Goal: Task Accomplishment & Management: Use online tool/utility

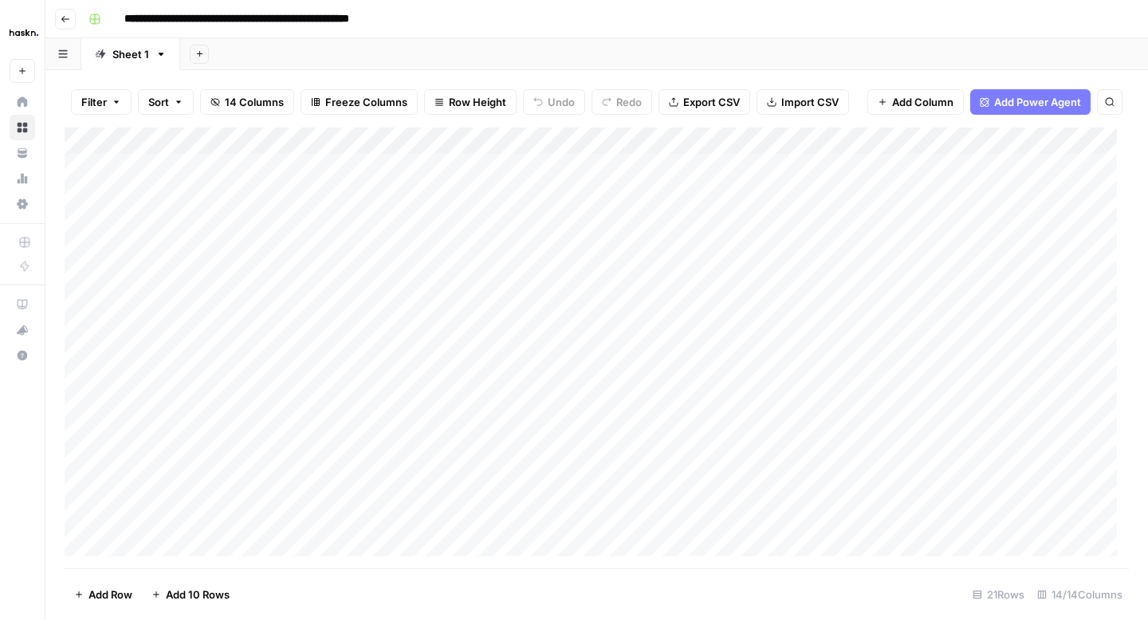
click at [69, 25] on button "Go back" at bounding box center [65, 19] width 21 height 21
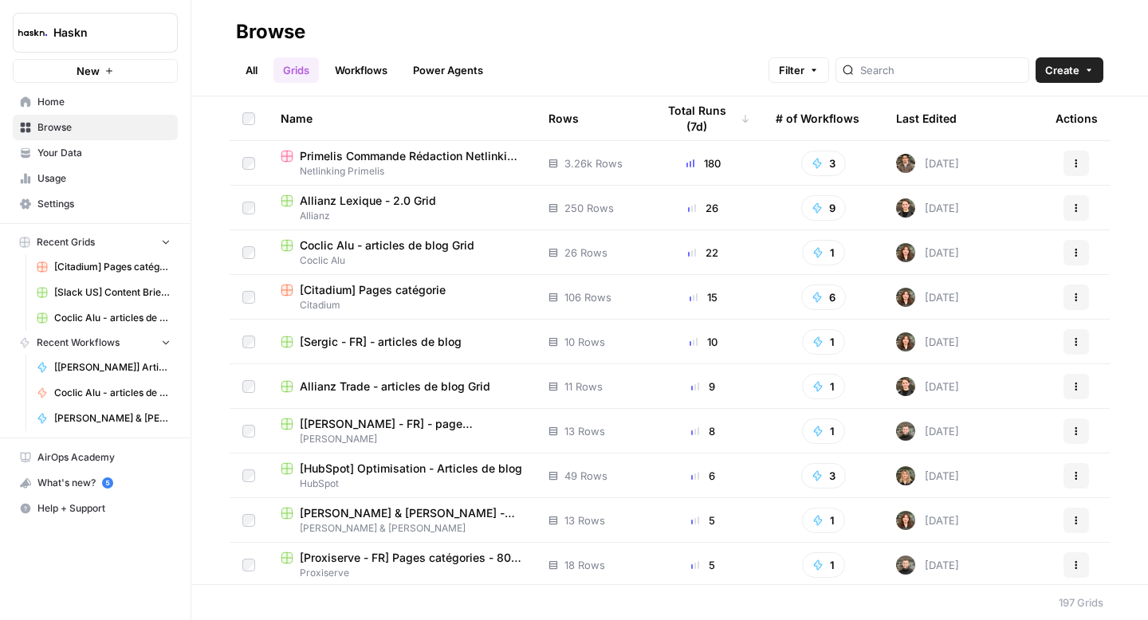
click at [253, 69] on link "All" at bounding box center [251, 70] width 31 height 26
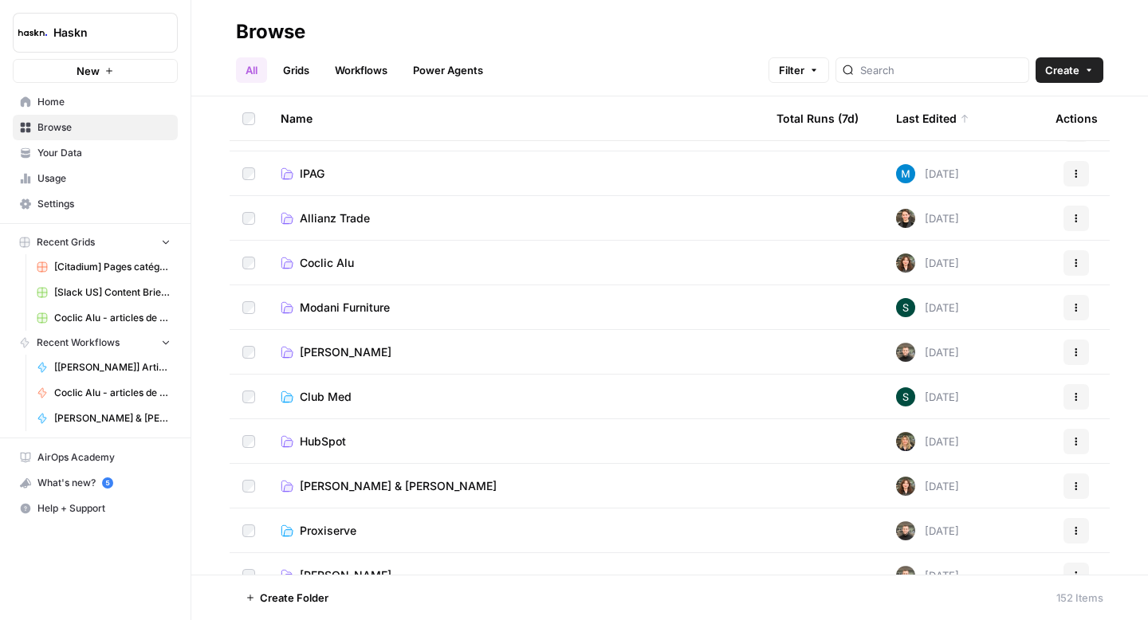
scroll to position [171, 0]
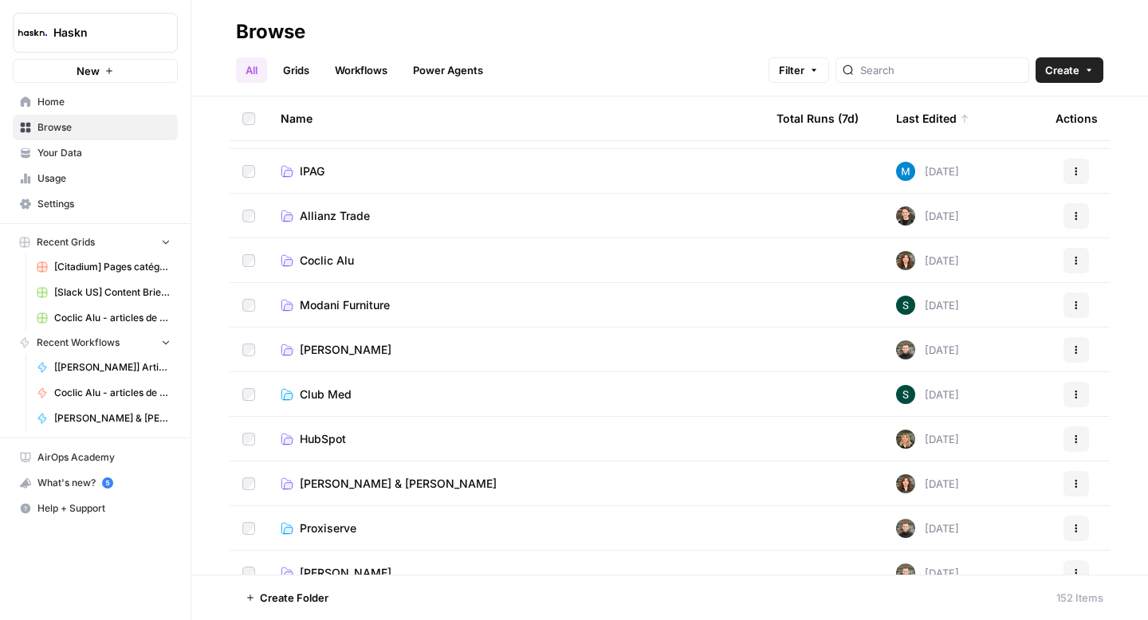
click at [315, 473] on td "[PERSON_NAME] & [PERSON_NAME]" at bounding box center [516, 483] width 496 height 44
click at [316, 485] on span "[PERSON_NAME] & [PERSON_NAME]" at bounding box center [398, 484] width 197 height 16
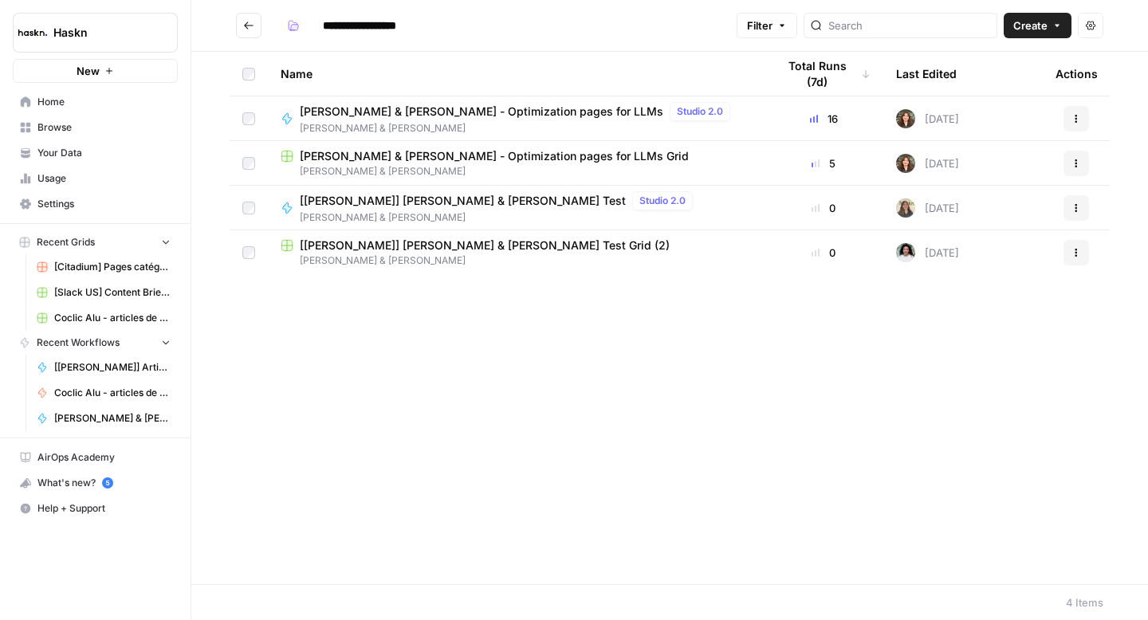
click at [445, 114] on span "[PERSON_NAME] & [PERSON_NAME] - Optimization pages for LLMs" at bounding box center [481, 112] width 363 height 16
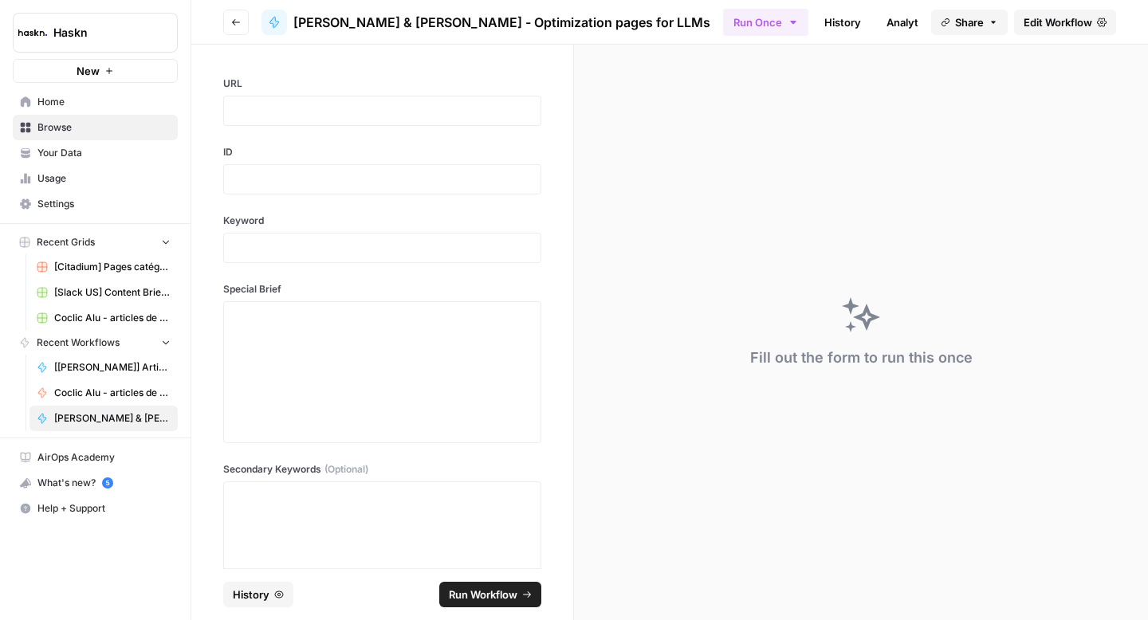
click at [1032, 29] on span "Edit Workflow" at bounding box center [1057, 22] width 69 height 16
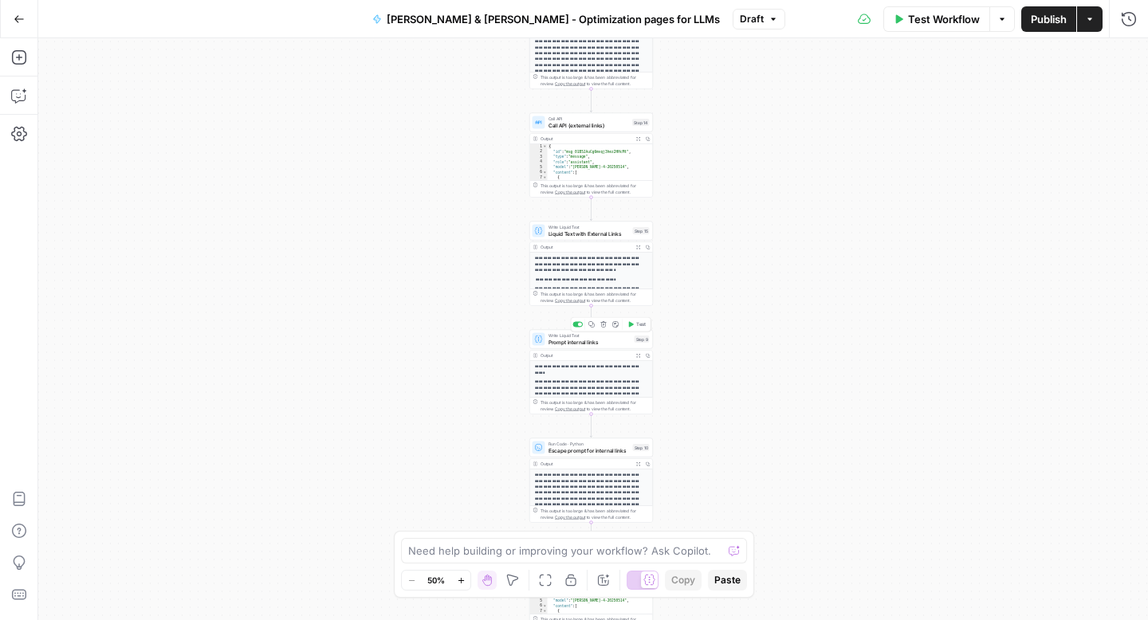
click at [588, 340] on span "Prompt internal links" at bounding box center [589, 342] width 83 height 8
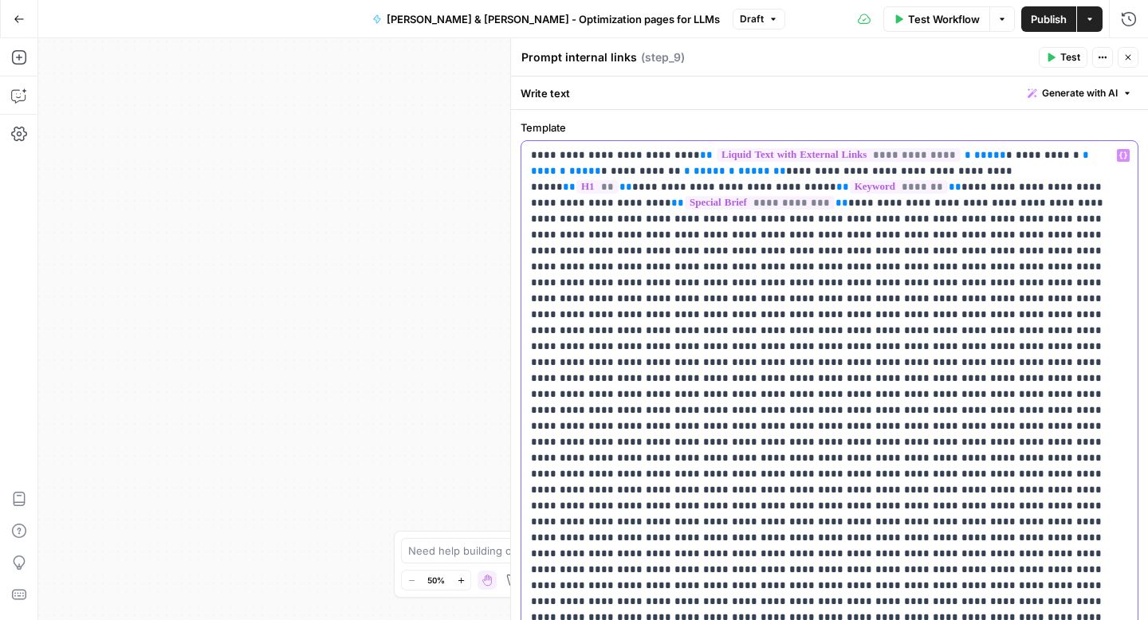
click at [878, 241] on p "**********" at bounding box center [823, 458] width 585 height 622
click at [756, 314] on p "**********" at bounding box center [823, 458] width 585 height 622
click at [915, 253] on p "**********" at bounding box center [823, 458] width 585 height 622
click at [1130, 62] on button "Close" at bounding box center [1127, 57] width 21 height 21
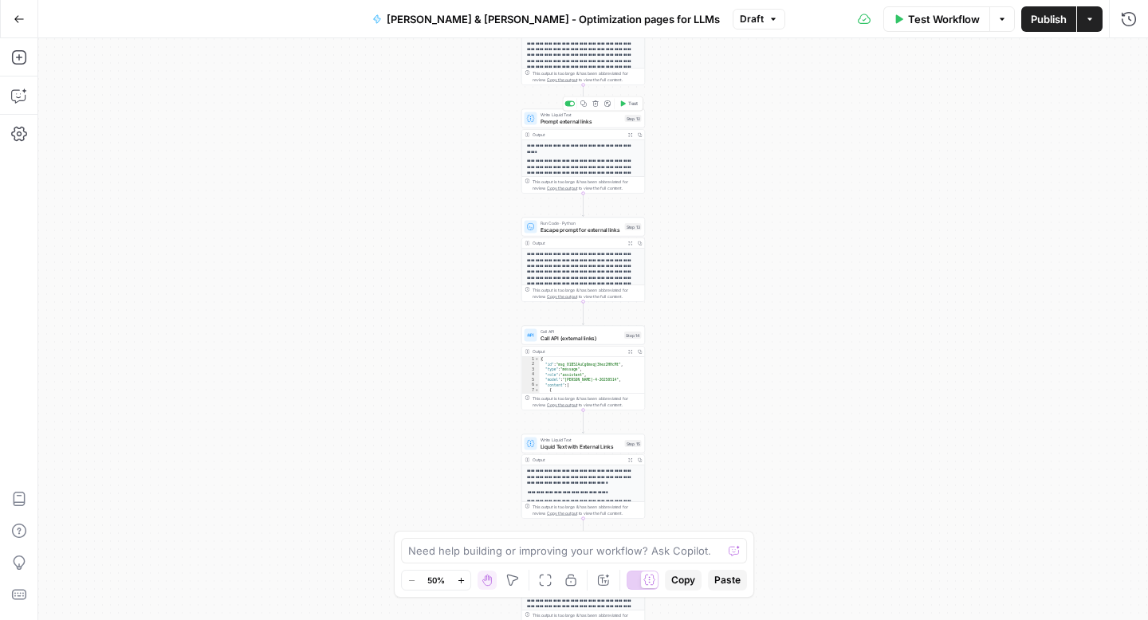
click at [582, 124] on span "Prompt external links" at bounding box center [580, 121] width 81 height 8
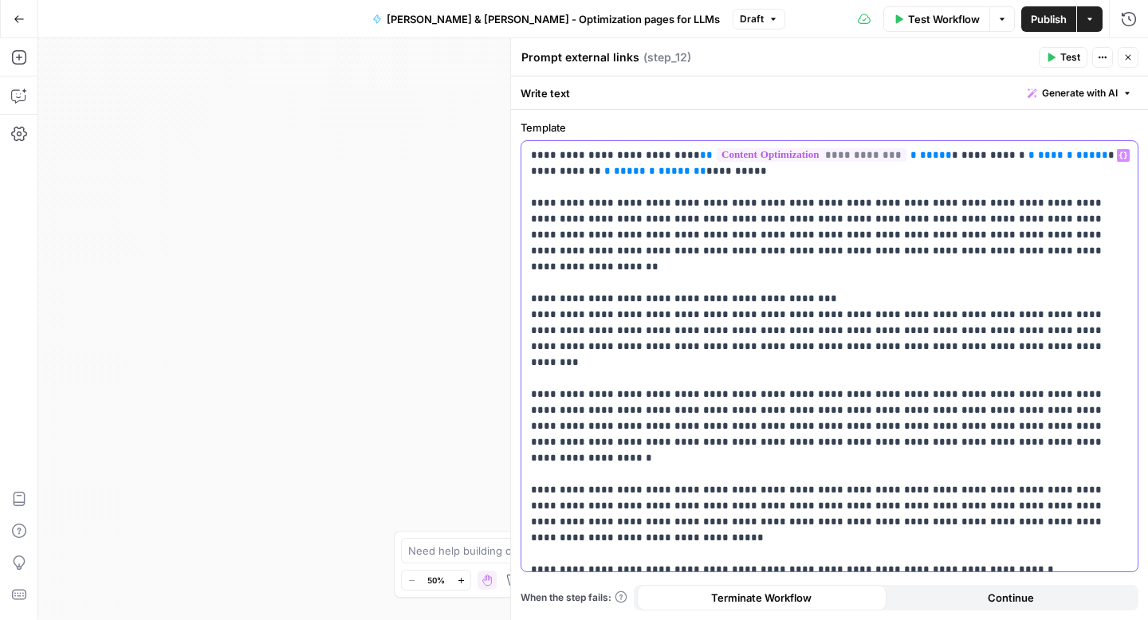
click at [619, 289] on p "**********" at bounding box center [829, 330] width 597 height 367
click at [596, 192] on p "**********" at bounding box center [829, 330] width 597 height 367
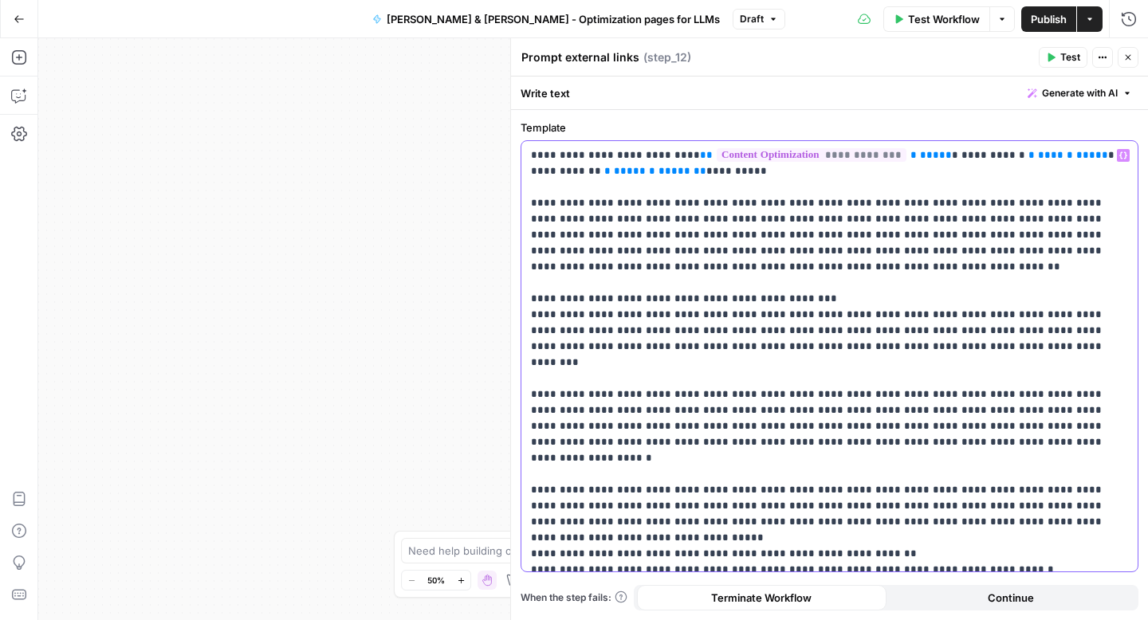
click at [1087, 488] on p "**********" at bounding box center [829, 338] width 597 height 383
click at [1016, 523] on p "**********" at bounding box center [829, 346] width 597 height 399
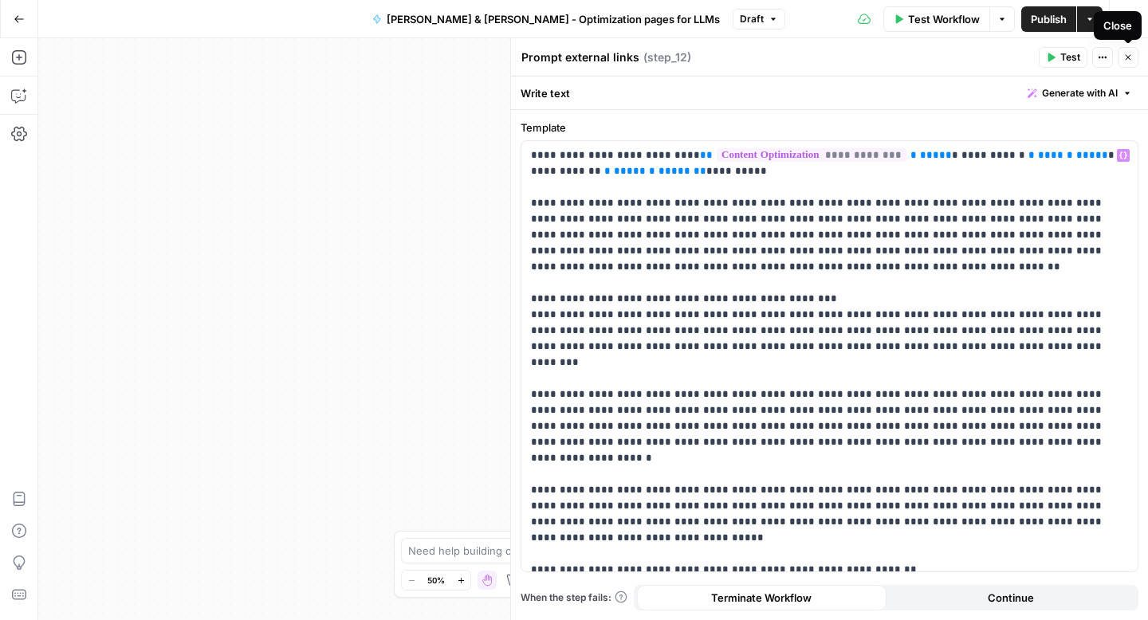
click at [1128, 61] on icon "button" at bounding box center [1128, 58] width 10 height 10
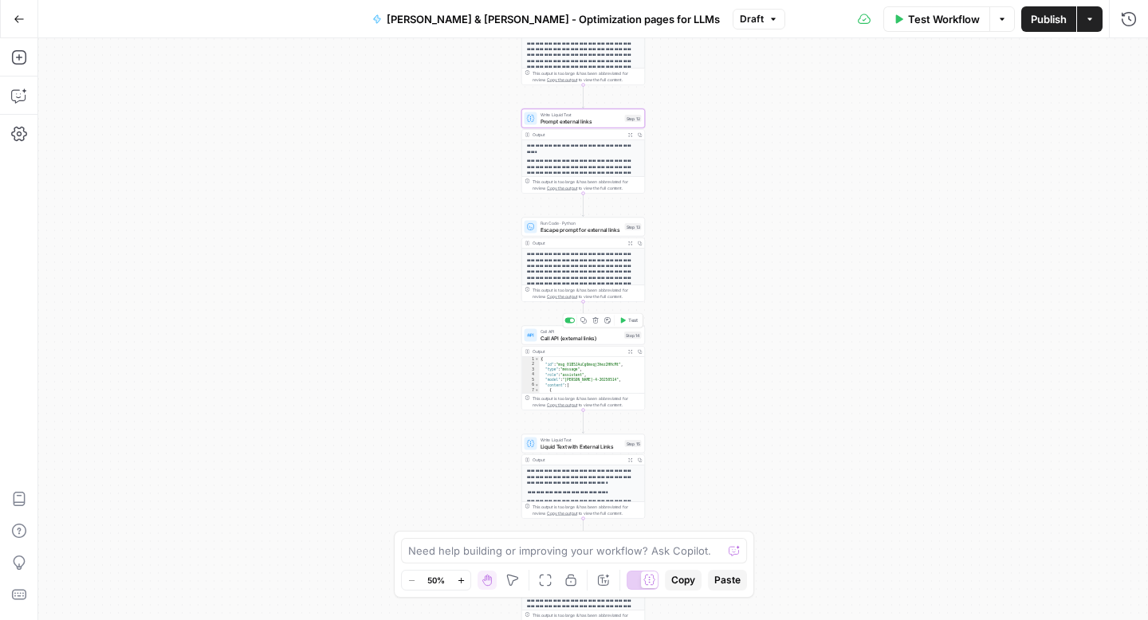
click at [560, 342] on div "Call API Call API (external links) Step 14 Copy step Delete step Add Note Test" at bounding box center [583, 335] width 124 height 19
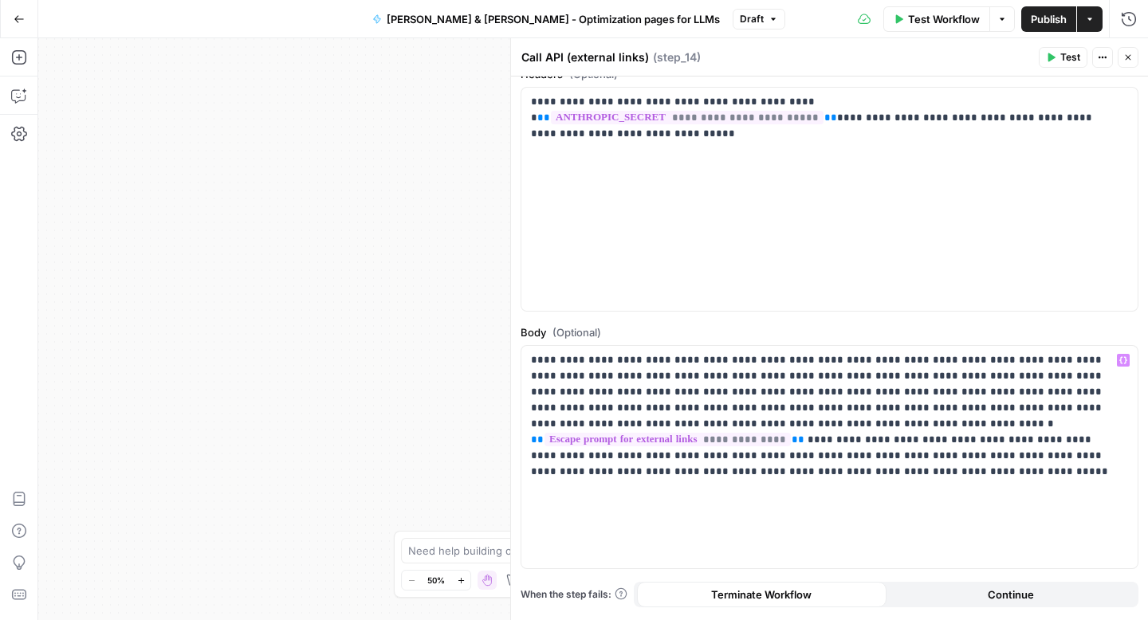
scroll to position [167, 0]
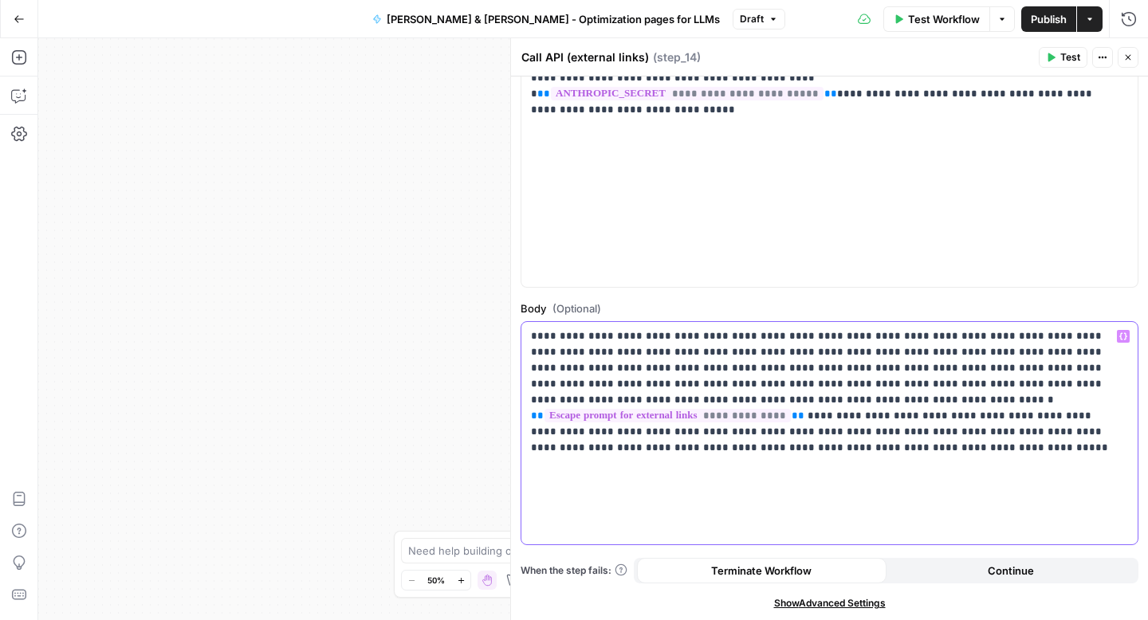
click at [556, 371] on p "**********" at bounding box center [823, 384] width 585 height 112
click at [826, 368] on p "**********" at bounding box center [823, 384] width 585 height 112
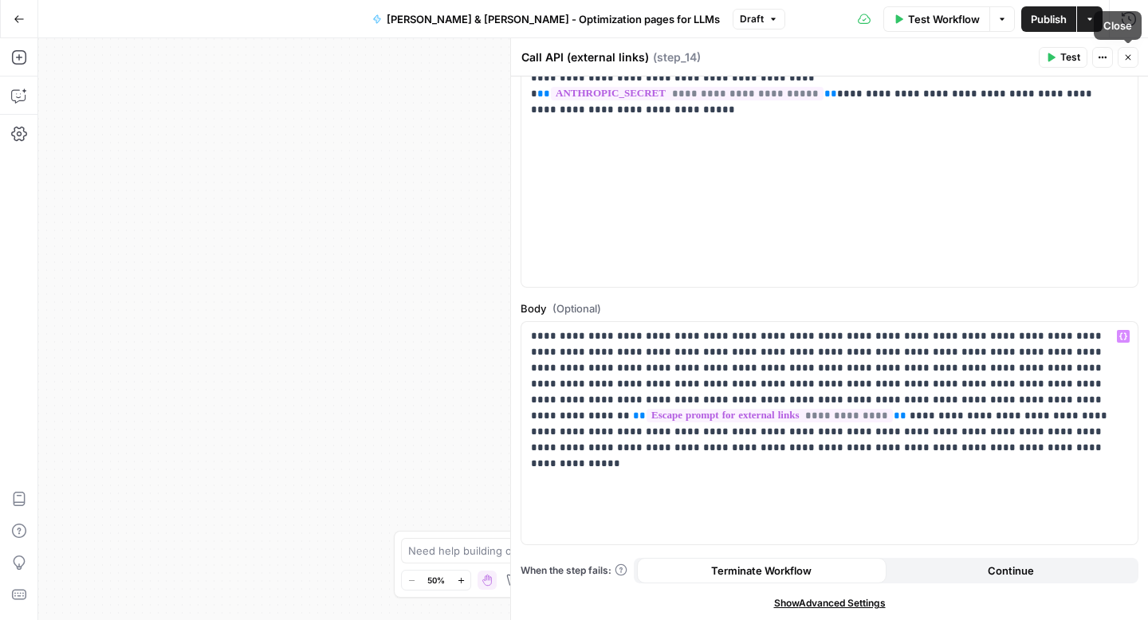
click at [1126, 58] on icon "button" at bounding box center [1128, 58] width 6 height 6
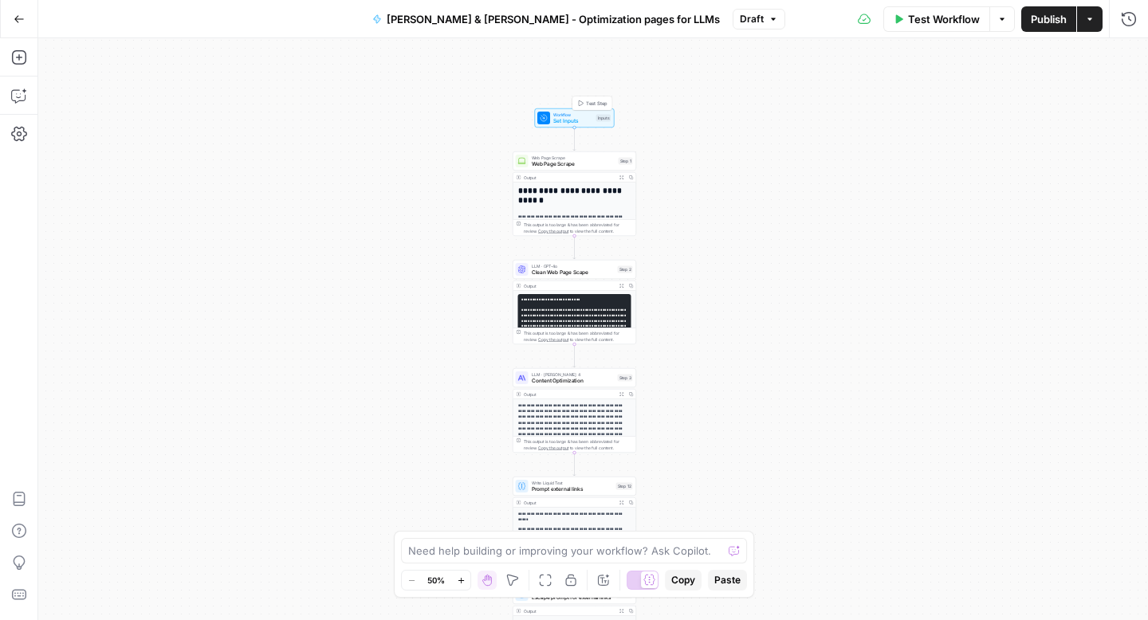
click at [569, 122] on span "Set Inputs" at bounding box center [573, 121] width 40 height 8
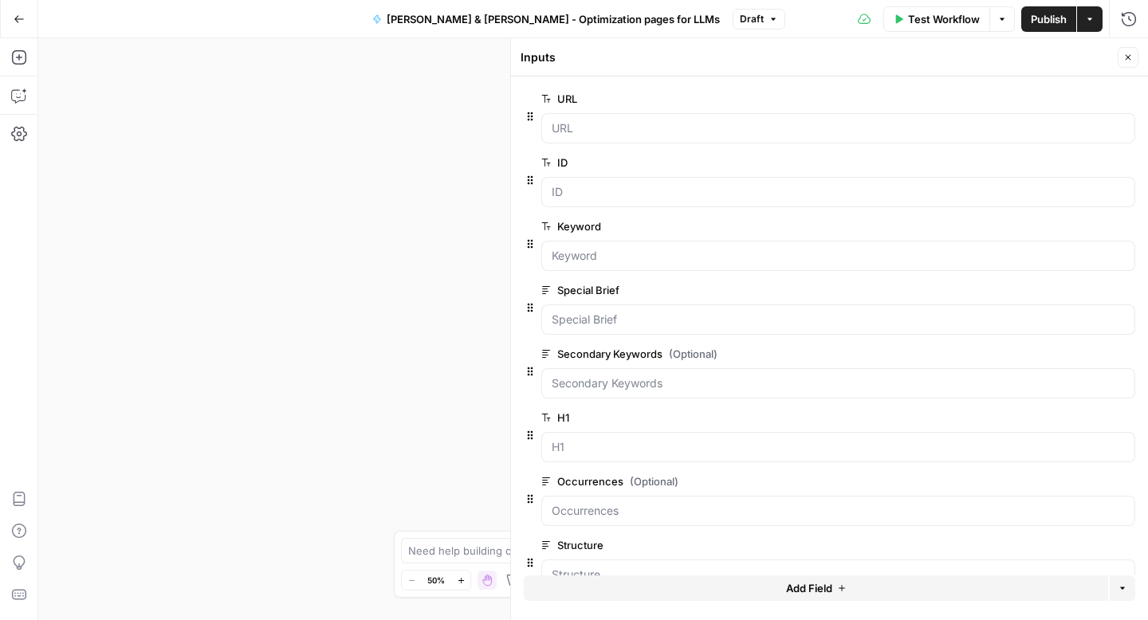
click at [941, 15] on span "Test Workflow" at bounding box center [944, 19] width 72 height 16
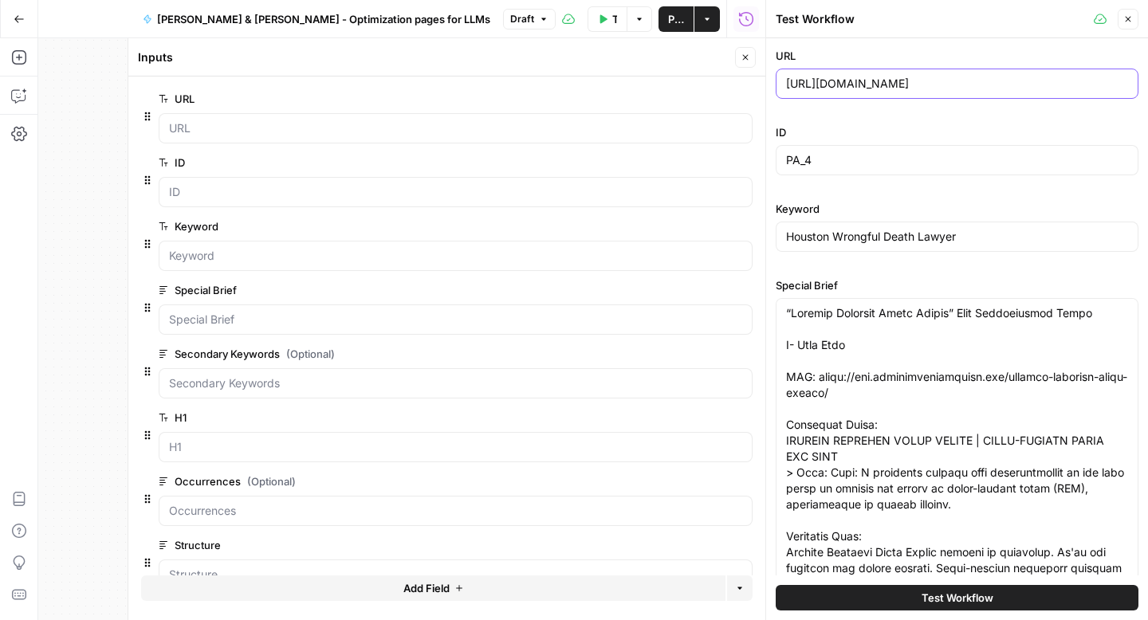
click at [852, 76] on input "[URL][DOMAIN_NAME]" at bounding box center [957, 84] width 342 height 16
click at [890, 159] on input "PA_4" at bounding box center [957, 160] width 342 height 16
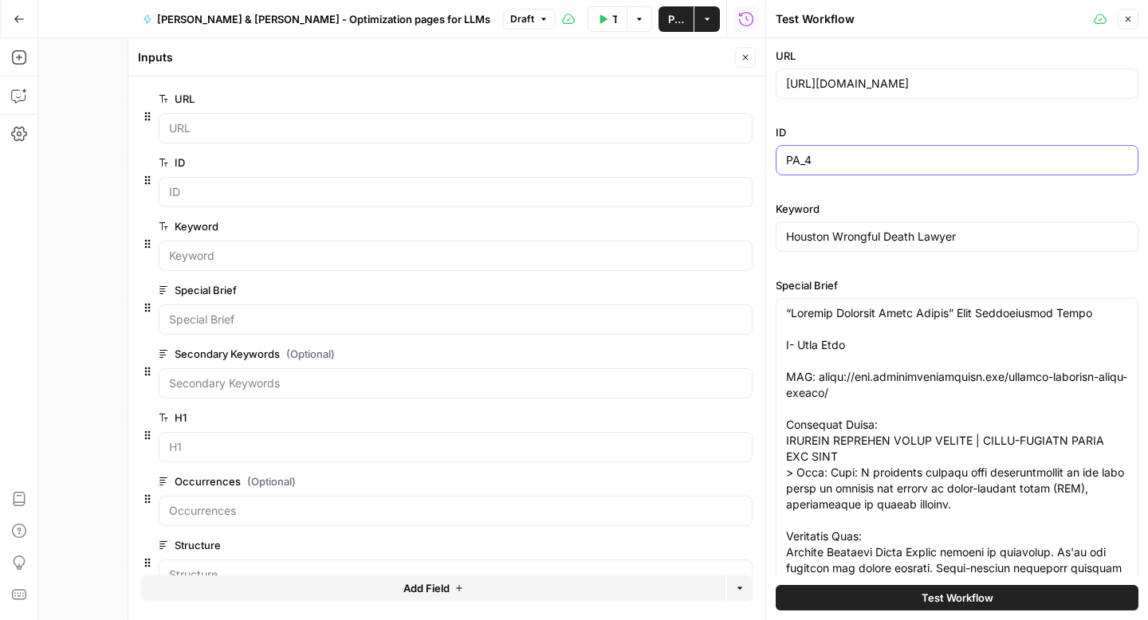
scroll to position [0, 0]
type input "PA_7"
click at [857, 229] on input "Houston Wrongful Death Lawyer" at bounding box center [957, 237] width 342 height 16
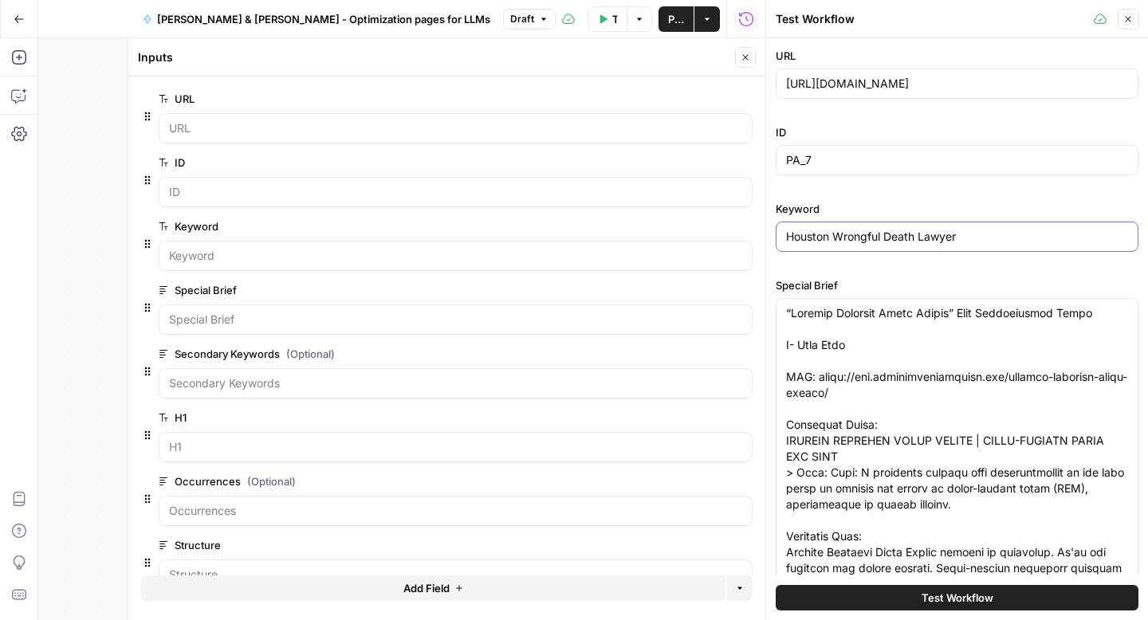
paste input "Bicycle Accident"
type input "Houston Bicycle Accident Lawyer"
paste textarea "Loremip Dolorsit Ametco” Adip Elitseddoeiu Tempo I- Utla Etdo MAG: aliqu://eni.…"
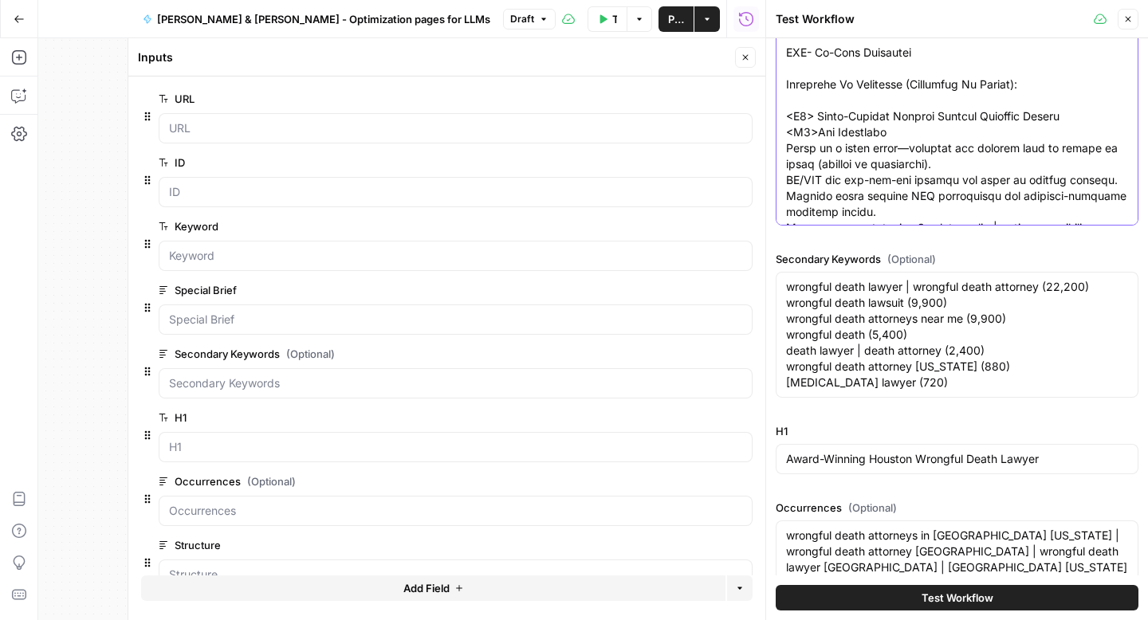
scroll to position [409, 0]
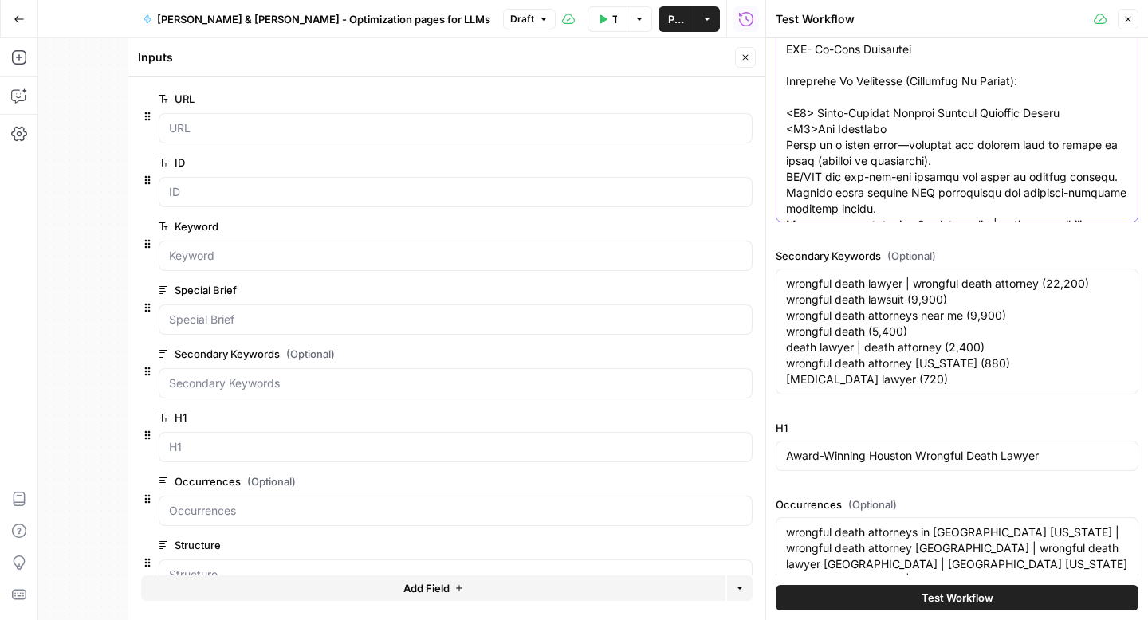
type textarea "“Loremip Dolorsi Ametcons Adipis” Elit Seddoeiusmod Tempo I- Utla Etdo MAG: ali…"
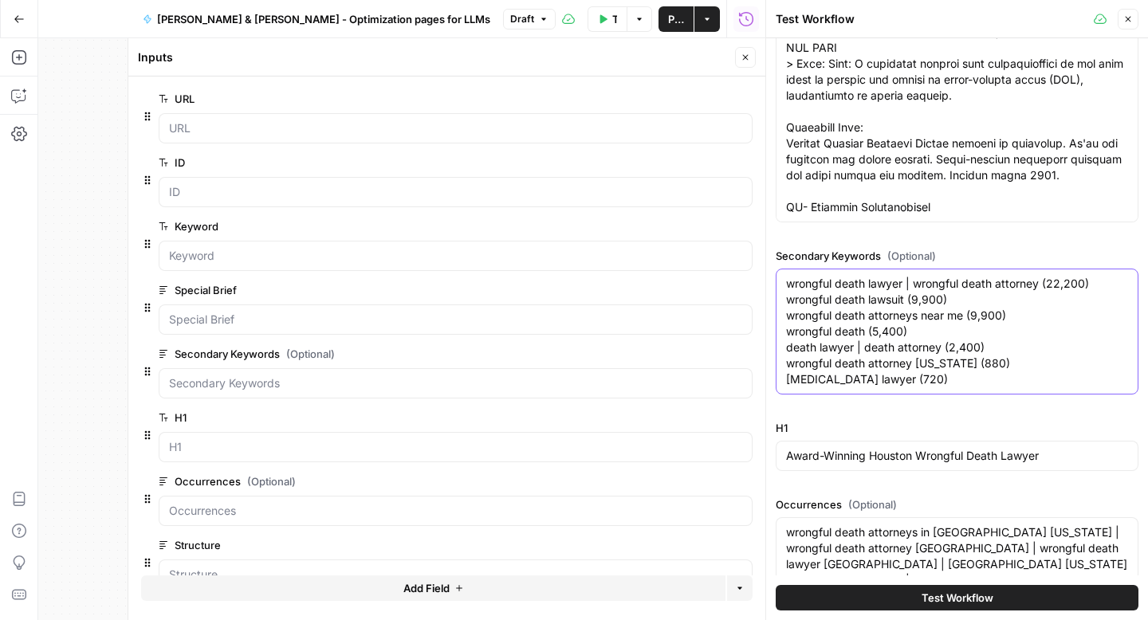
click at [882, 319] on textarea "wrongful death lawyer | wrongful death attorney (22,200) wrongful death lawsuit…" at bounding box center [957, 332] width 342 height 112
paste textarea "bicycle accident lawyer (22,200) bike crash attorney (22,200) [MEDICAL_DATA] la…"
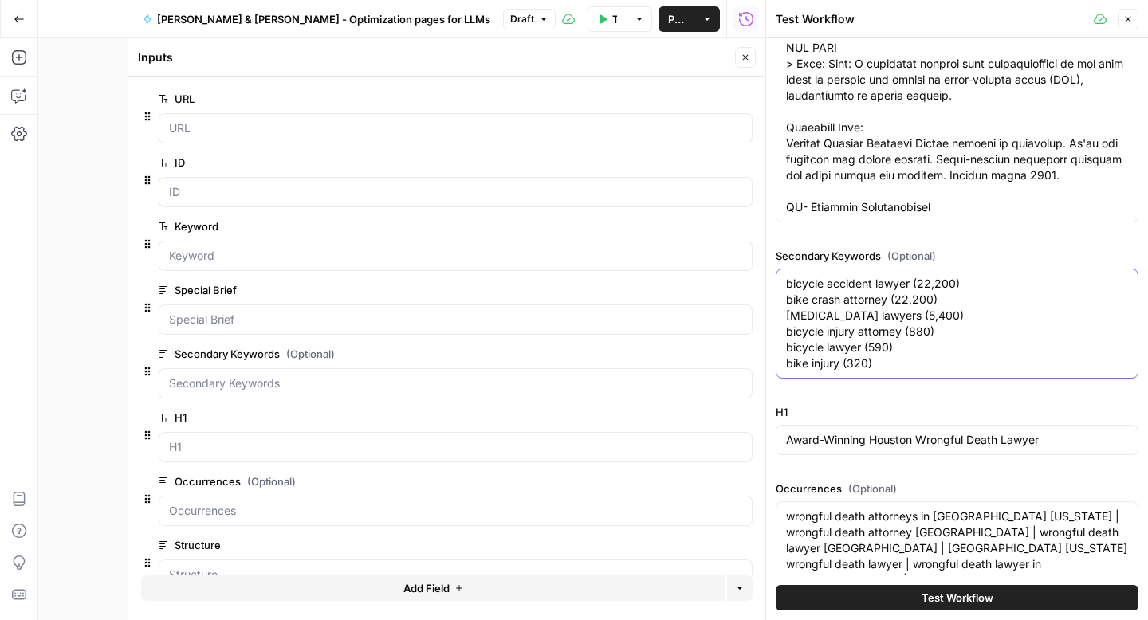
click at [972, 282] on textarea "bicycle accident lawyer (22,200) bike crash attorney (22,200) [MEDICAL_DATA] la…" at bounding box center [957, 324] width 342 height 96
click at [956, 297] on textarea "bicycle accident lawyer bike crash attorney (22,200) [MEDICAL_DATA] lawyers (5,…" at bounding box center [957, 324] width 342 height 96
click at [966, 313] on textarea "bicycle accident lawyer bike crash attorney [MEDICAL_DATA] lawyers (5,400) bicy…" at bounding box center [957, 324] width 342 height 96
click at [964, 335] on textarea "bicycle accident lawyer bike crash attorney [MEDICAL_DATA] lawyers bicycle inju…" at bounding box center [957, 324] width 342 height 96
click at [905, 349] on textarea "bicycle accident lawyer bike crash attorney [MEDICAL_DATA] lawyers bicycle inju…" at bounding box center [957, 324] width 342 height 96
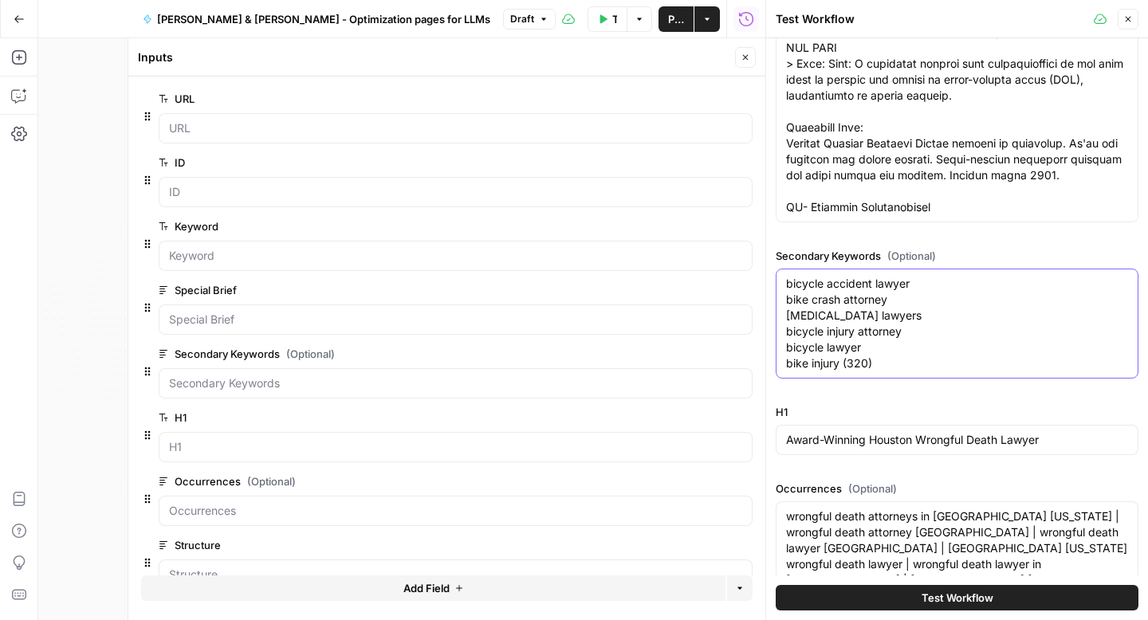
click at [876, 369] on textarea "bicycle accident lawyer bike crash attorney [MEDICAL_DATA] lawyers bicycle inju…" at bounding box center [957, 324] width 342 height 96
type textarea "bicycle accident lawyer bike crash attorney [MEDICAL_DATA] lawyers bicycle inju…"
click at [836, 447] on input "Award-Winning Houston Wrongful Death Lawyer" at bounding box center [957, 440] width 342 height 16
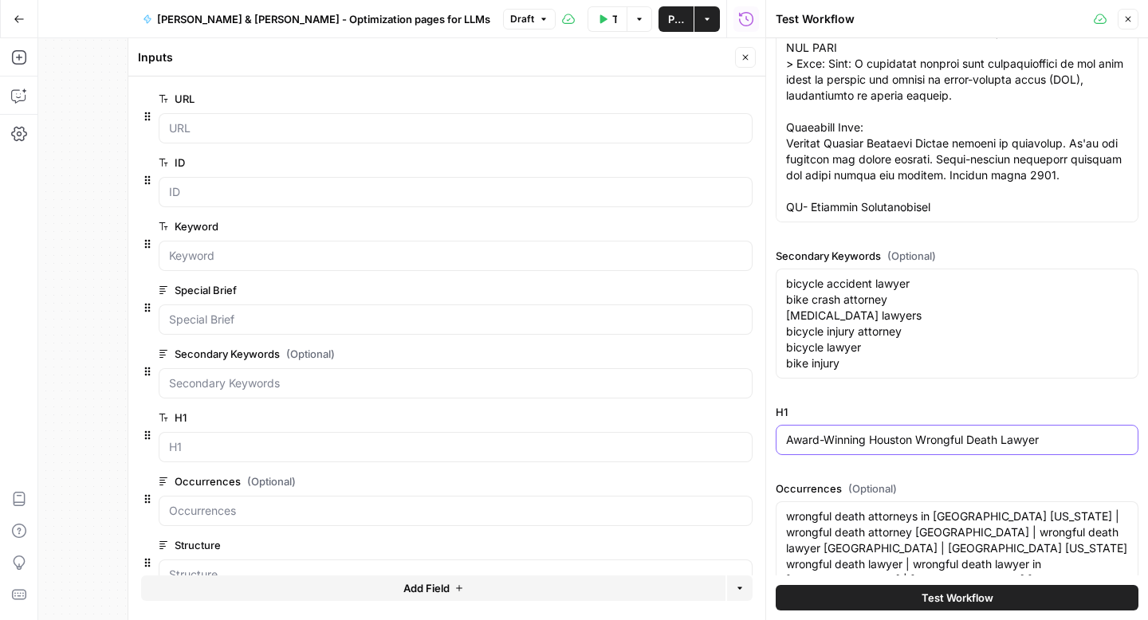
paste input "Bicycle Accident"
type input "Award-Winning Houston Bicycle Accident Lawyer"
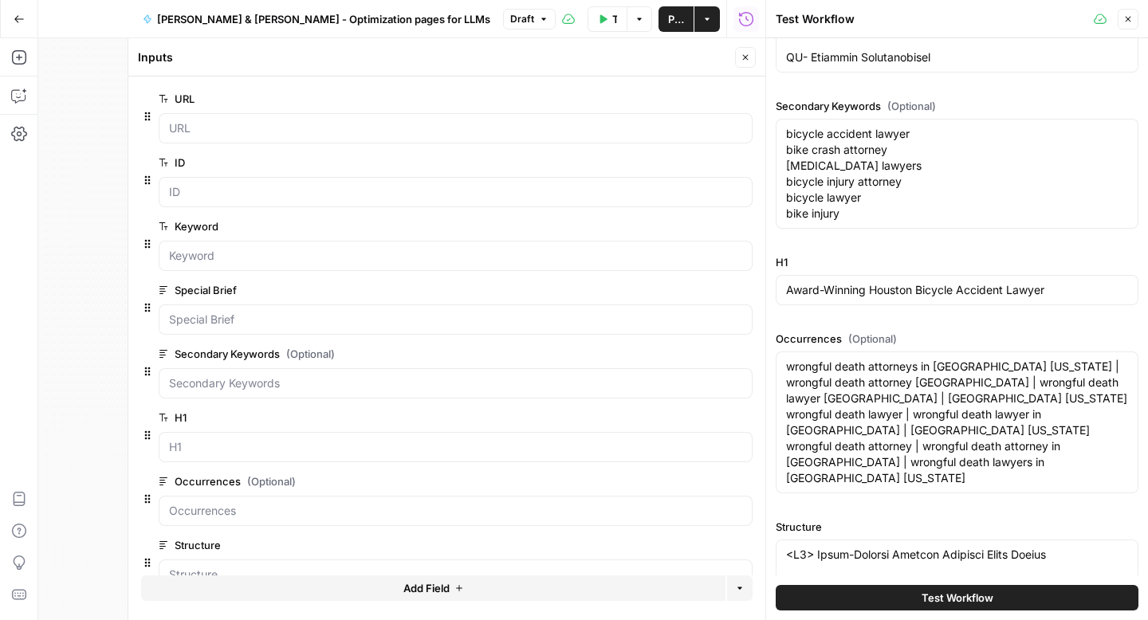
scroll to position [588, 0]
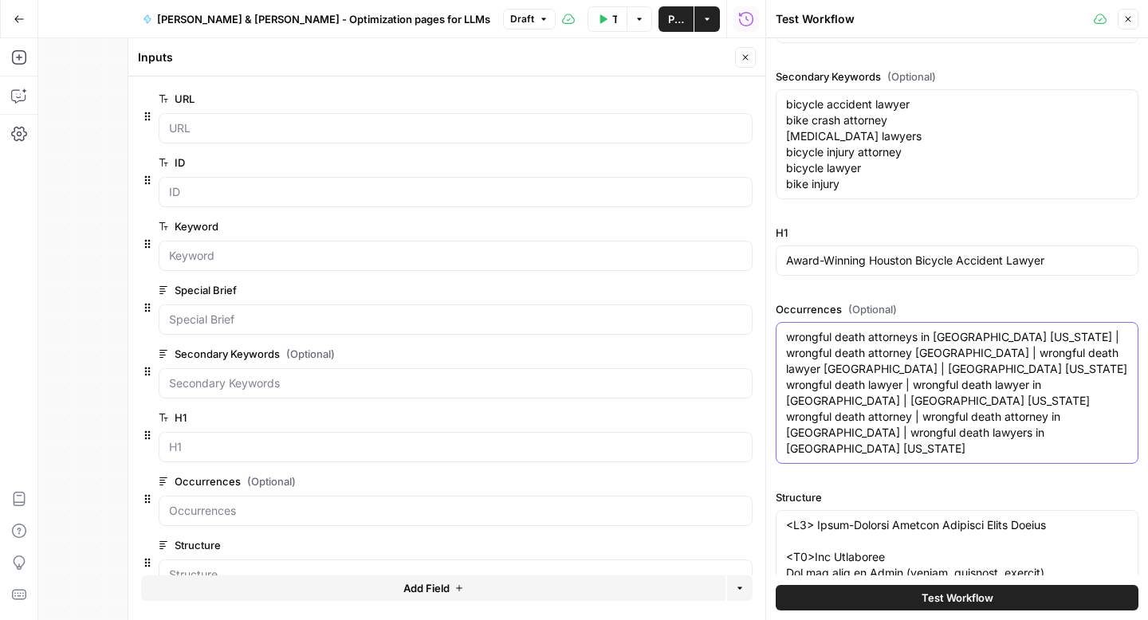
click at [850, 365] on textarea "wrongful death attorneys in [GEOGRAPHIC_DATA] [US_STATE] | wrongful death attor…" at bounding box center [957, 393] width 342 height 128
paste textarea "bike vs. car crash lawyer | Houston cyclist injury claim | [US_STATE] bicycle l…"
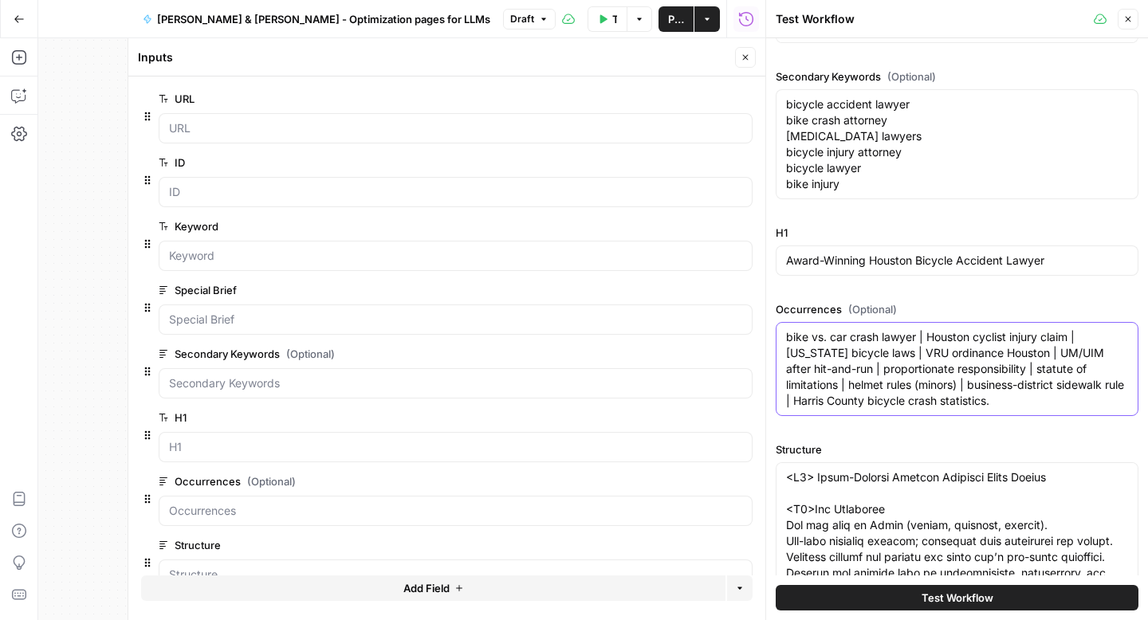
type textarea "bike vs. car crash lawyer | Houston cyclist injury claim | [US_STATE] bicycle l…"
paste textarea "Loremip Dolorsit Ametco <A2>Eli Seddoeius Tempo in u labor etdol—magnaali eni a…"
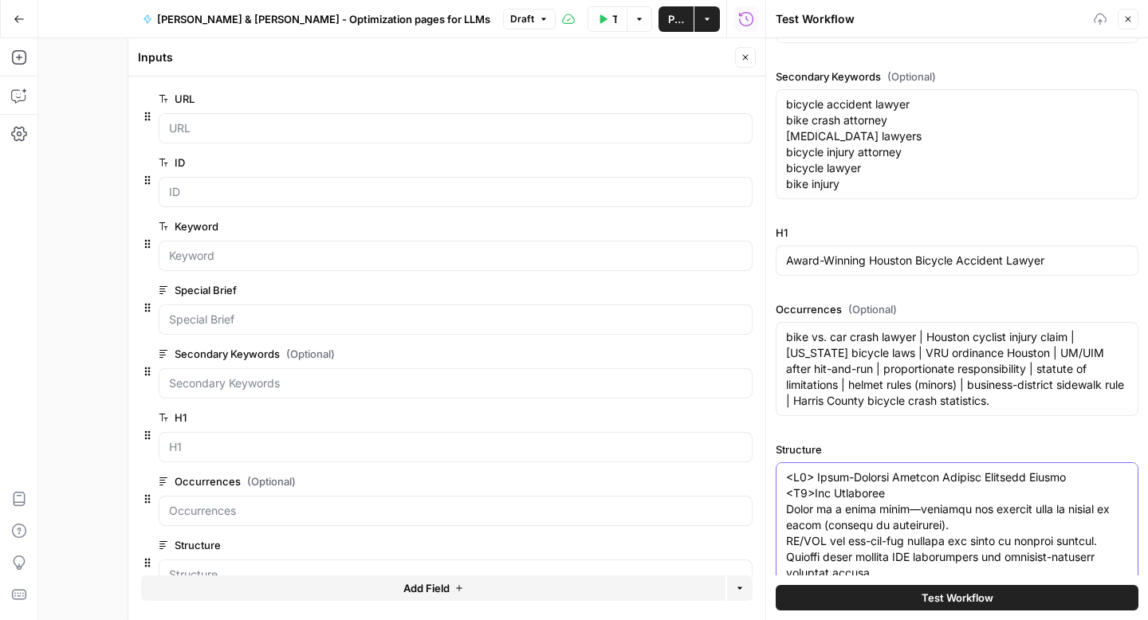
type textarea "<L9> Ipsum-Dolorsi Ametcon Adipisc Elitsedd Eiusmo <T8>Inc Utlaboree Dolor ma a…"
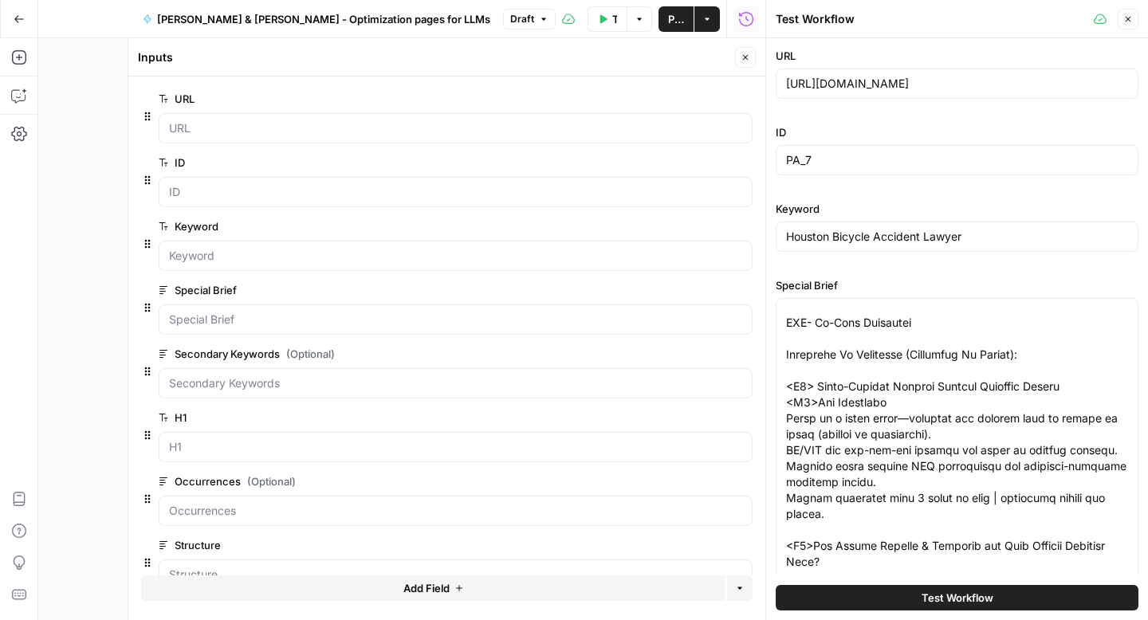
scroll to position [601, 0]
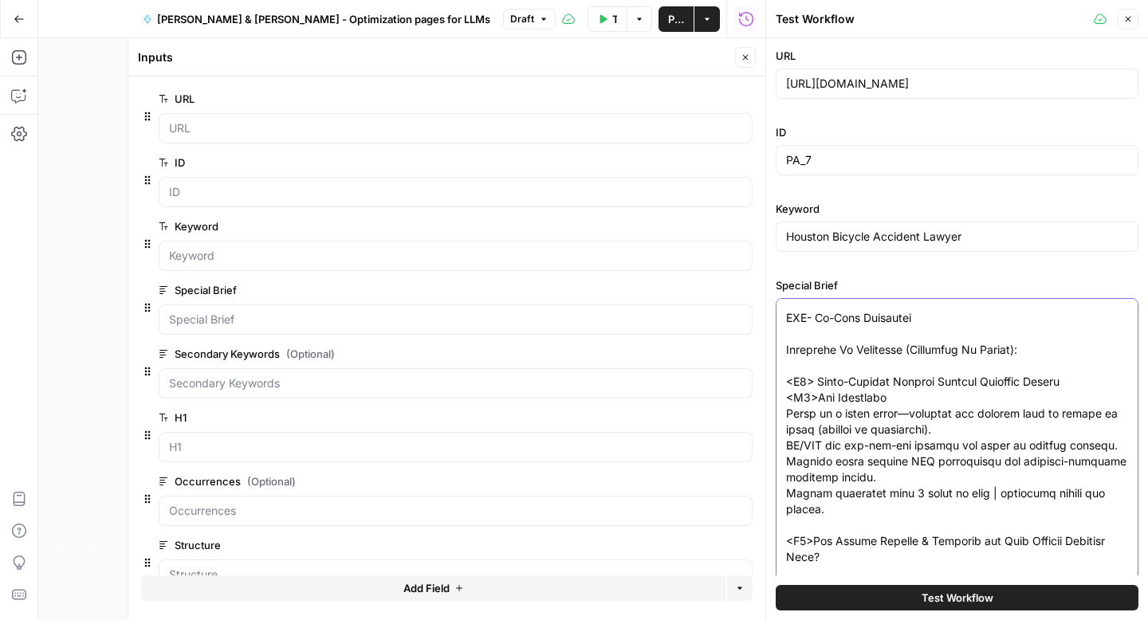
drag, startPoint x: 1031, startPoint y: 382, endPoint x: 918, endPoint y: 380, distance: 113.2
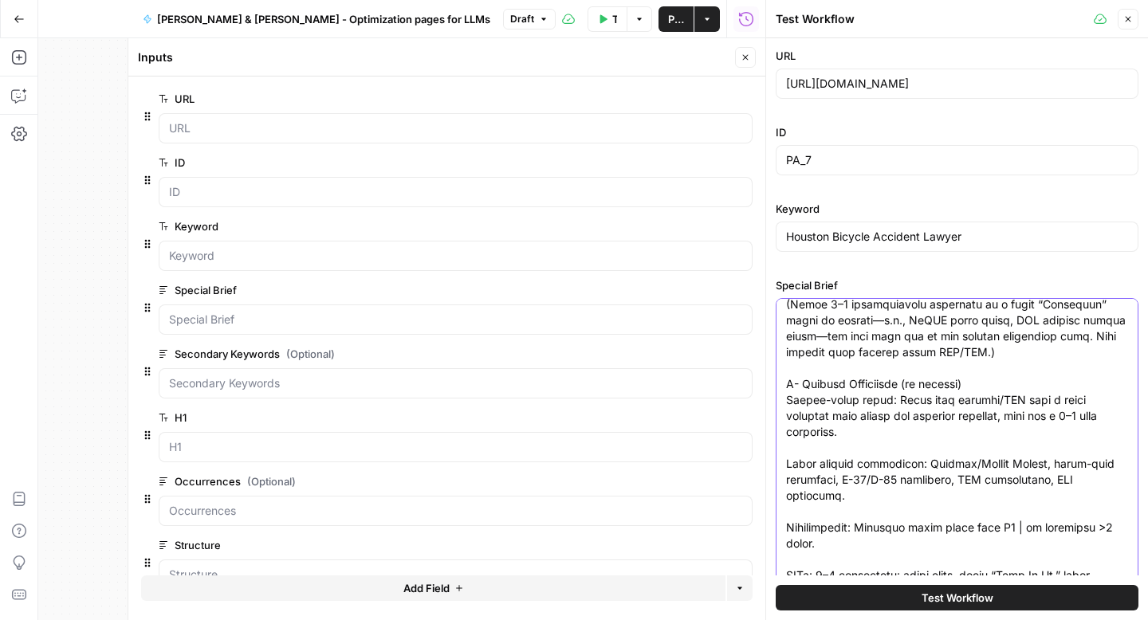
scroll to position [2223, 0]
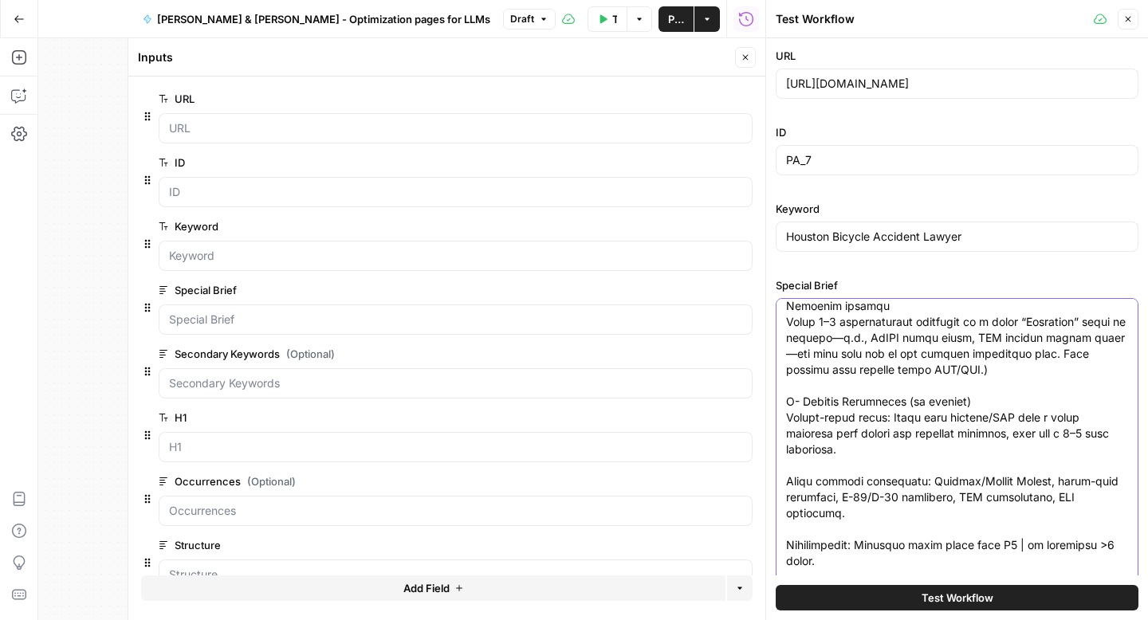
drag, startPoint x: 866, startPoint y: 400, endPoint x: 818, endPoint y: 399, distance: 47.8
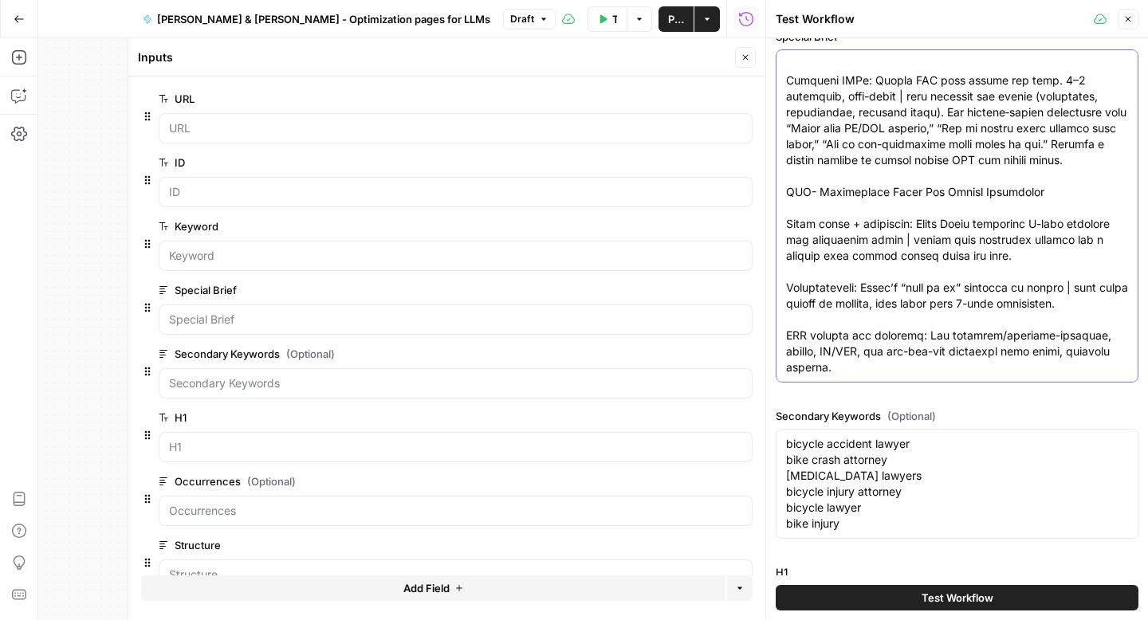
scroll to position [278, 0]
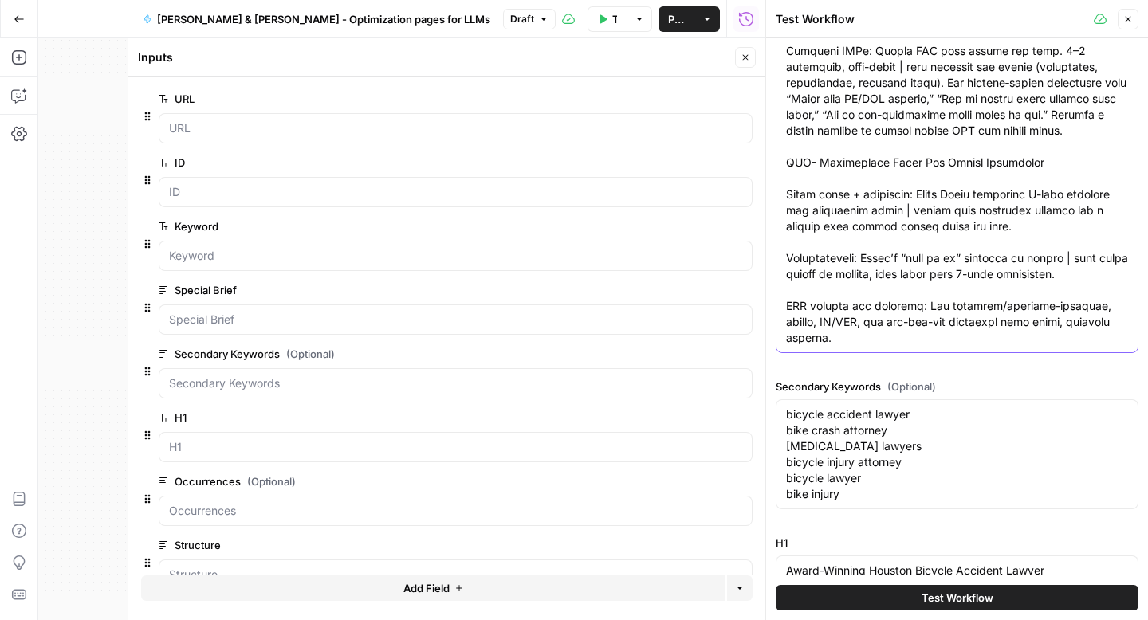
type textarea "“Loremip Dolorsi Ametcons Adipis” Elit Seddoeiusmod Tempo I- Utla Etdo MAG: ali…"
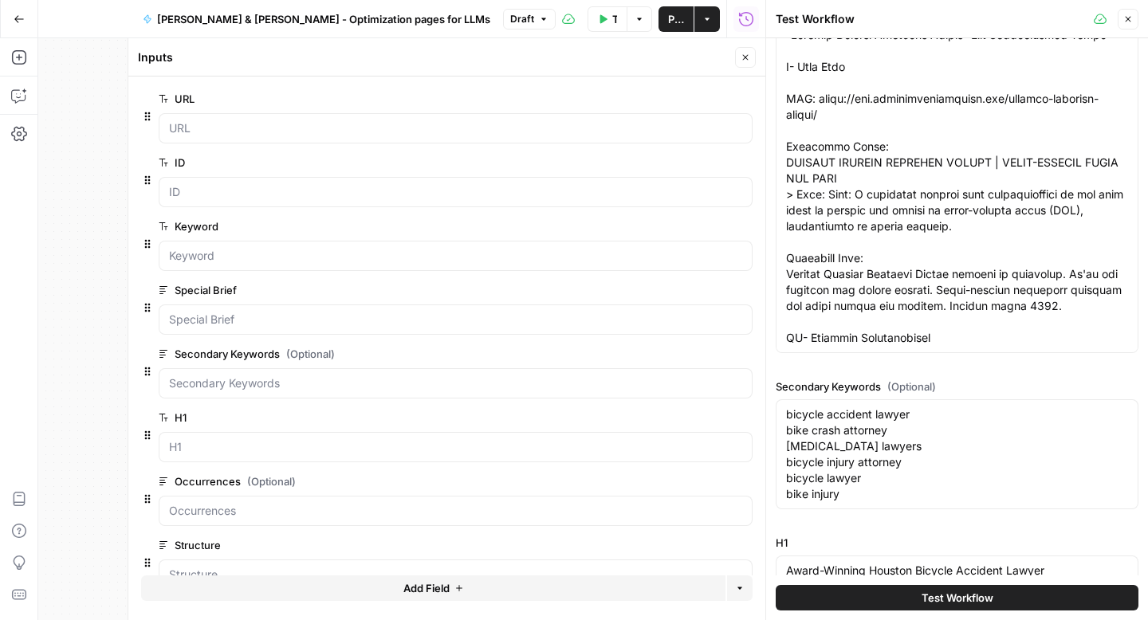
click at [876, 590] on button "Test Workflow" at bounding box center [957, 598] width 363 height 26
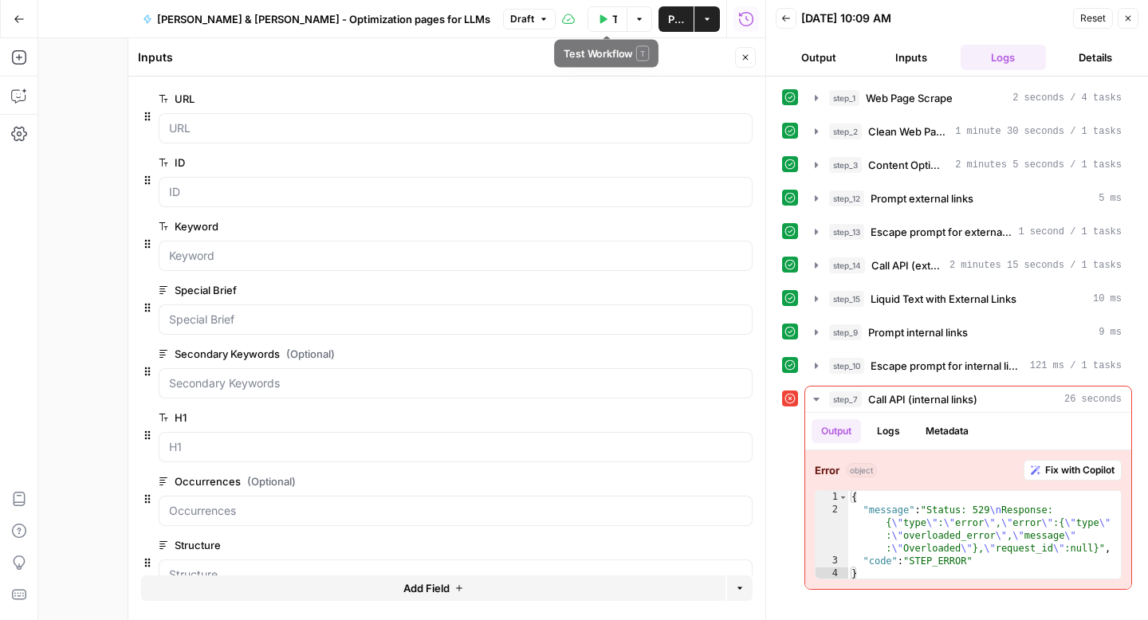
click at [607, 19] on button "Test Workflow" at bounding box center [607, 19] width 40 height 26
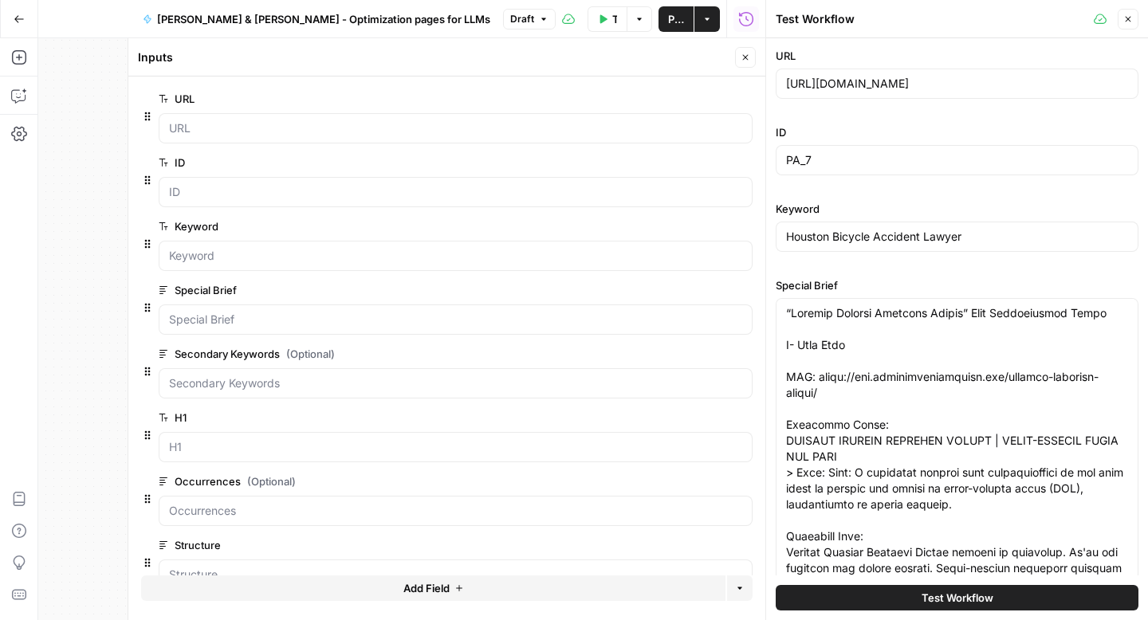
click at [851, 599] on button "Test Workflow" at bounding box center [957, 598] width 363 height 26
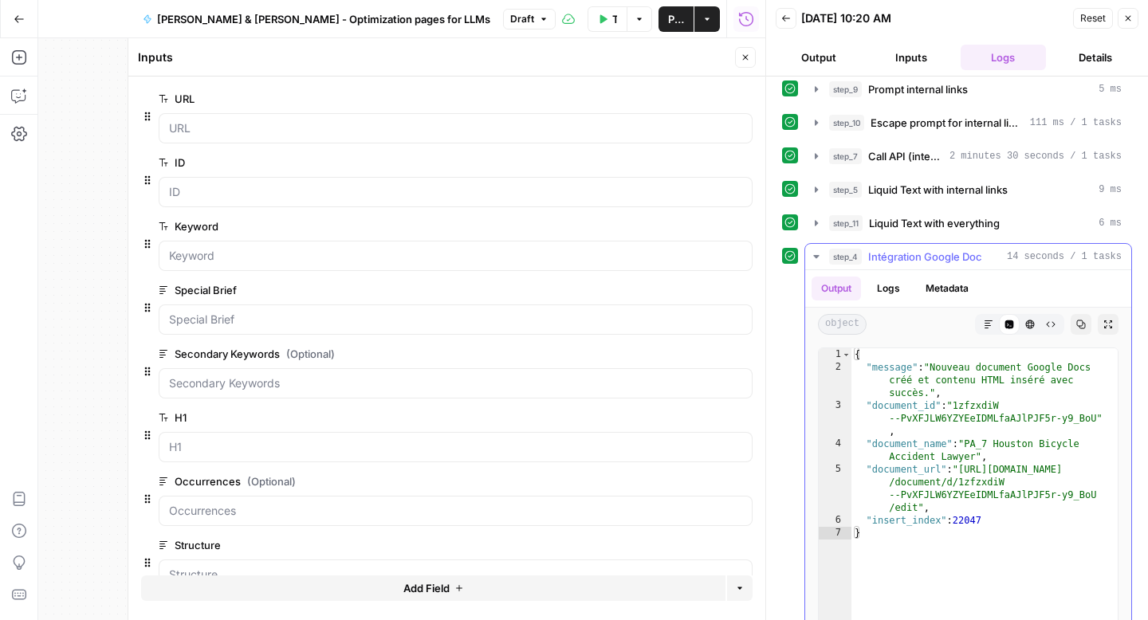
scroll to position [245, 0]
type textarea "**********"
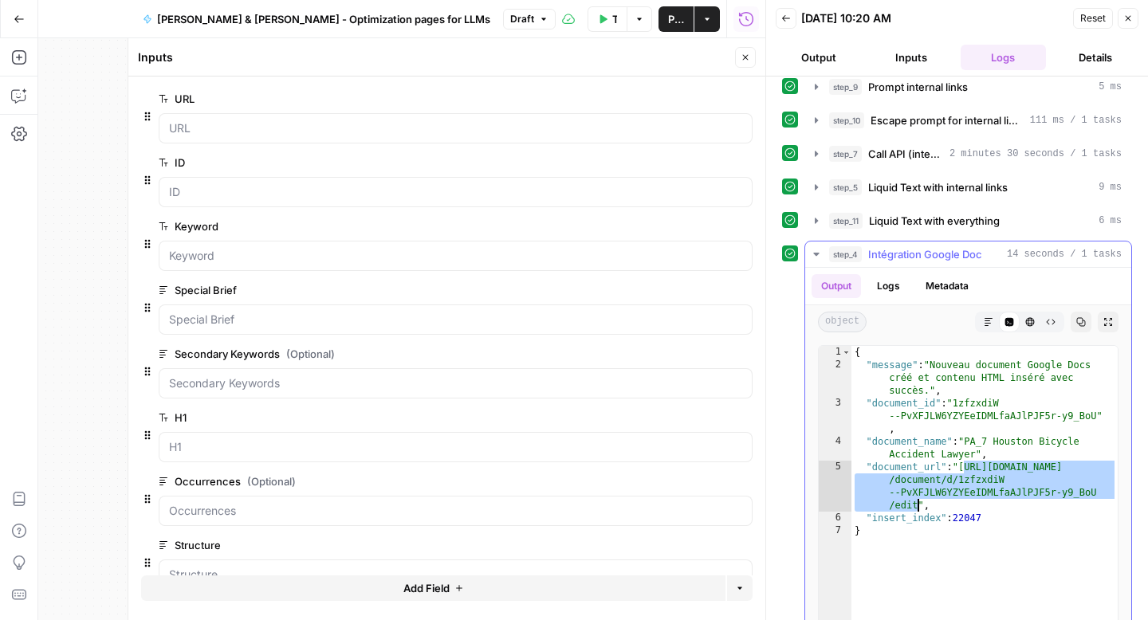
drag, startPoint x: 964, startPoint y: 464, endPoint x: 917, endPoint y: 500, distance: 59.8
click at [917, 500] on div "{ "message" : "Nouveau document Google Docs créé et contenu HTML inséré avec su…" at bounding box center [984, 515] width 266 height 339
click at [1121, 26] on button "Close" at bounding box center [1127, 18] width 21 height 21
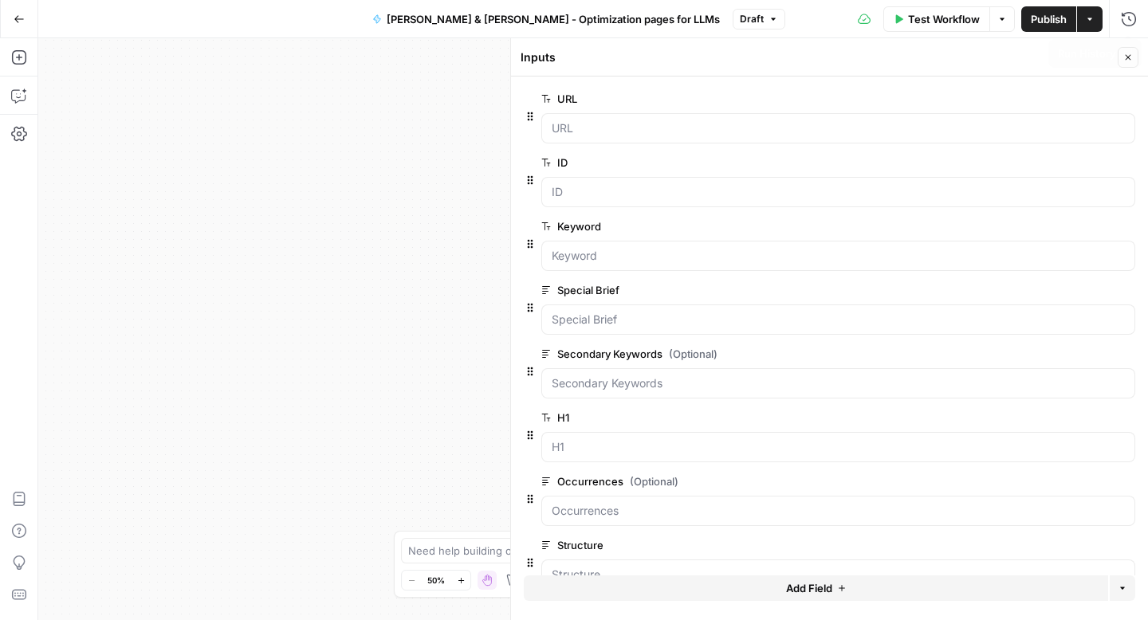
click at [394, 342] on div "**********" at bounding box center [593, 329] width 1110 height 582
click at [1136, 61] on button "Close" at bounding box center [1127, 57] width 21 height 21
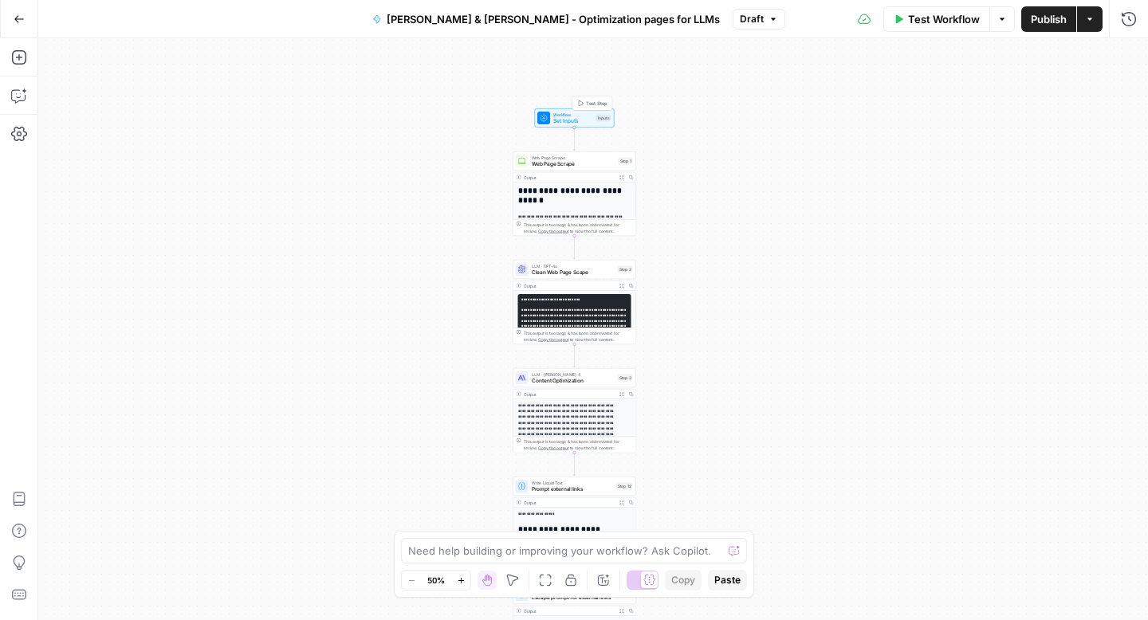
click at [592, 105] on span "Test Step" at bounding box center [597, 103] width 22 height 7
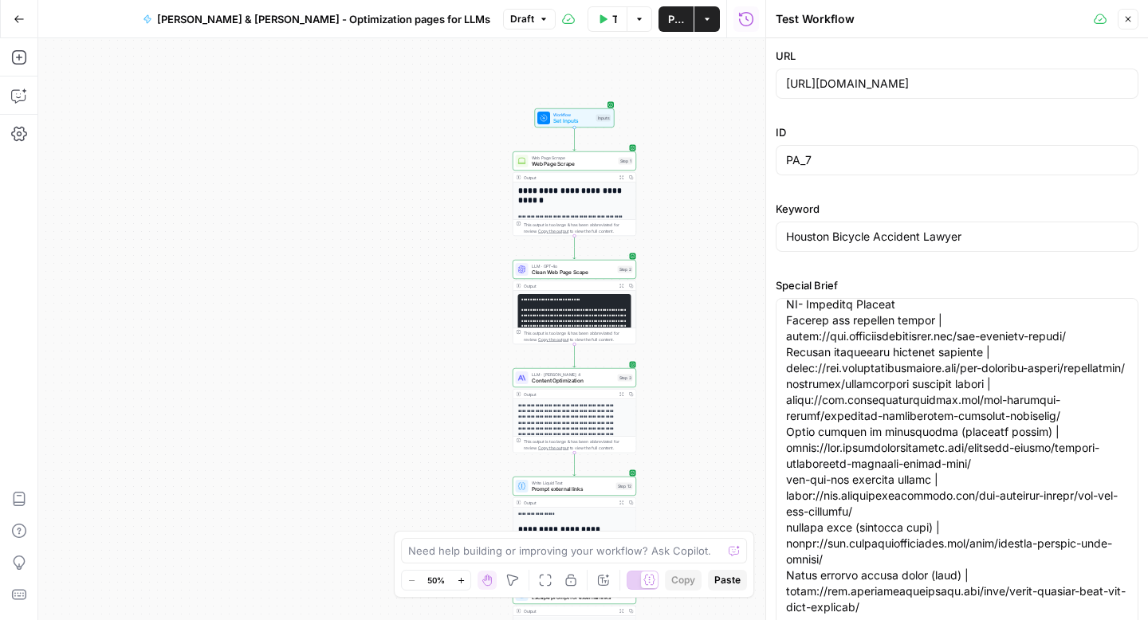
scroll to position [1891, 0]
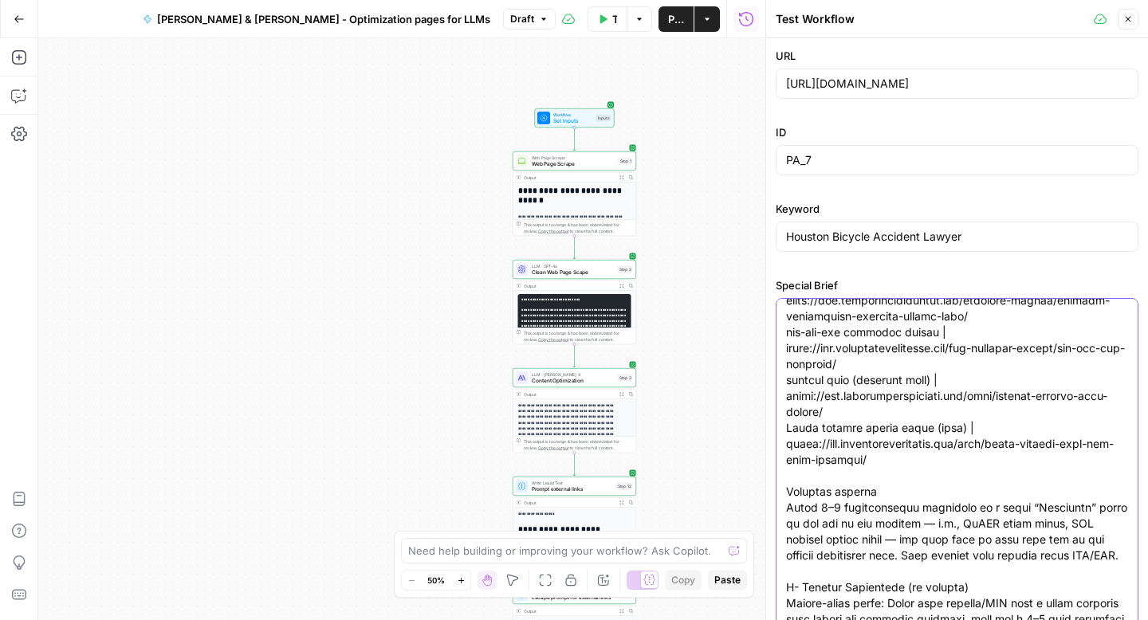
scroll to position [2064, 0]
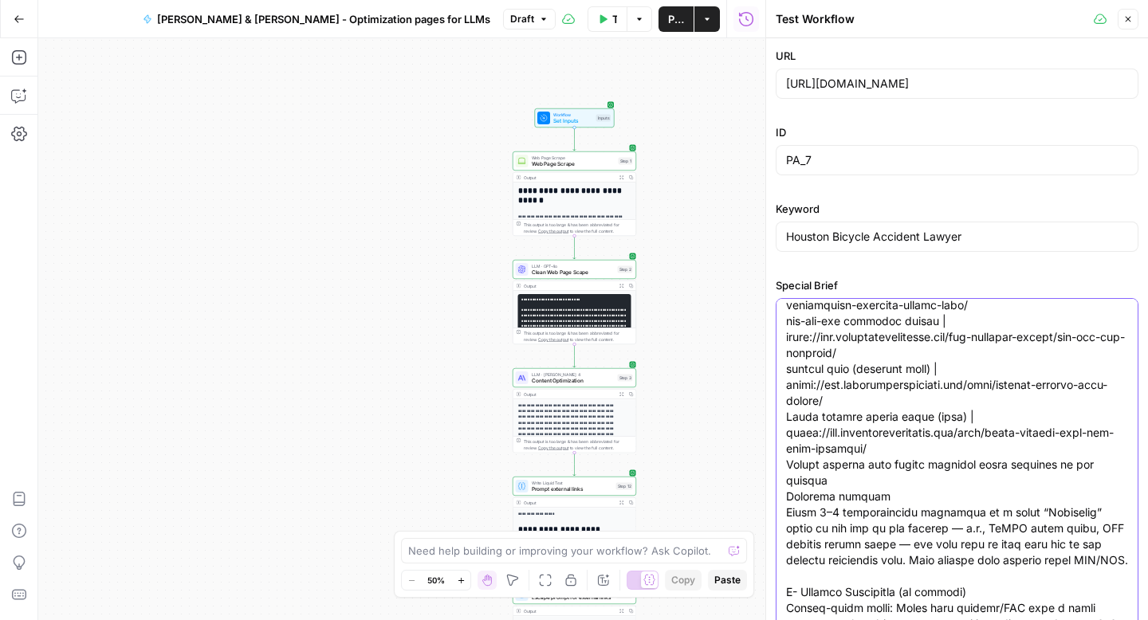
type textarea "“Loremip Dolorsi Ametcons Adipis” Elit Seddoeiusmod Tempo I- Utla Etdo MAG: ali…"
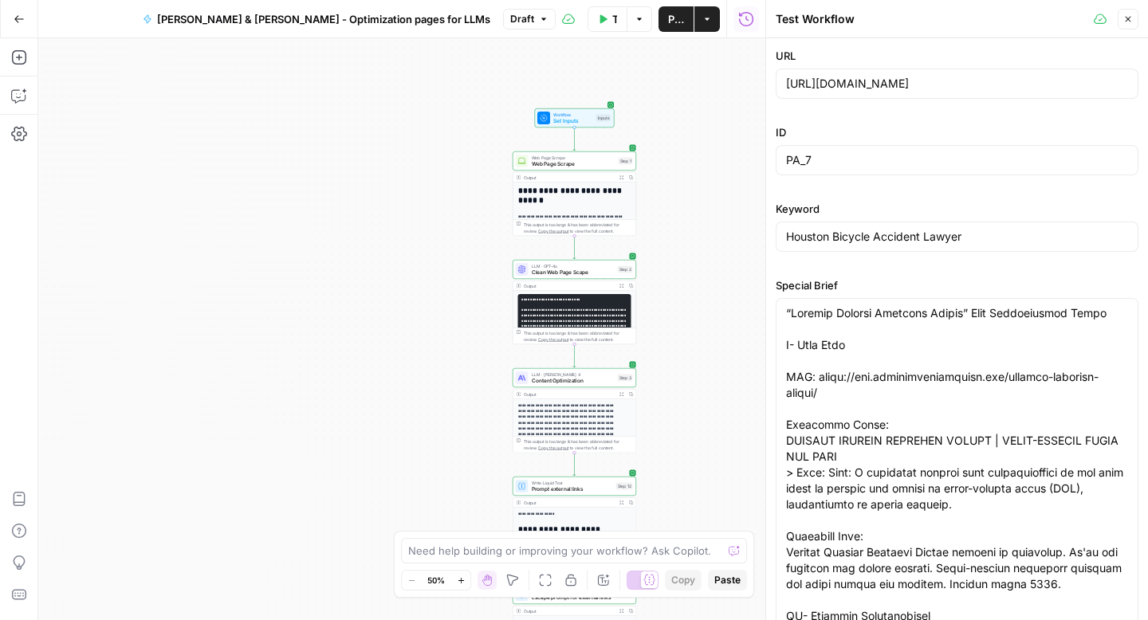
click at [601, 28] on button "Test Workflow" at bounding box center [607, 19] width 40 height 26
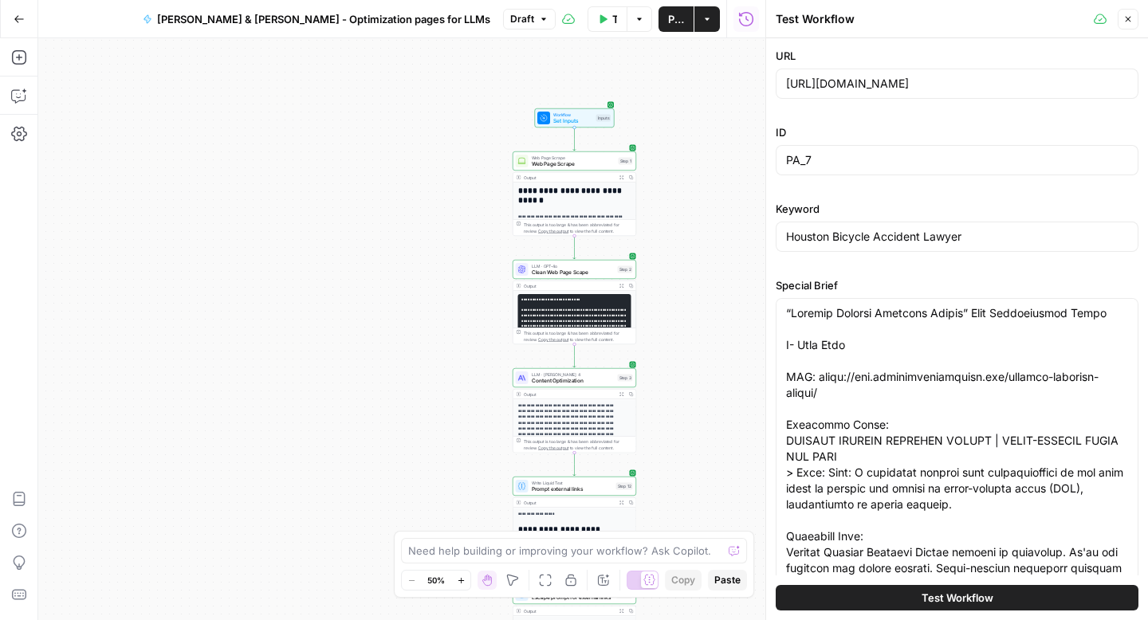
click at [850, 606] on button "Test Workflow" at bounding box center [957, 598] width 363 height 26
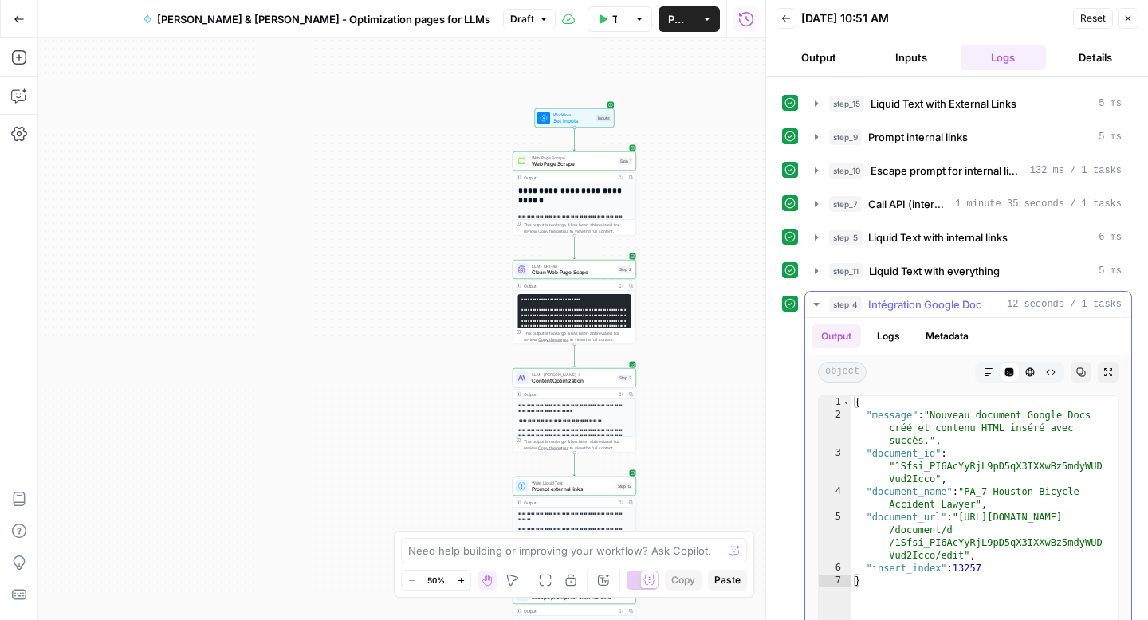
scroll to position [201, 0]
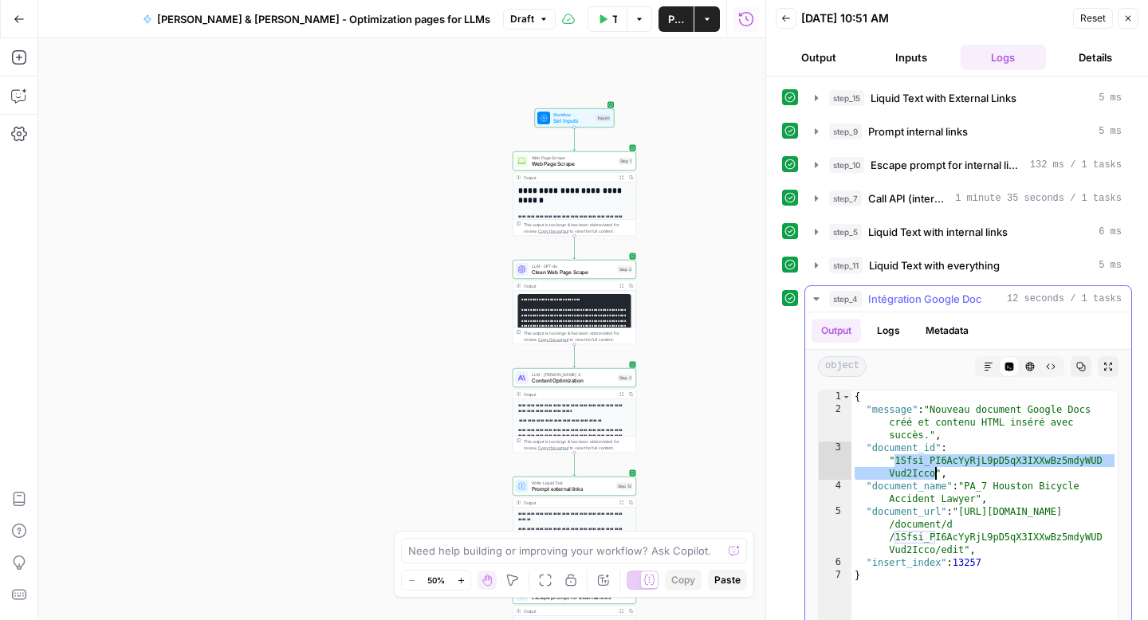
drag, startPoint x: 895, startPoint y: 461, endPoint x: 937, endPoint y: 477, distance: 44.7
click at [937, 477] on div "{ "message" : "Nouveau document Google Docs créé et contenu HTML inséré avec su…" at bounding box center [984, 560] width 266 height 339
click at [933, 501] on div "{ "message" : "Nouveau document Google Docs créé et contenu HTML inséré avec su…" at bounding box center [984, 560] width 266 height 339
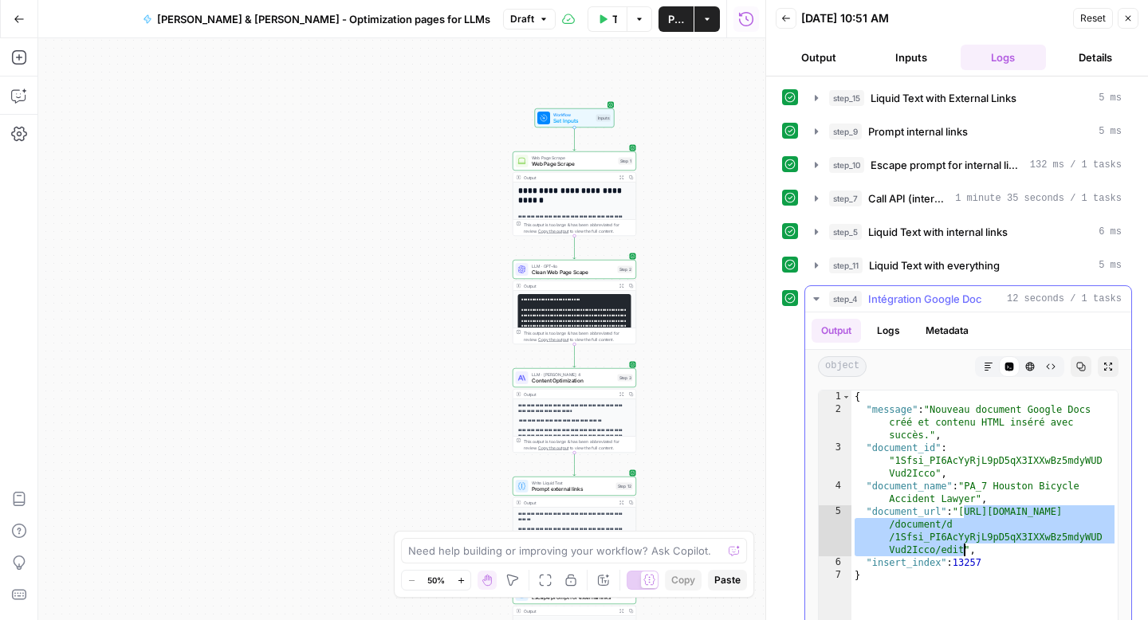
drag, startPoint x: 964, startPoint y: 515, endPoint x: 961, endPoint y: 552, distance: 37.6
click at [961, 552] on div "{ "message" : "Nouveau document Google Docs créé et contenu HTML inséré avec su…" at bounding box center [984, 560] width 266 height 339
type textarea "**********"
click at [606, 30] on button "Test Workflow" at bounding box center [607, 19] width 40 height 26
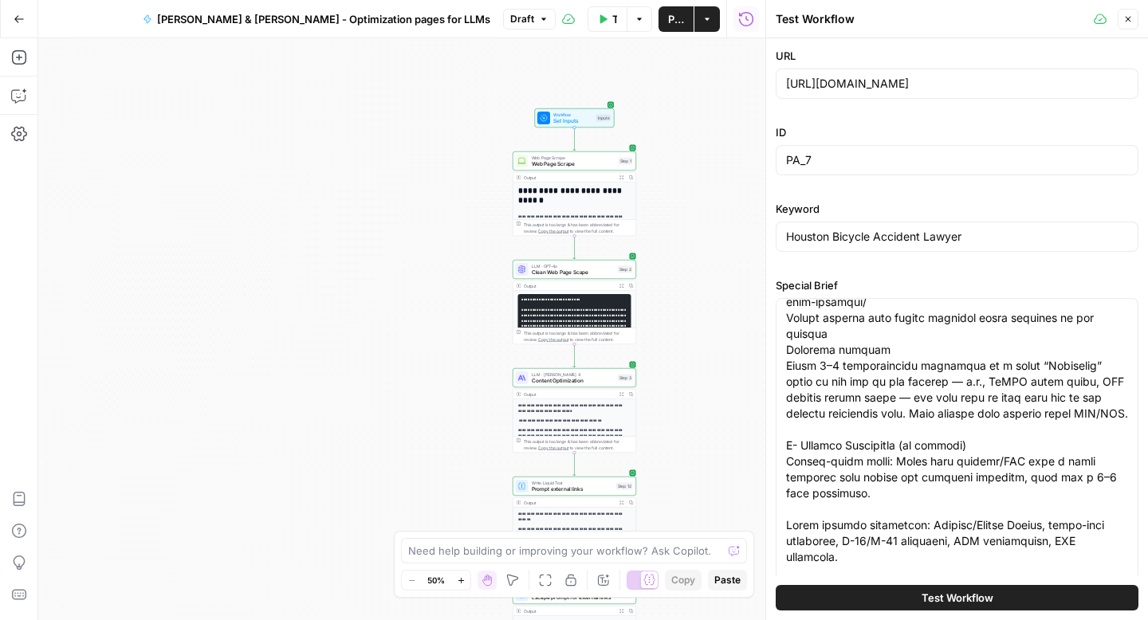
scroll to position [2203, 0]
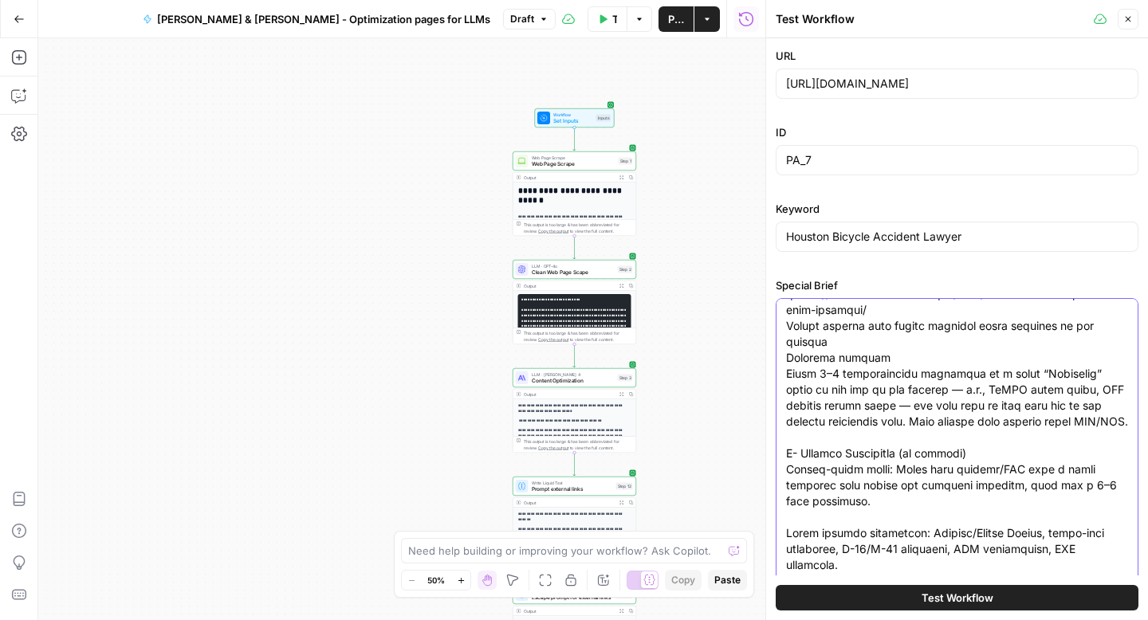
type textarea "“Loremip Dolorsi Ametcons Adipis” Elit Seddoeiusmod Tempo I- Utla Etdo MAG: ali…"
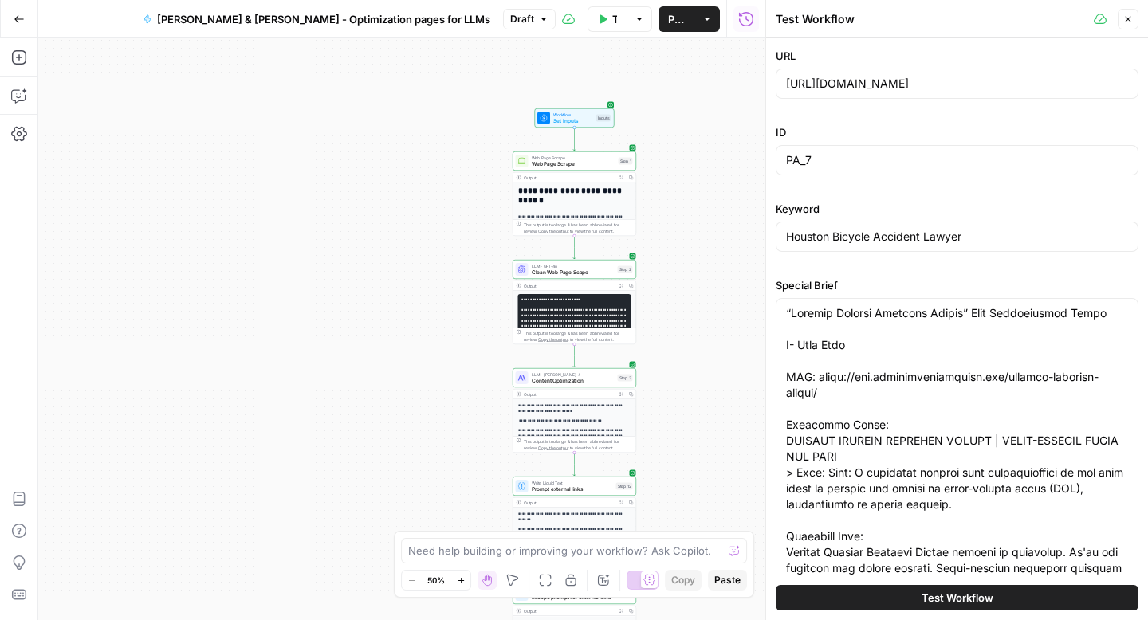
scroll to position [2203, 0]
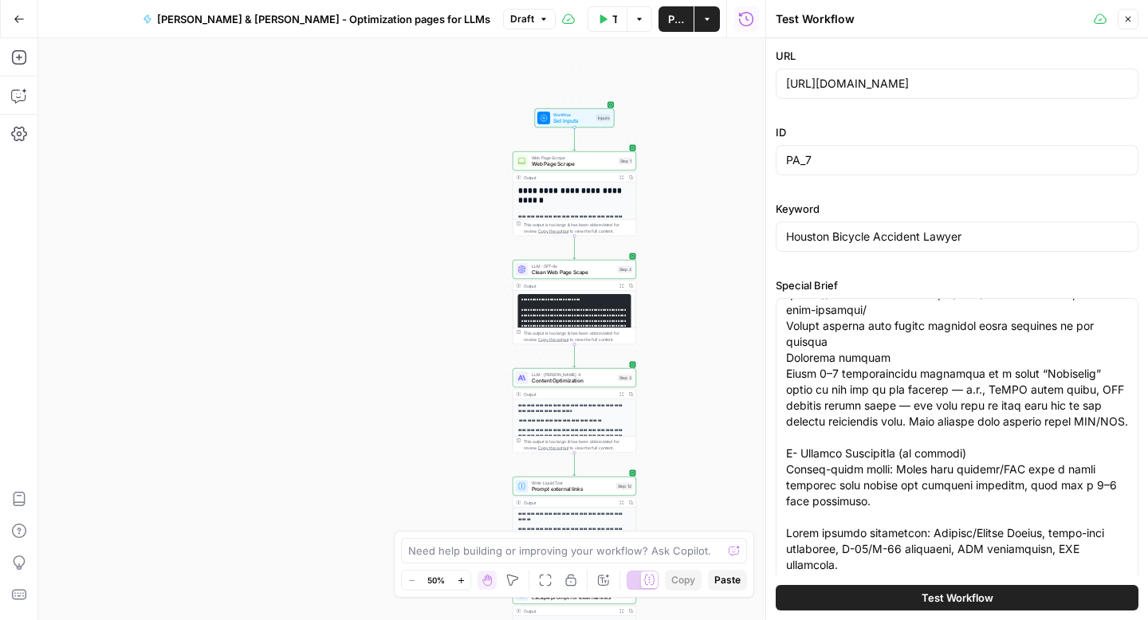
type textarea "“Loremip Dolorsi Ametcons Adipis” Elit Seddoeiusmod Tempo I- Utla Etdo MAG: ali…"
click at [836, 599] on button "Test Workflow" at bounding box center [957, 598] width 363 height 26
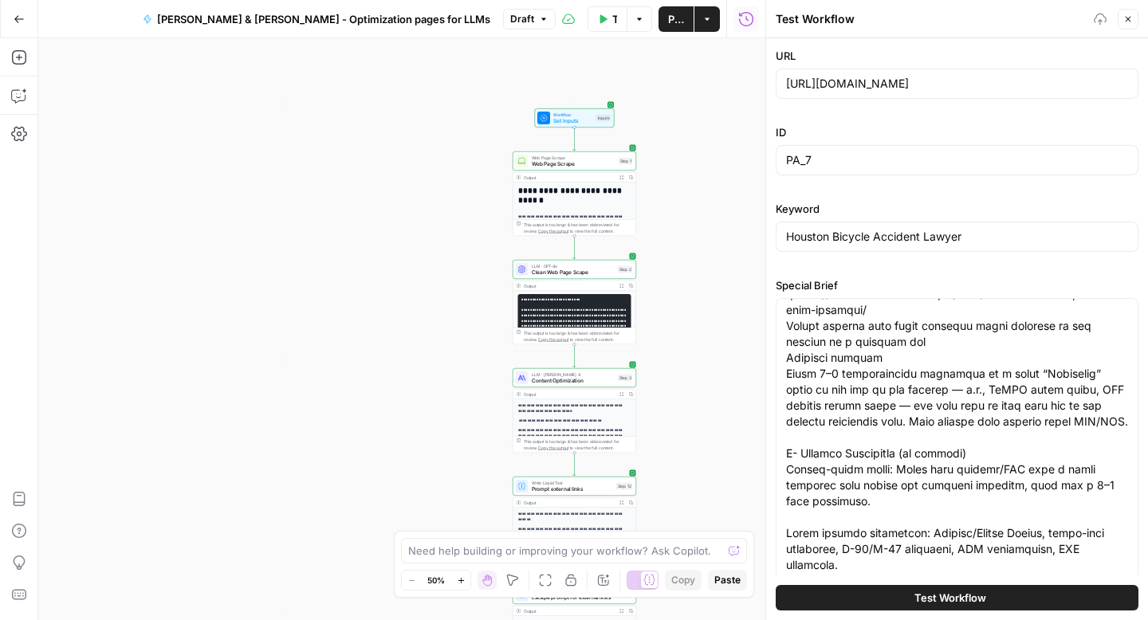
scroll to position [0, 0]
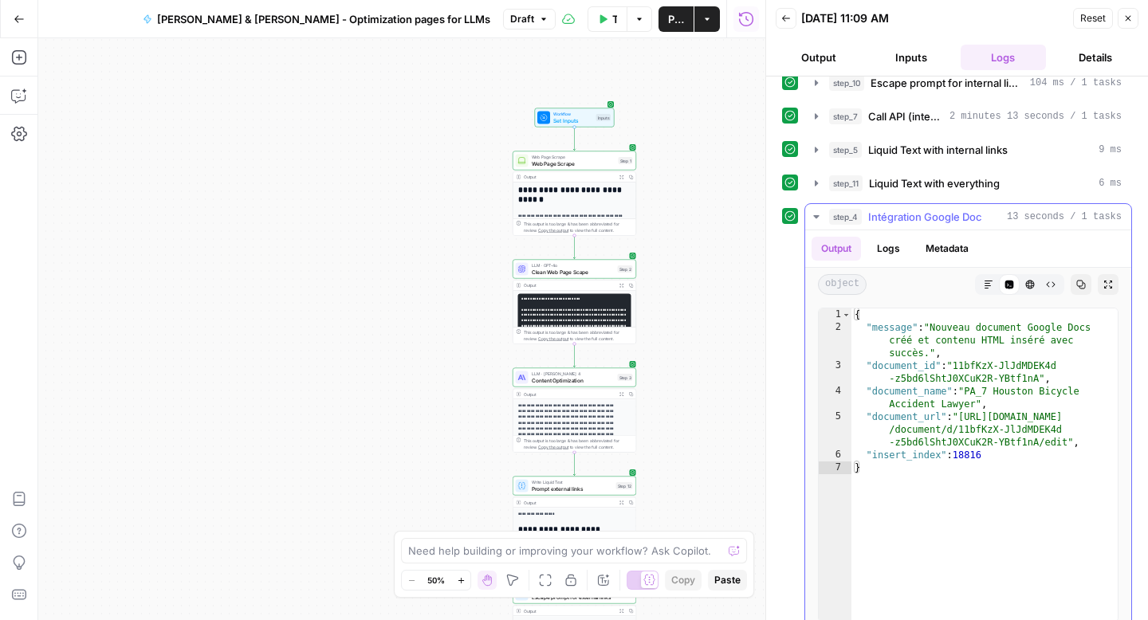
scroll to position [300, 0]
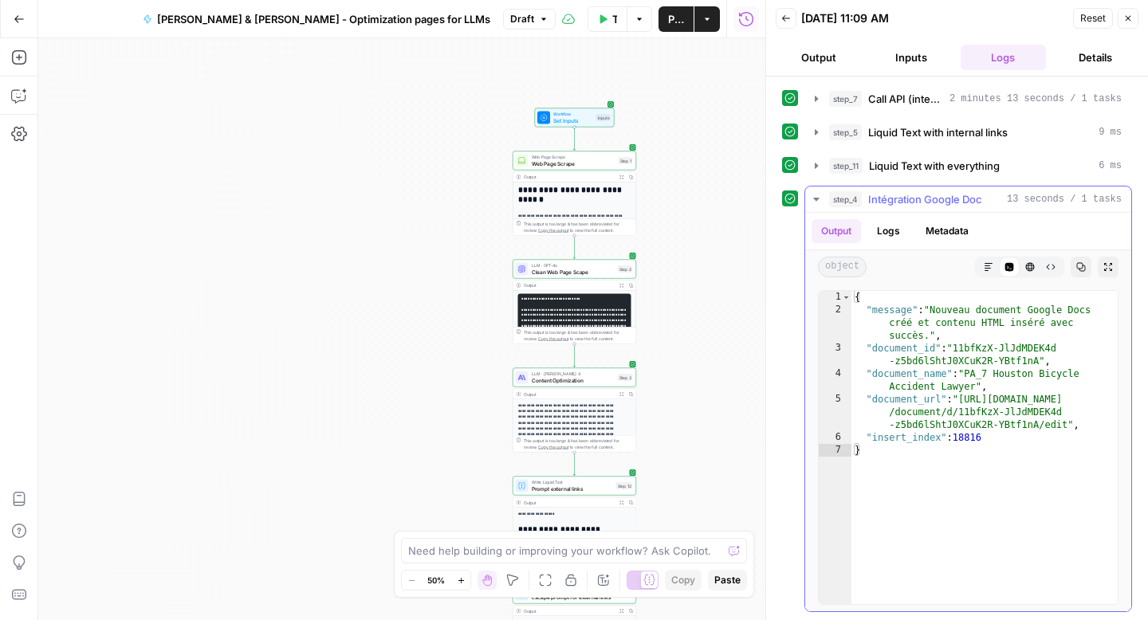
type textarea "**********"
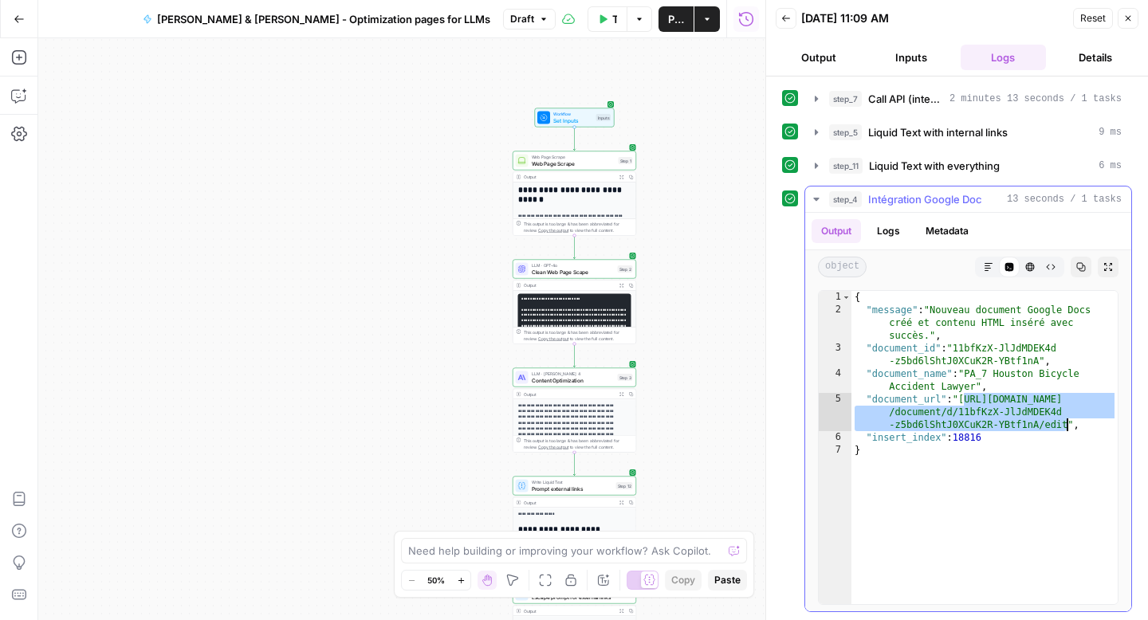
drag, startPoint x: 966, startPoint y: 401, endPoint x: 1068, endPoint y: 420, distance: 103.8
click at [1068, 420] on div "{ "message" : "Nouveau document Google Docs créé et contenu HTML inséré avec su…" at bounding box center [984, 460] width 266 height 339
click at [569, 118] on span "Set Inputs" at bounding box center [573, 120] width 40 height 8
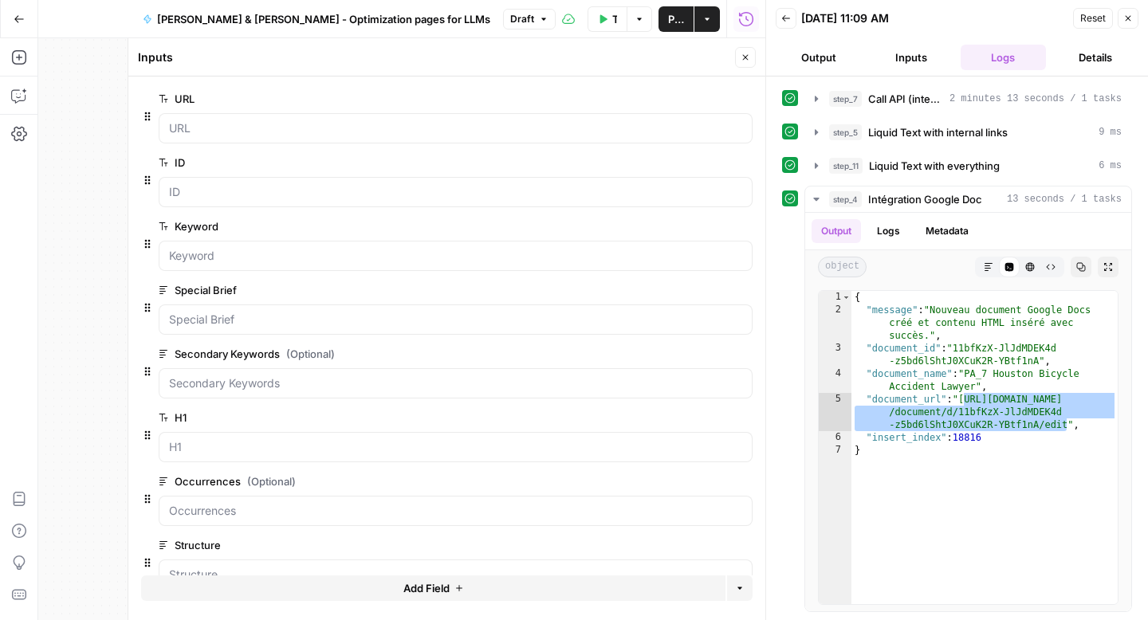
scroll to position [37, 0]
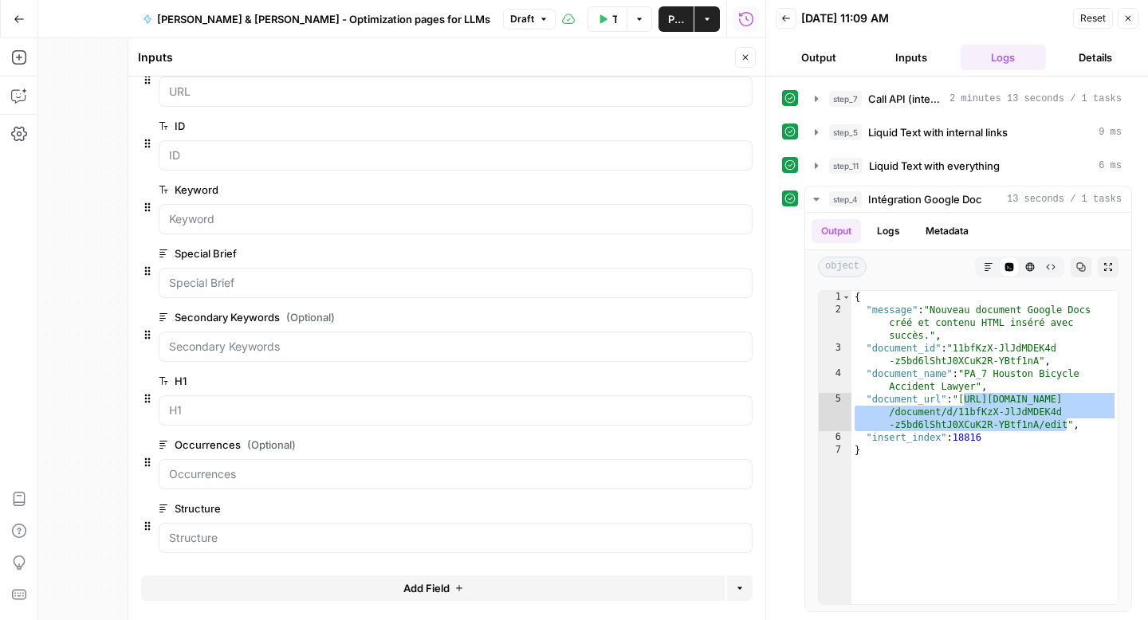
click at [427, 595] on span "Add Field" at bounding box center [426, 588] width 46 height 16
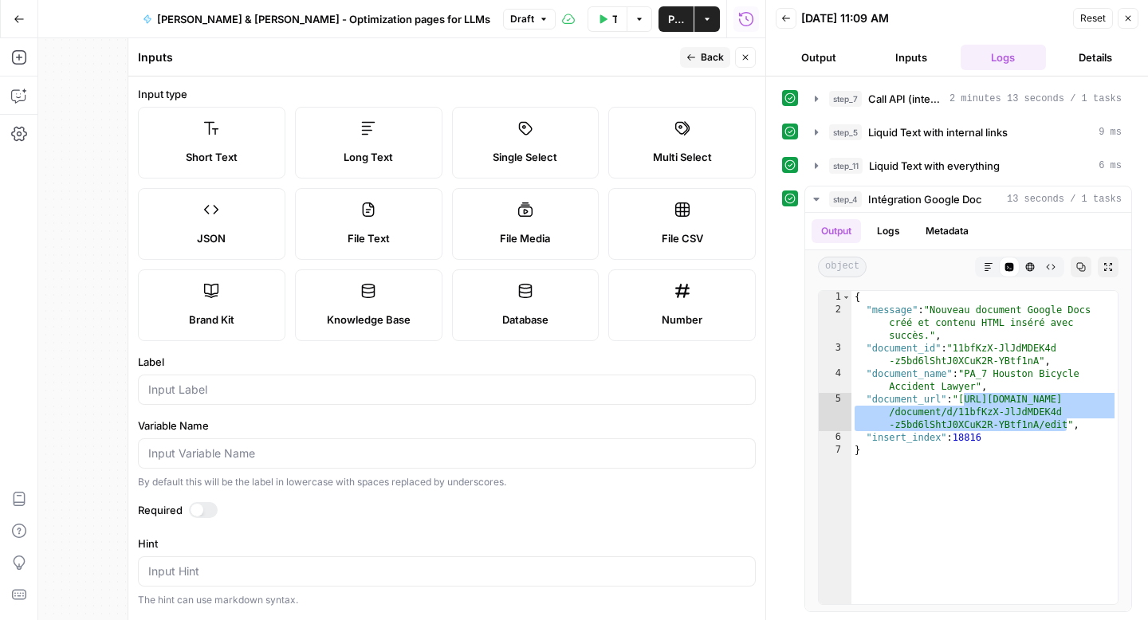
click at [338, 143] on label "Long Text" at bounding box center [368, 143] width 147 height 72
click at [280, 387] on input "Label" at bounding box center [446, 390] width 597 height 16
type input "Internal links"
click at [304, 540] on label "Hint" at bounding box center [447, 544] width 618 height 16
click at [304, 564] on textarea "Hint" at bounding box center [446, 572] width 597 height 16
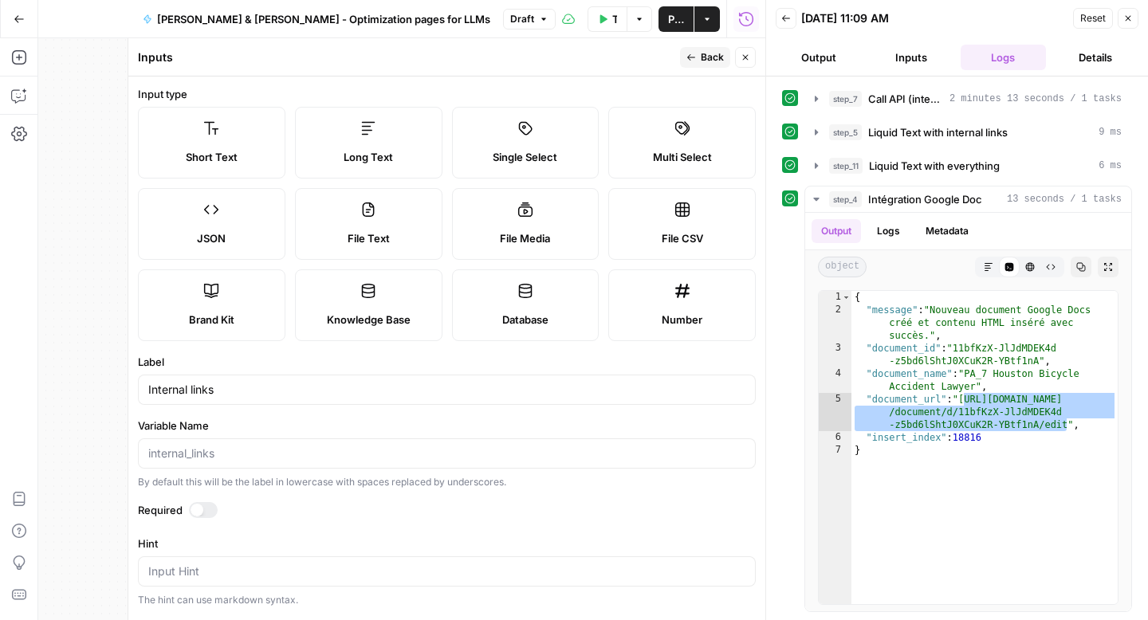
click at [234, 462] on div at bounding box center [447, 453] width 618 height 30
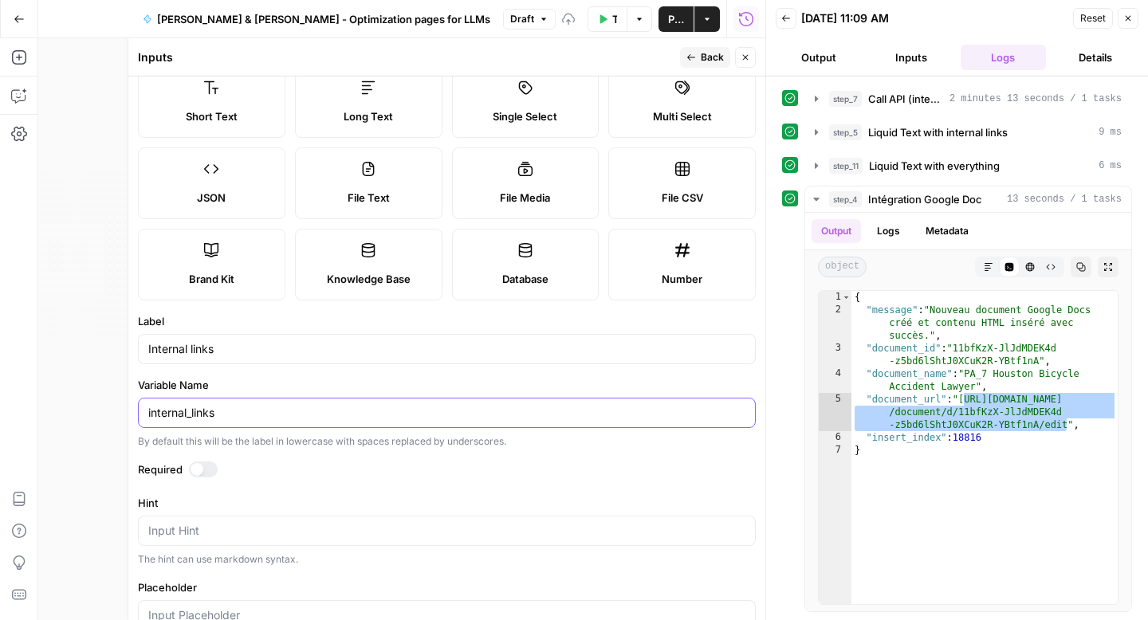
scroll to position [198, 0]
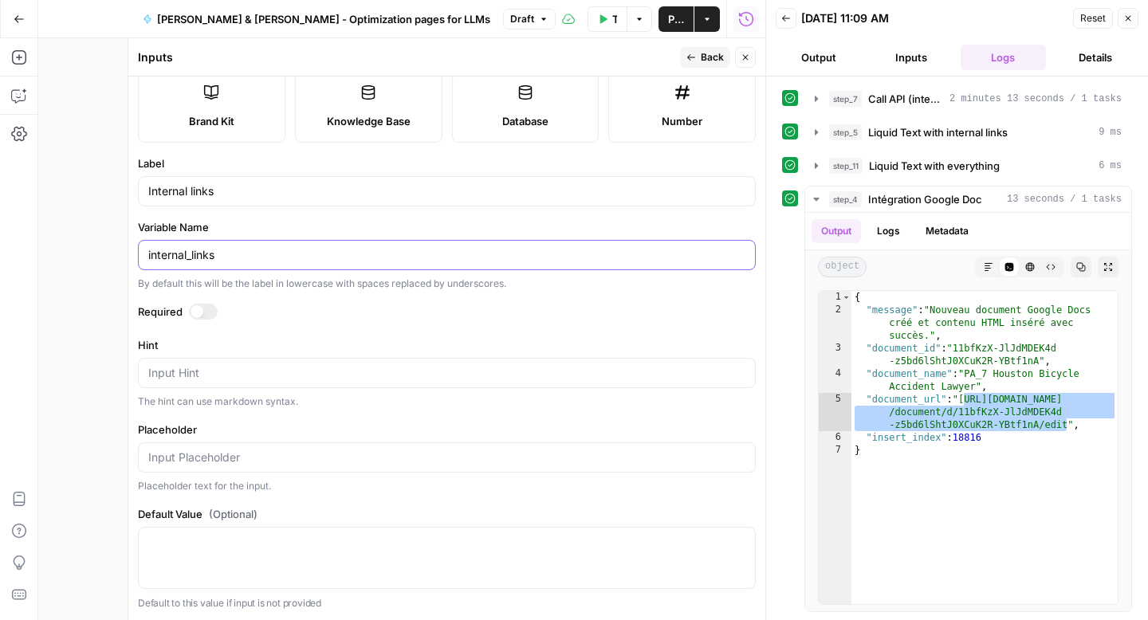
type input "internal_links"
click at [705, 65] on button "Back" at bounding box center [705, 57] width 50 height 21
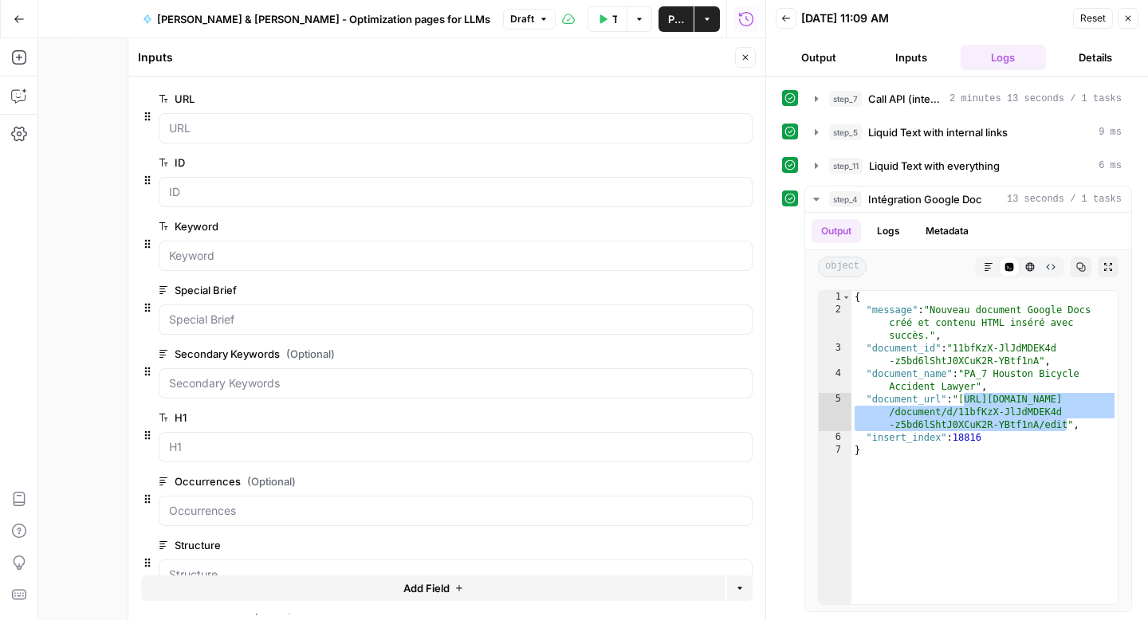
click at [604, 27] on button "Test Workflow" at bounding box center [607, 19] width 40 height 26
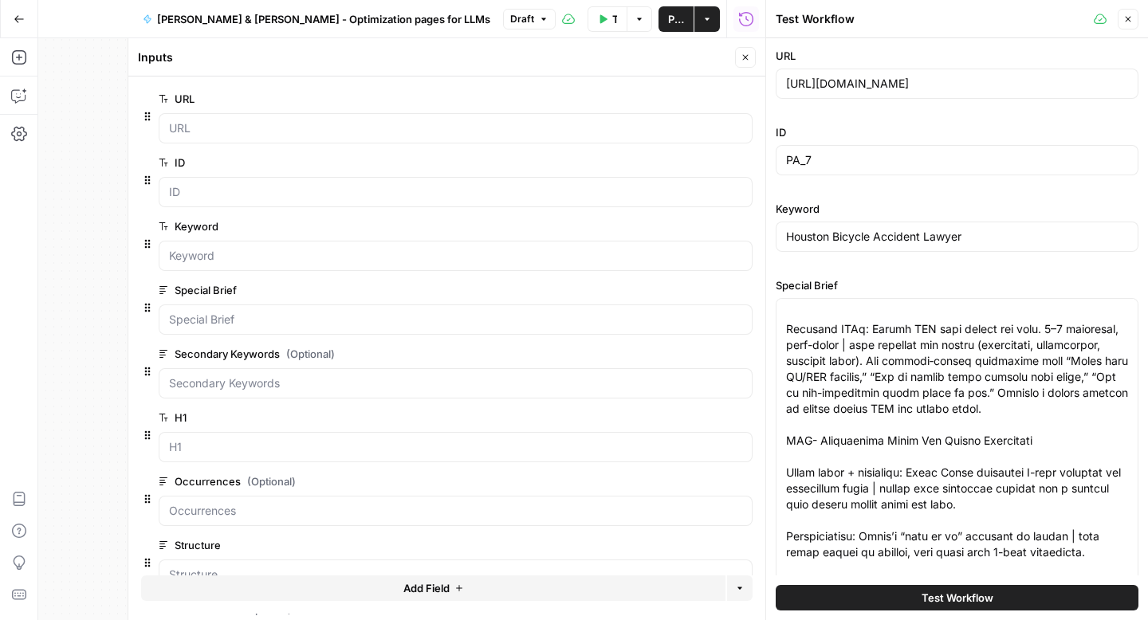
scroll to position [933, 0]
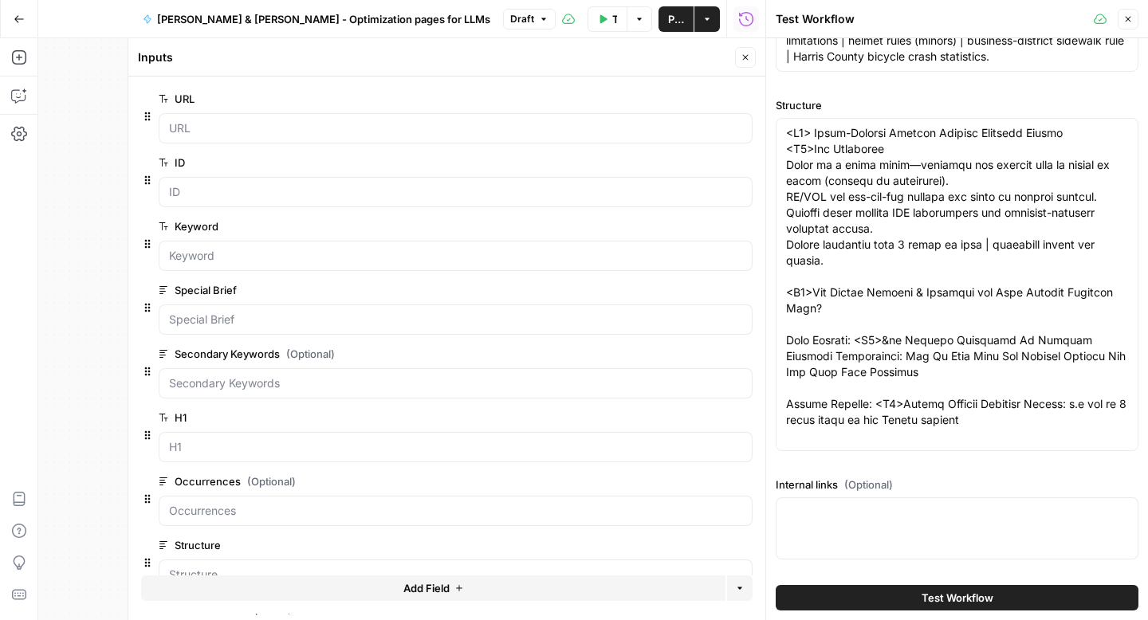
click at [849, 524] on div at bounding box center [957, 528] width 363 height 62
paste textarea "Houston car accident lawyer | https://www.simmonsandfletcher.com/car-accident-l…"
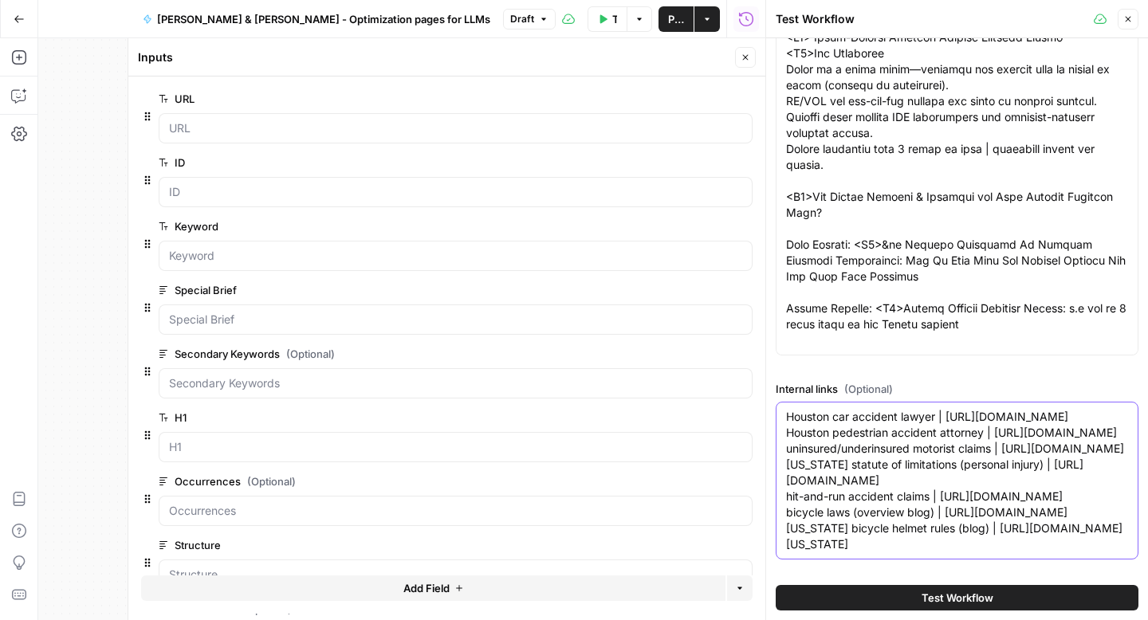
scroll to position [1149, 0]
click at [787, 409] on textarea "Houston car accident lawyer | https://www.simmonsandfletcher.com/car-accident-l…" at bounding box center [957, 480] width 342 height 143
click at [952, 409] on textarea "[Houston car accident lawyer | https://www.simmonsandfletcher.com/car-accident-…" at bounding box center [957, 480] width 342 height 143
click at [941, 409] on textarea "[Houston car accident lawyer](https://www.simmonsandfletcher.com/car-accident-l…" at bounding box center [957, 480] width 342 height 143
click at [786, 409] on textarea "[Houston car accident lawyer](https://www.simmonsandfletcher.com/car-accident-l…" at bounding box center [957, 480] width 342 height 143
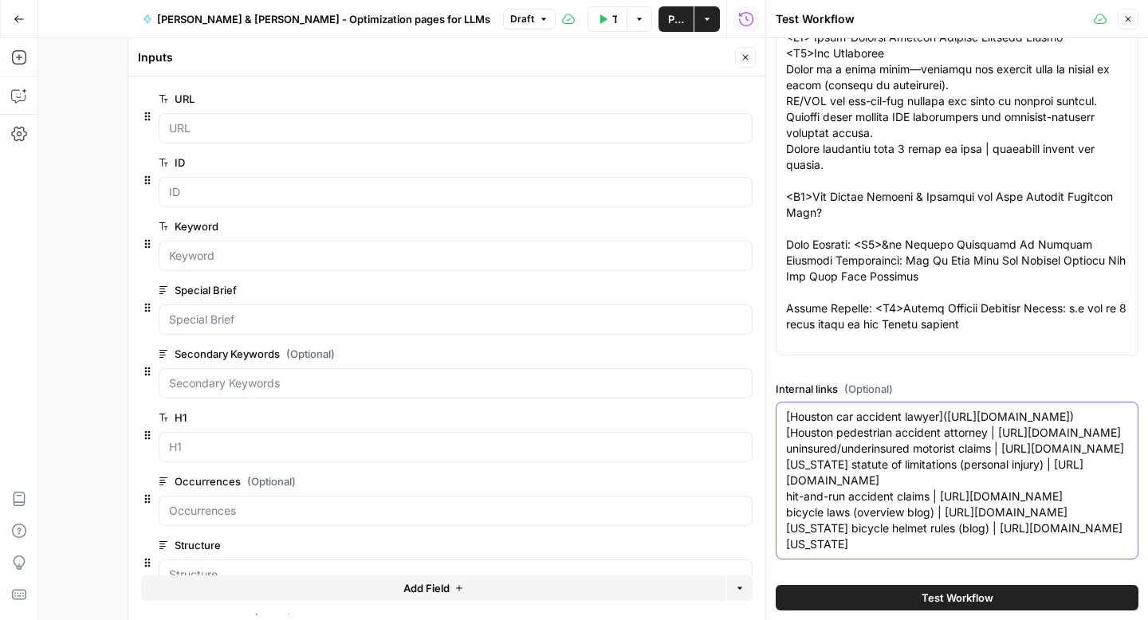
click at [1000, 409] on textarea "[Houston car accident lawyer](https://www.simmonsandfletcher.com/car-accident-l…" at bounding box center [957, 480] width 342 height 143
click at [953, 409] on textarea "[Houston car accident lawyer](https://www.simmonsandfletcher.com/car-accident-l…" at bounding box center [957, 480] width 342 height 143
click at [787, 409] on textarea "[Houston car accident lawyer](https://www.simmonsandfletcher.com/car-accident-l…" at bounding box center [957, 480] width 342 height 143
drag, startPoint x: 1007, startPoint y: 386, endPoint x: 997, endPoint y: 387, distance: 10.5
click at [997, 409] on textarea "[Houston car accident lawyer](https://www.simmonsandfletcher.com/car-accident-l…" at bounding box center [957, 480] width 342 height 143
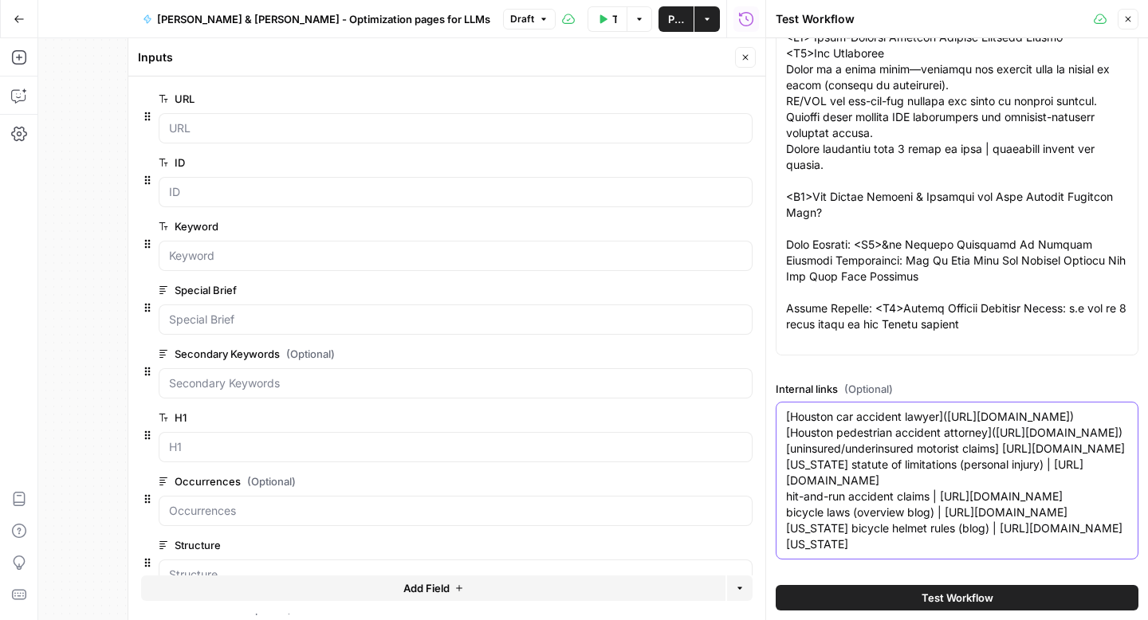
click at [787, 410] on textarea "[Houston car accident lawyer](https://www.simmonsandfletcher.com/car-accident-l…" at bounding box center [957, 480] width 342 height 143
click at [1063, 426] on textarea "[Houston car accident lawyer](https://www.simmonsandfletcher.com/car-accident-l…" at bounding box center [957, 480] width 342 height 143
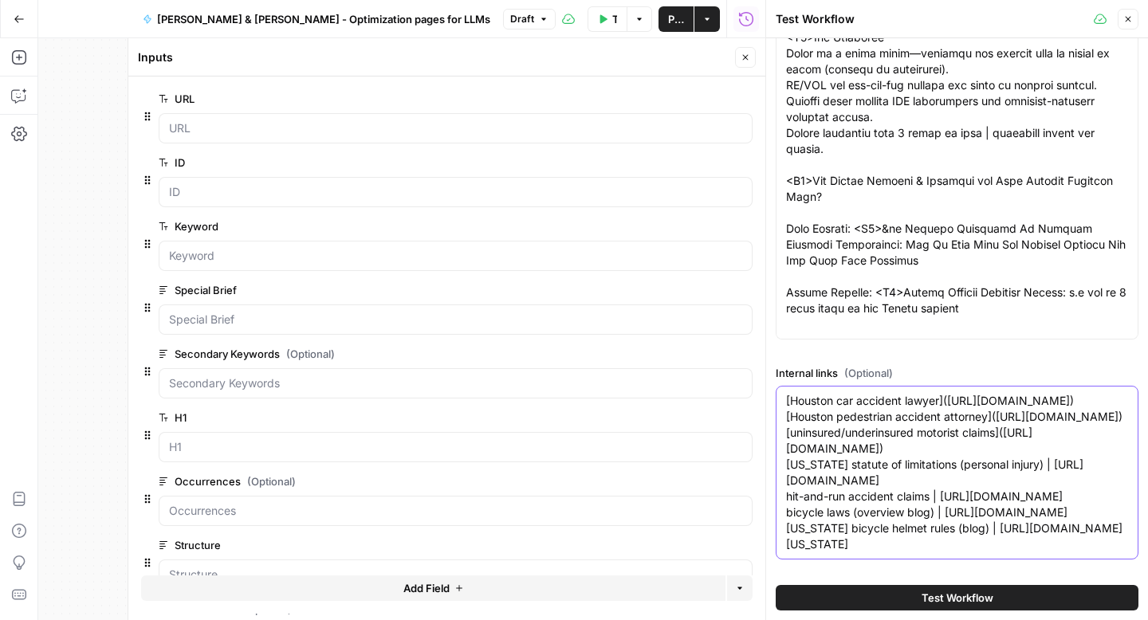
click at [787, 446] on textarea "[Houston car accident lawyer](https://www.simmonsandfletcher.com/car-accident-l…" at bounding box center [957, 472] width 342 height 159
drag, startPoint x: 1031, startPoint y: 439, endPoint x: 1019, endPoint y: 438, distance: 12.8
click at [1017, 439] on textarea "[Houston car accident lawyer](https://www.simmonsandfletcher.com/car-accident-l…" at bounding box center [957, 472] width 342 height 159
click at [1038, 459] on textarea "[Houston car accident lawyer](https://www.simmonsandfletcher.com/car-accident-l…" at bounding box center [957, 472] width 342 height 159
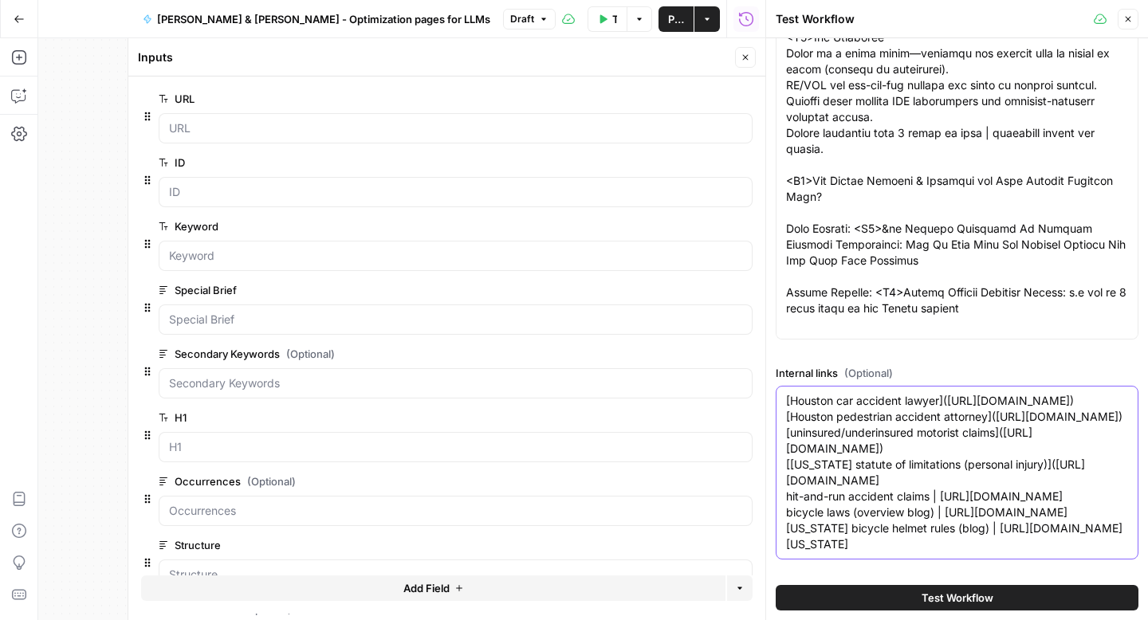
scroll to position [1149, 0]
click at [782, 474] on div "[Houston car accident lawyer](https://www.simmonsandfletcher.com/car-accident-l…" at bounding box center [957, 473] width 363 height 174
click at [788, 465] on textarea "[Houston car accident lawyer](https://www.simmonsandfletcher.com/car-accident-l…" at bounding box center [957, 472] width 342 height 159
drag, startPoint x: 787, startPoint y: 486, endPoint x: 936, endPoint y: 469, distance: 150.0
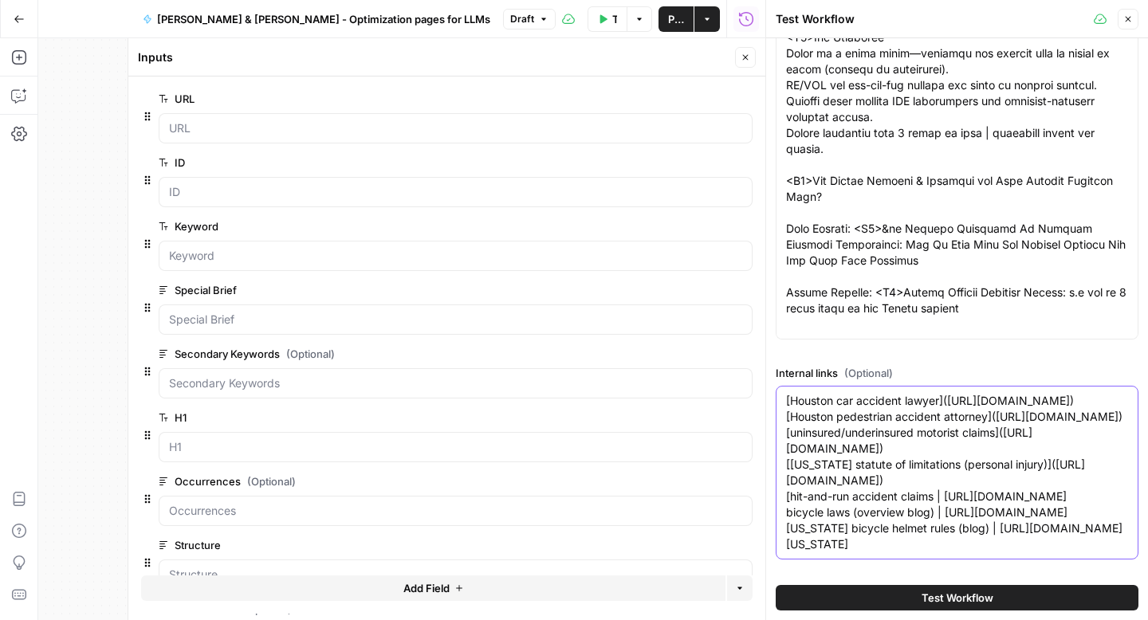
click at [936, 469] on textarea "[Houston car accident lawyer](https://www.simmonsandfletcher.com/car-accident-l…" at bounding box center [957, 472] width 342 height 159
click at [963, 501] on textarea "[Houston car accident lawyer](https://www.simmonsandfletcher.com/car-accident-l…" at bounding box center [957, 472] width 342 height 159
click at [787, 469] on textarea "[Houston car accident lawyer](https://www.simmonsandfletcher.com/car-accident-l…" at bounding box center [957, 472] width 342 height 159
click at [948, 465] on textarea "[Houston car accident lawyer](https://www.simmonsandfletcher.com/car-accident-l…" at bounding box center [957, 472] width 342 height 159
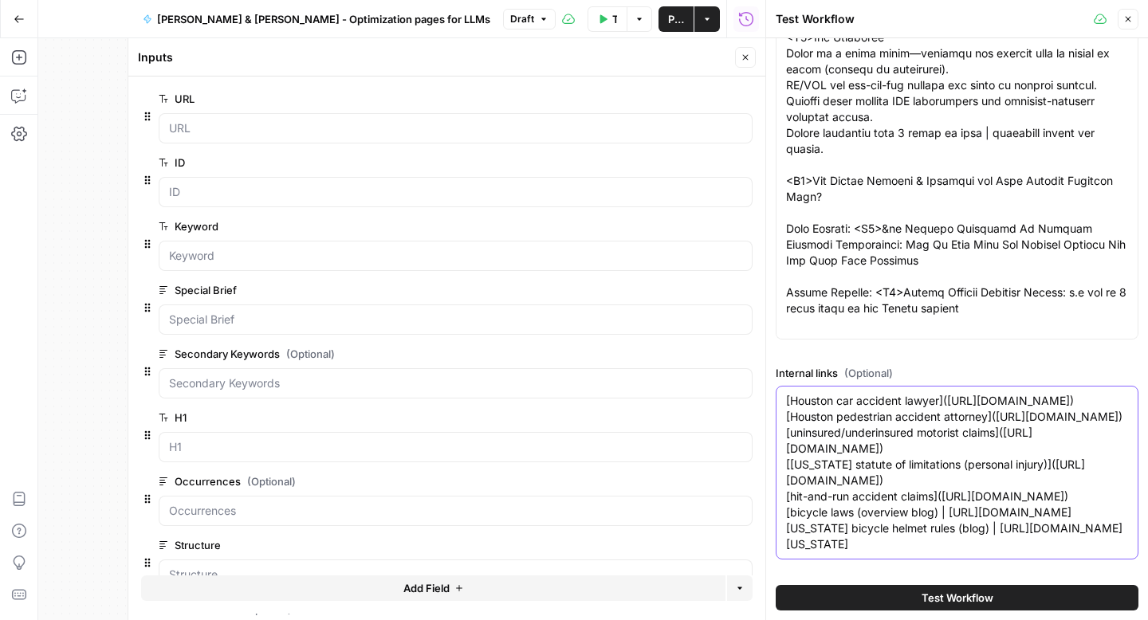
click at [945, 466] on textarea "[Houston car accident lawyer](https://www.simmonsandfletcher.com/car-accident-l…" at bounding box center [957, 472] width 342 height 159
click at [785, 483] on div "[Houston car accident lawyer](https://www.simmonsandfletcher.com/car-accident-l…" at bounding box center [957, 473] width 363 height 174
click at [909, 519] on textarea "[Houston car accident lawyer](https://www.simmonsandfletcher.com/car-accident-l…" at bounding box center [957, 472] width 342 height 159
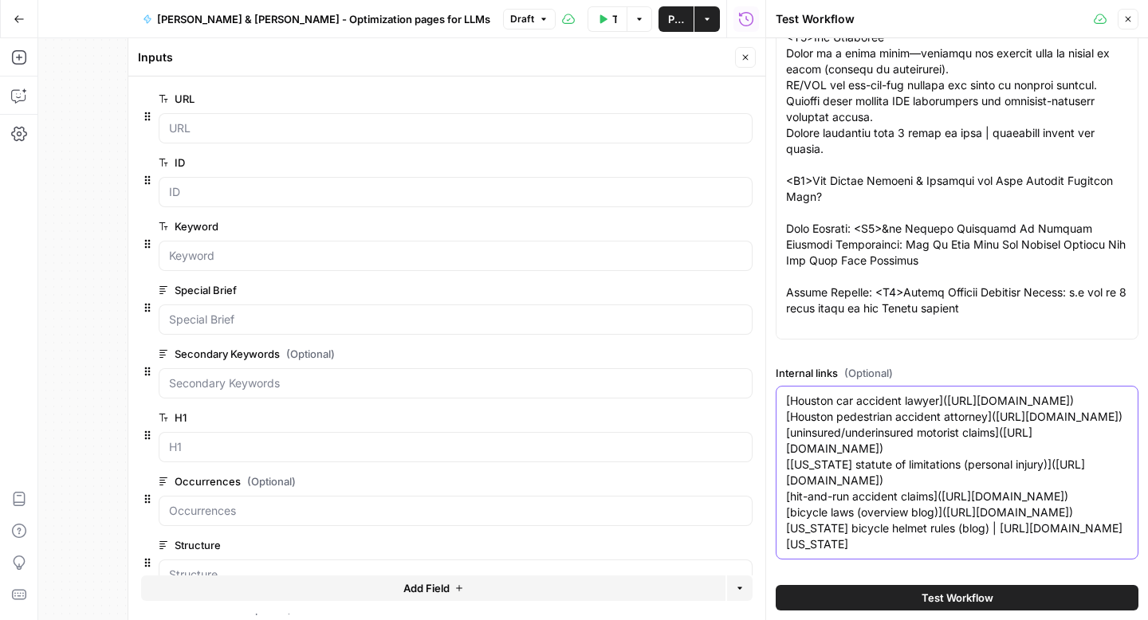
click at [787, 513] on textarea "[Houston car accident lawyer](https://www.simmonsandfletcher.com/car-accident-l…" at bounding box center [957, 472] width 342 height 159
drag, startPoint x: 965, startPoint y: 510, endPoint x: 930, endPoint y: 511, distance: 35.1
click at [930, 511] on textarea "[Houston car accident lawyer](https://www.simmonsandfletcher.com/car-accident-l…" at bounding box center [957, 472] width 342 height 159
click at [787, 532] on textarea "[Houston car accident lawyer](https://www.simmonsandfletcher.com/car-accident-l…" at bounding box center [957, 472] width 342 height 159
click at [922, 549] on textarea "[Houston car accident lawyer](https://www.simmonsandfletcher.com/car-accident-l…" at bounding box center [957, 472] width 342 height 159
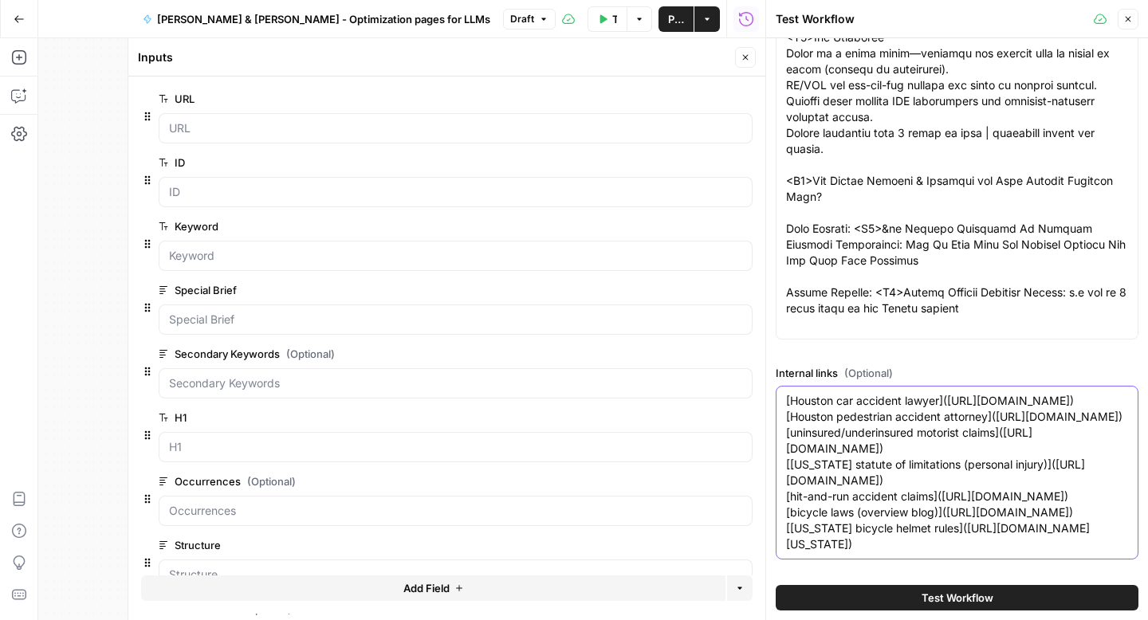
drag, startPoint x: 940, startPoint y: 466, endPoint x: 904, endPoint y: 458, distance: 36.7
click at [857, 465] on textarea "[Houston car accident lawyer](https://www.simmonsandfletcher.com/car-accident-l…" at bounding box center [957, 472] width 342 height 159
type textarea "[Houston car accident lawyer](https://www.simmonsandfletcher.com/car-accident-l…"
click at [740, 53] on icon "button" at bounding box center [745, 58] width 10 height 10
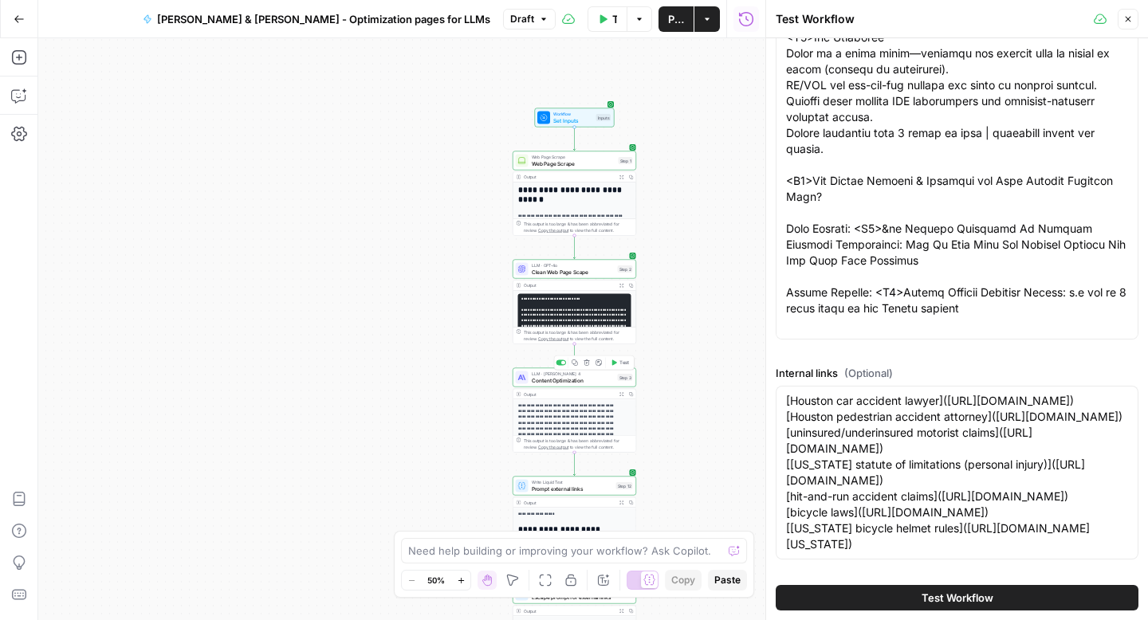
click at [561, 382] on span "Content Optimization" at bounding box center [573, 380] width 83 height 8
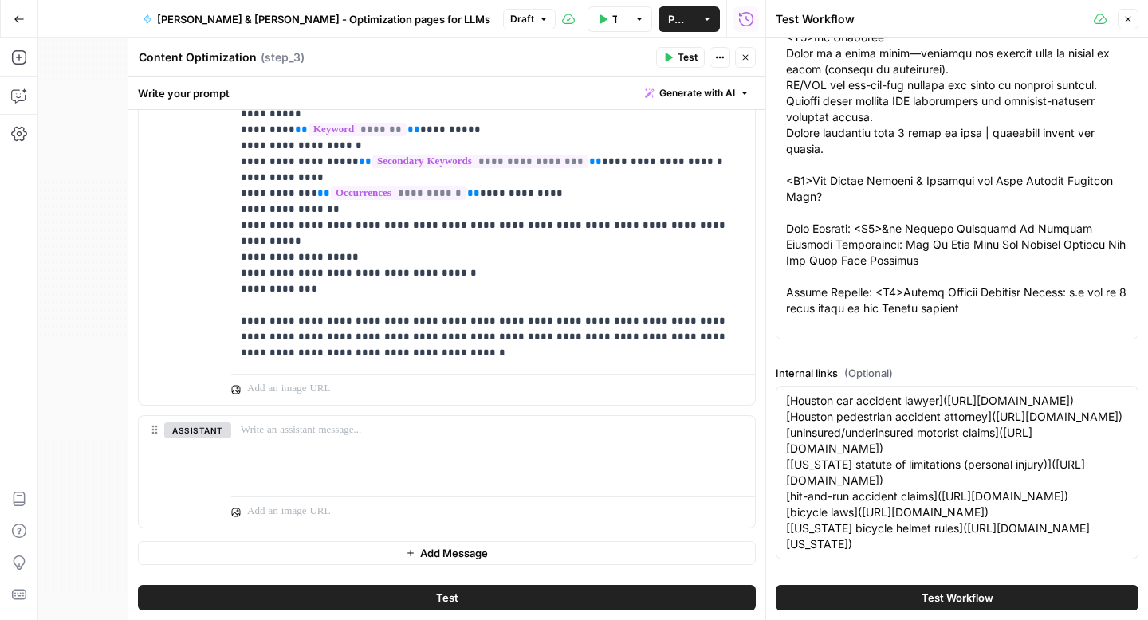
scroll to position [1069, 0]
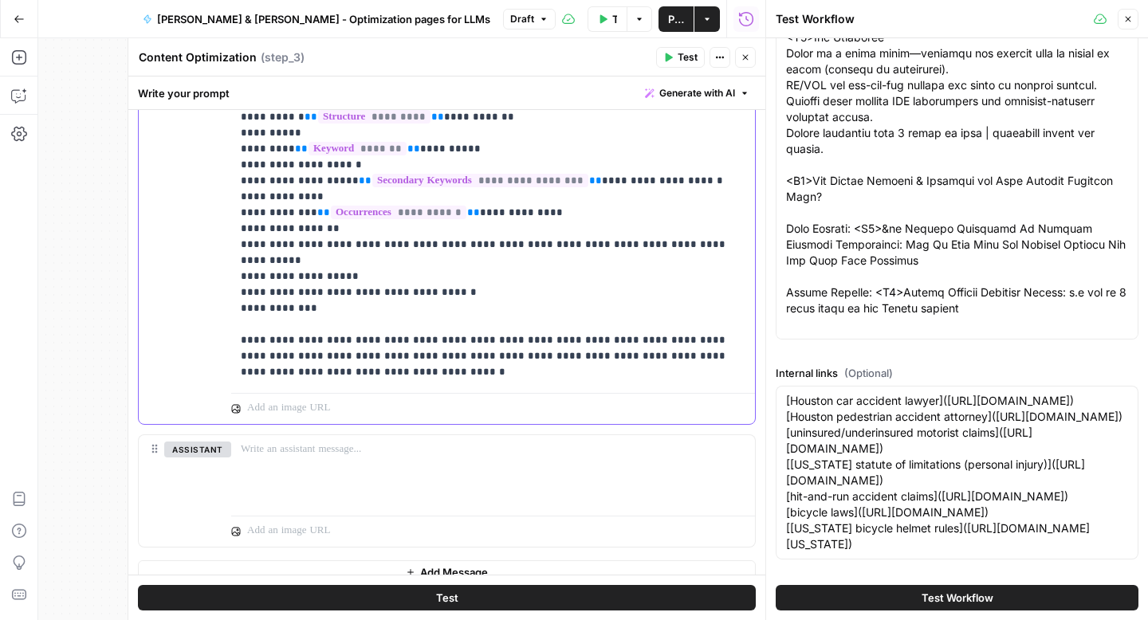
click at [678, 230] on p "**********" at bounding box center [487, 93] width 493 height 574
click at [695, 229] on p "**********" at bounding box center [487, 93] width 493 height 574
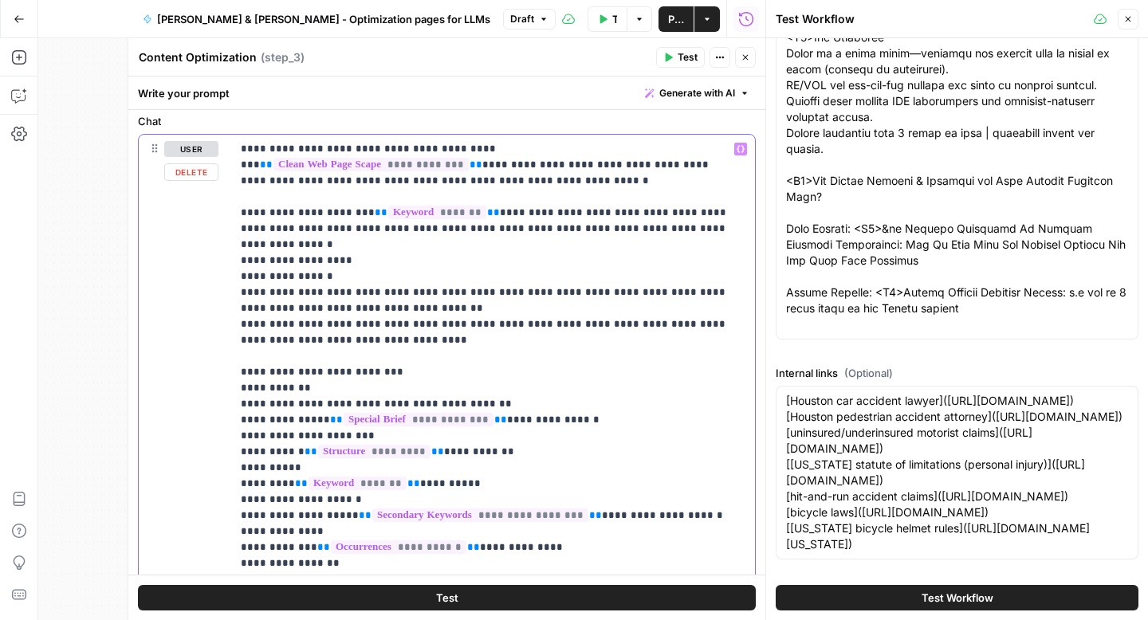
scroll to position [732, 0]
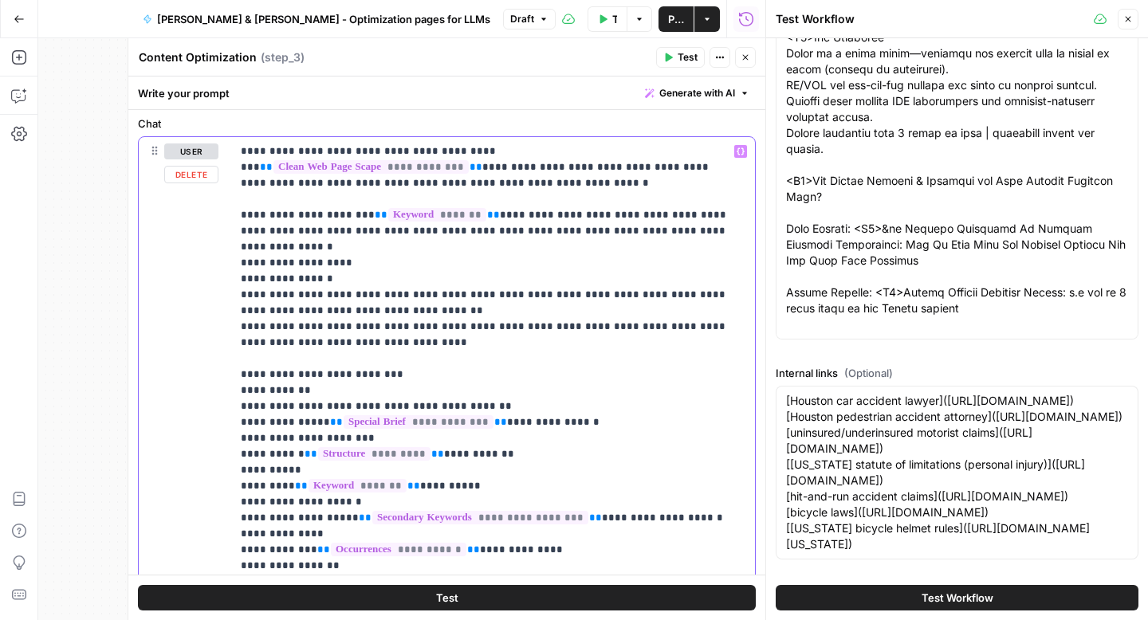
click at [736, 152] on icon "button" at bounding box center [740, 150] width 8 height 7
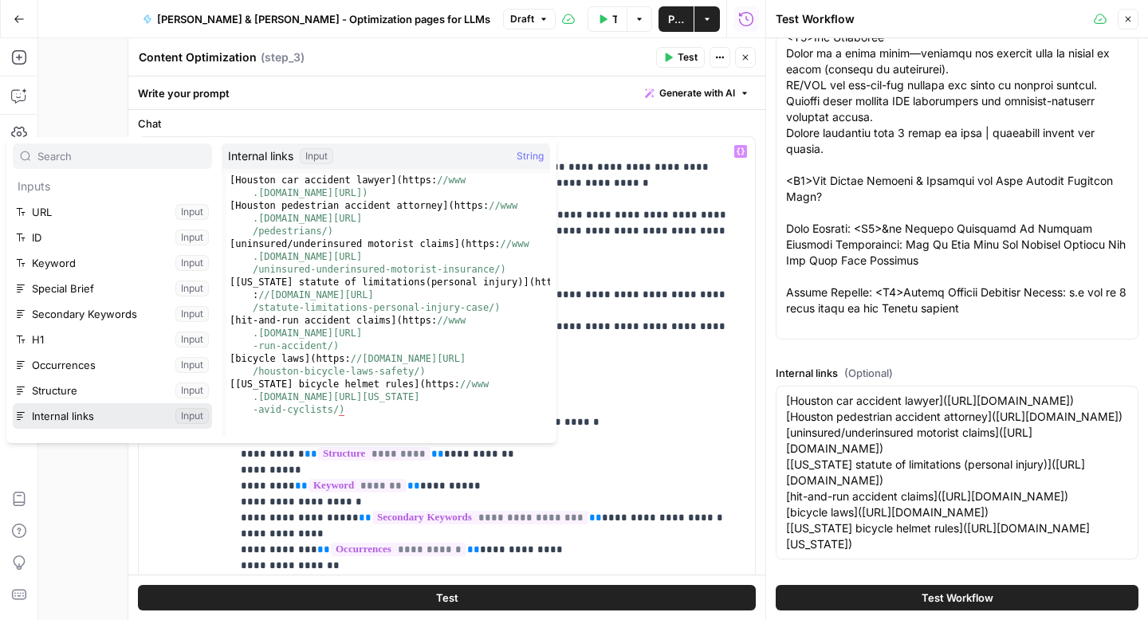
click at [116, 411] on button "Select variable Internal links" at bounding box center [112, 416] width 199 height 26
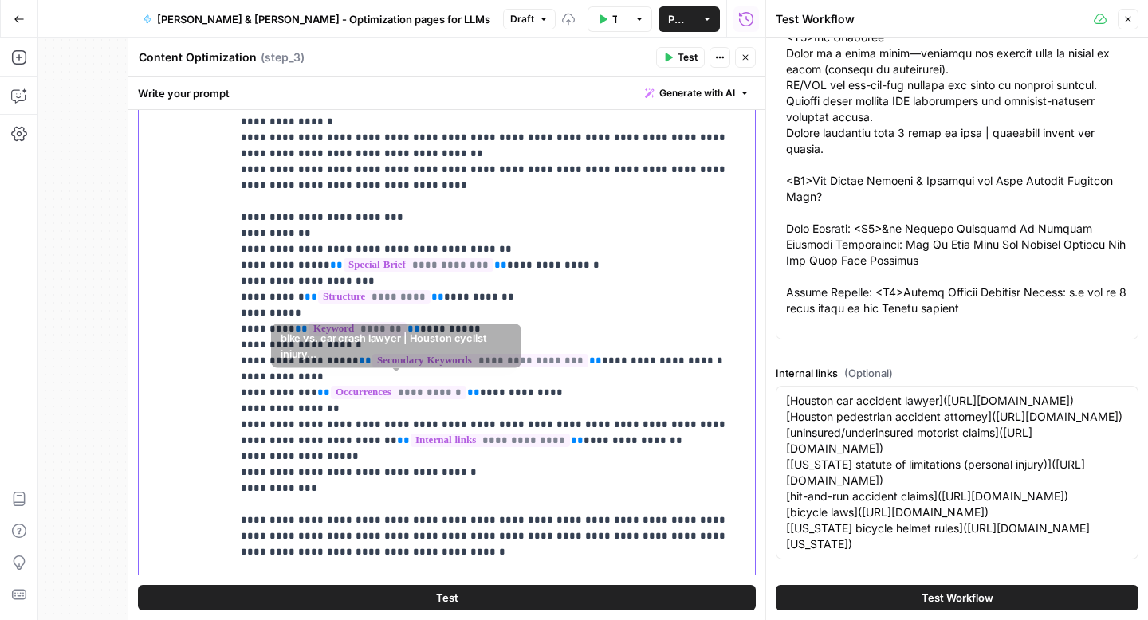
scroll to position [892, 0]
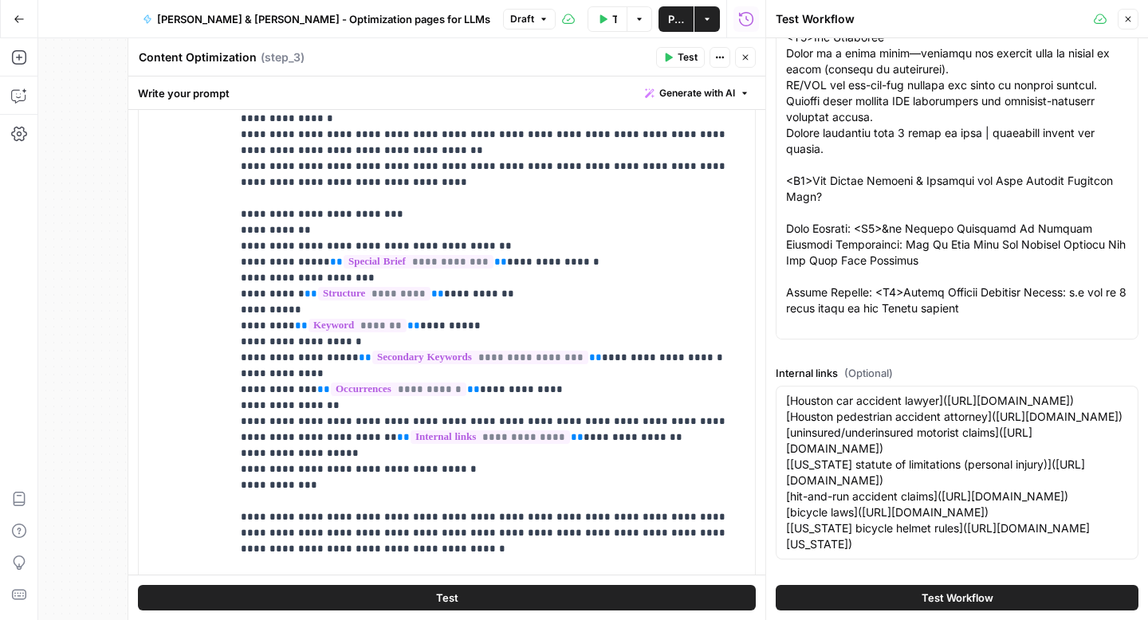
click at [612, 17] on span "Test Workflow" at bounding box center [614, 19] width 5 height 16
click at [906, 603] on button "Test Workflow" at bounding box center [957, 598] width 363 height 26
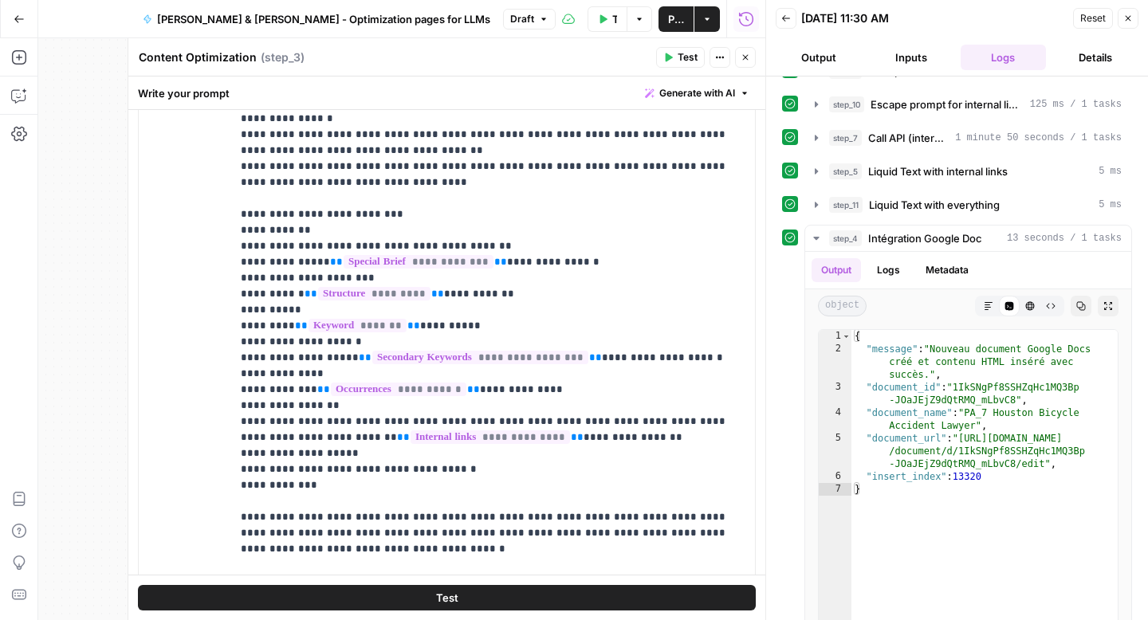
scroll to position [300, 0]
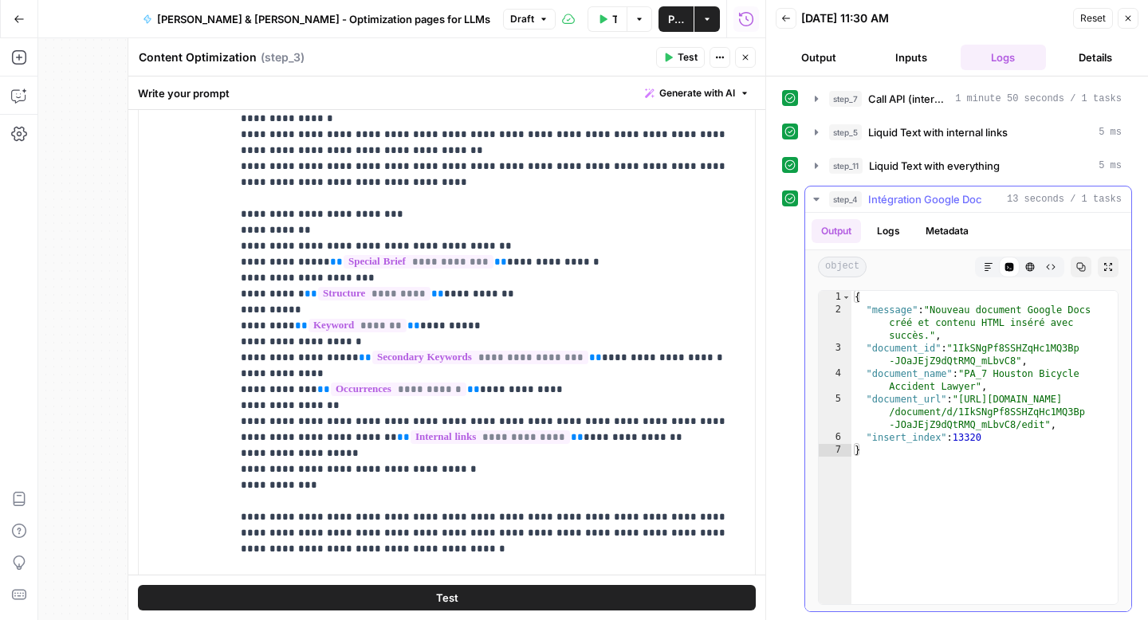
click at [958, 389] on div "{ "message" : "Nouveau document Google Docs créé et contenu HTML inséré avec su…" at bounding box center [984, 460] width 266 height 339
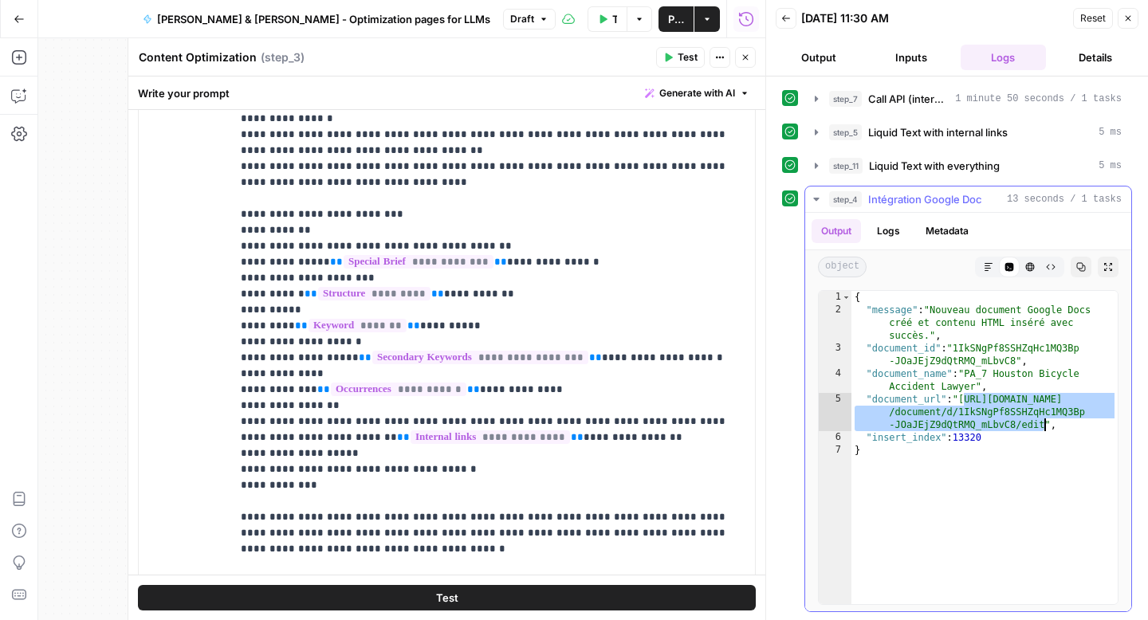
drag, startPoint x: 965, startPoint y: 398, endPoint x: 1045, endPoint y: 418, distance: 82.4
click at [1045, 418] on div "{ "message" : "Nouveau document Google Docs créé et contenu HTML inséré avec su…" at bounding box center [984, 460] width 266 height 339
type textarea "**********"
click at [680, 16] on span "Publish" at bounding box center [676, 19] width 16 height 16
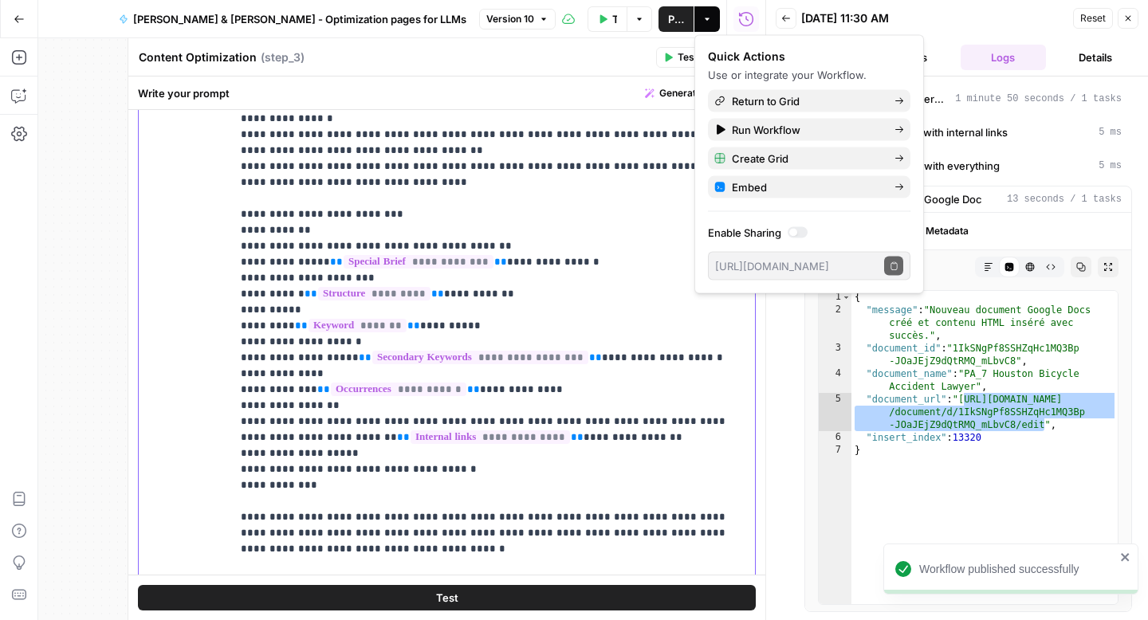
click at [562, 428] on p "**********" at bounding box center [487, 278] width 493 height 590
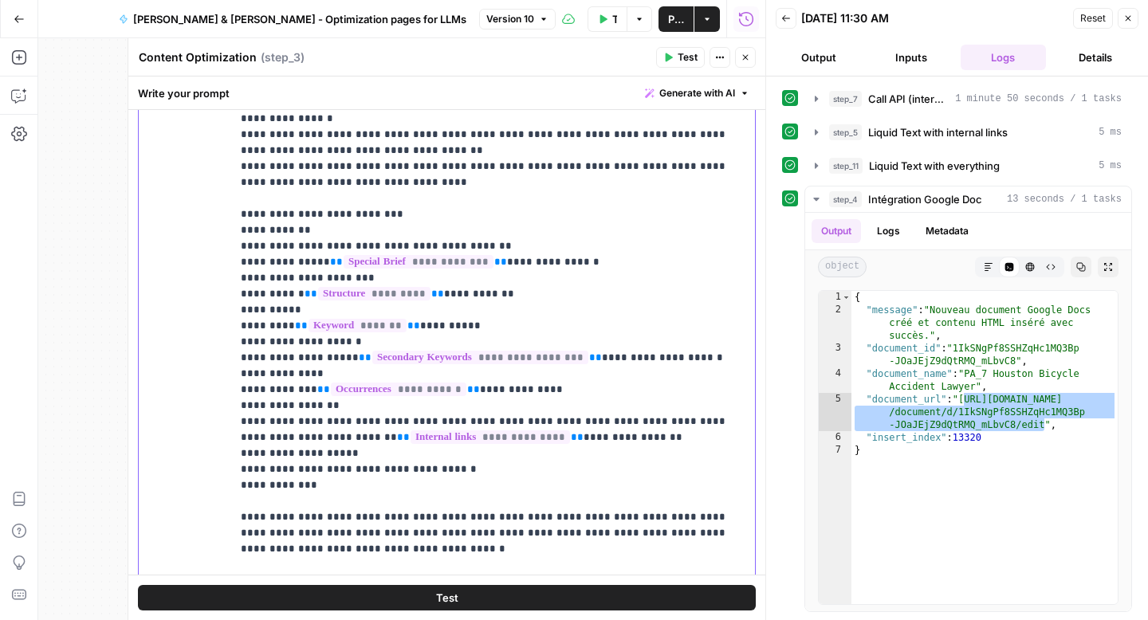
scroll to position [897, 0]
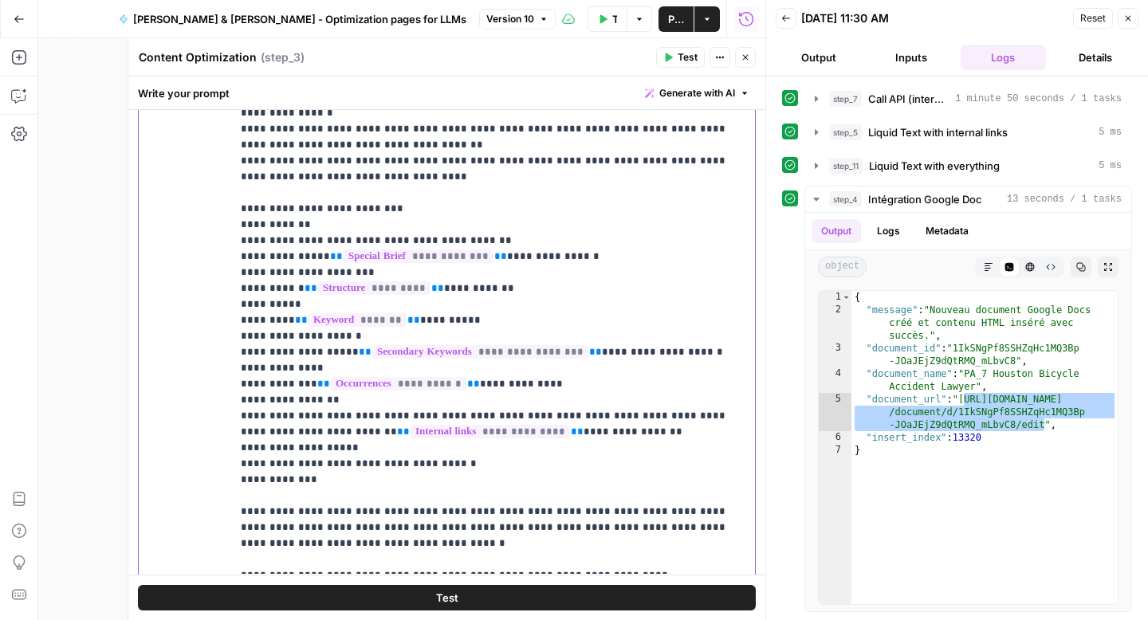
drag, startPoint x: 579, startPoint y: 419, endPoint x: 681, endPoint y: 403, distance: 104.0
click at [681, 403] on p "**********" at bounding box center [487, 273] width 493 height 590
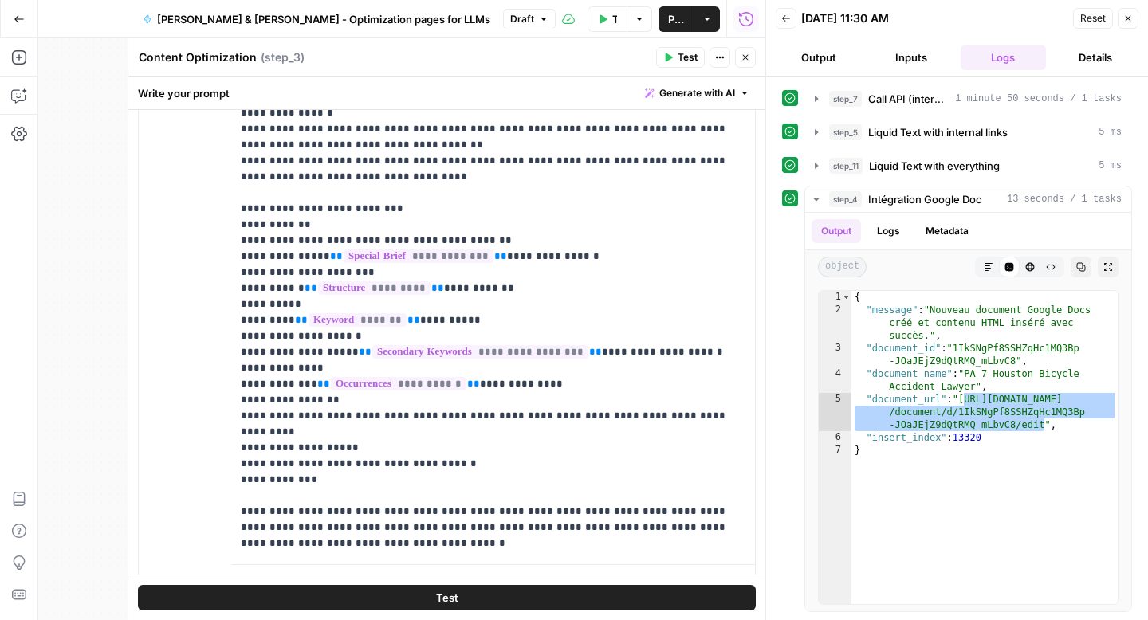
click at [607, 27] on button "Test Workflow" at bounding box center [607, 19] width 40 height 26
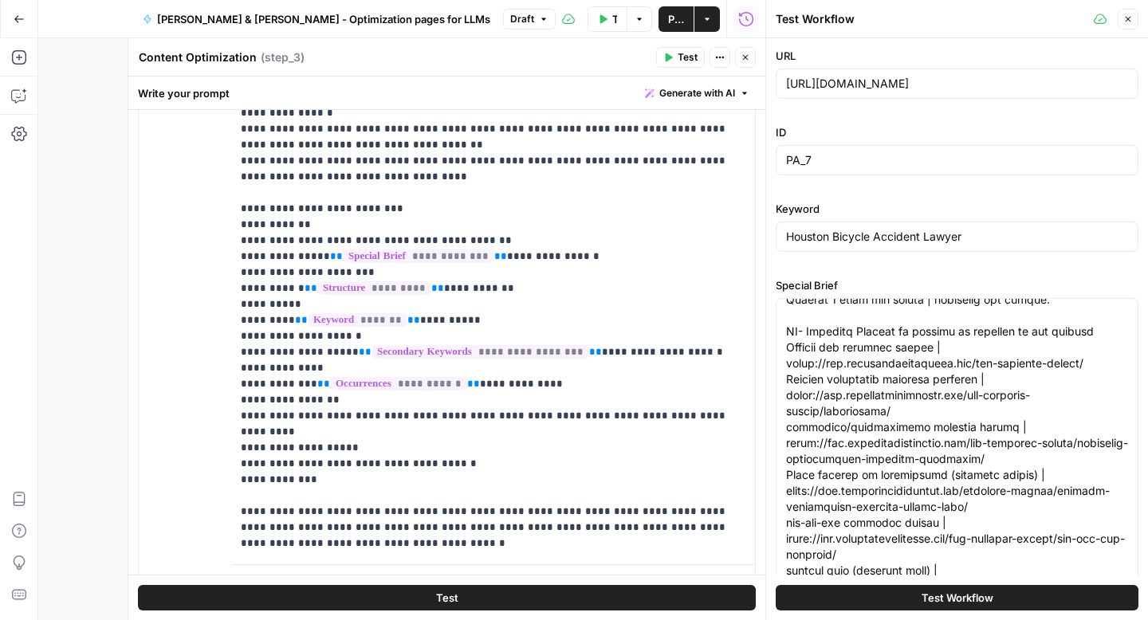
scroll to position [1848, 0]
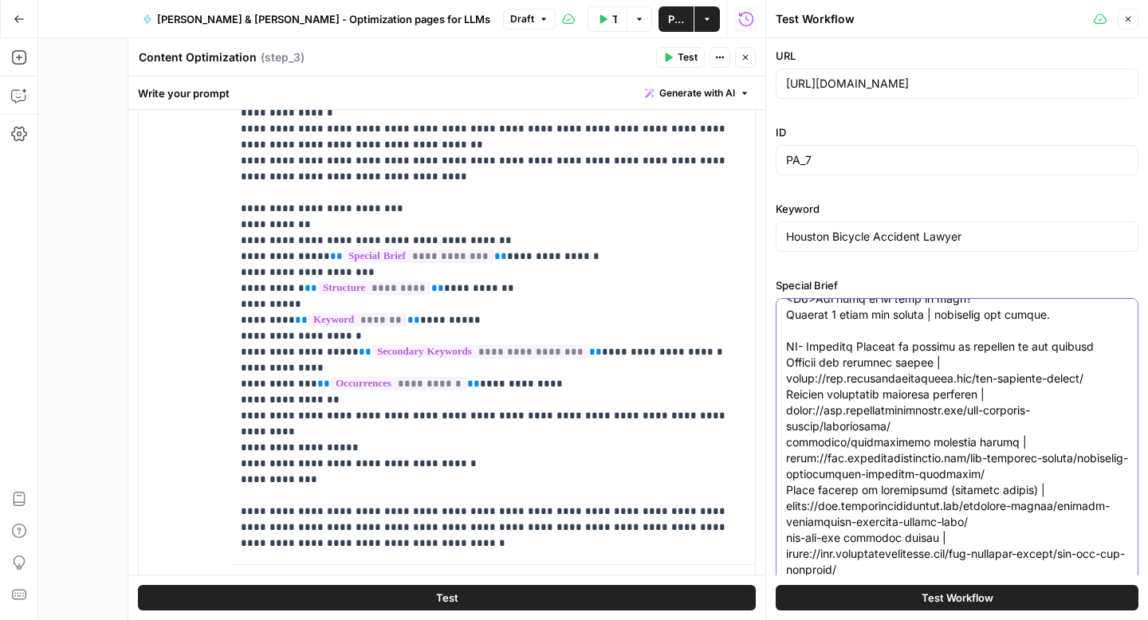
drag, startPoint x: 1072, startPoint y: 395, endPoint x: 785, endPoint y: 397, distance: 286.9
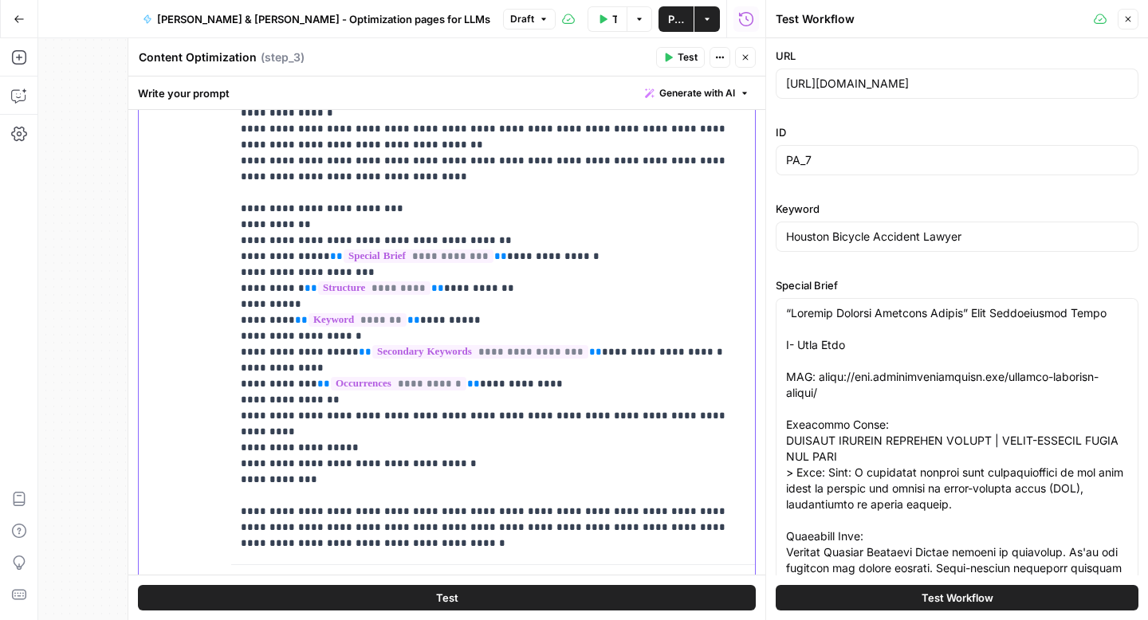
click at [585, 383] on p "**********" at bounding box center [487, 265] width 493 height 574
click at [683, 406] on p "**********" at bounding box center [487, 265] width 493 height 574
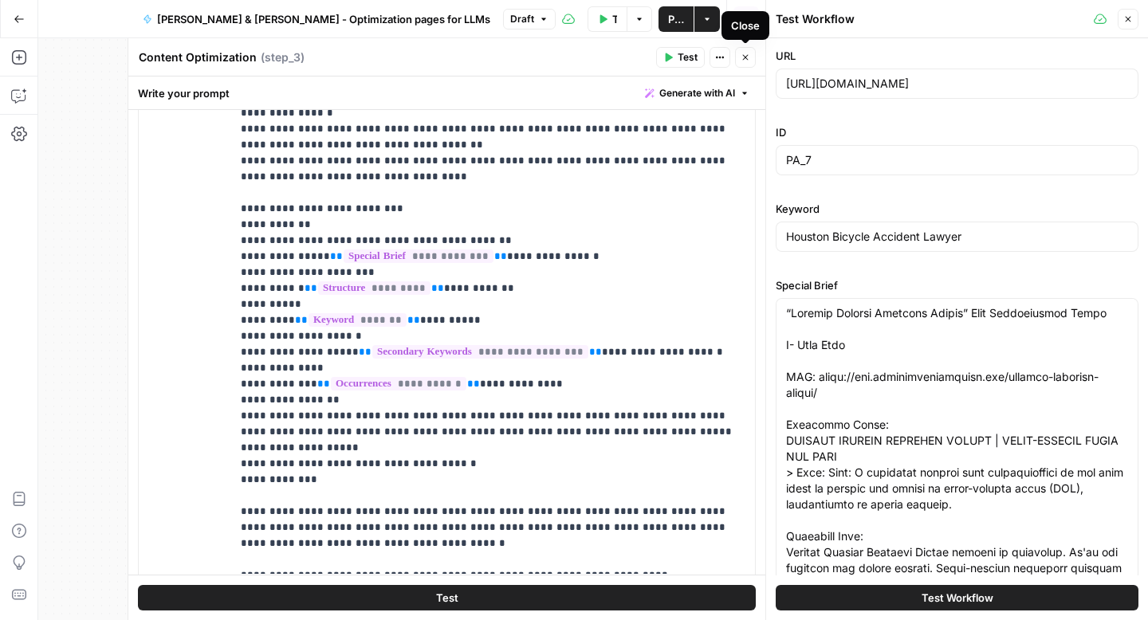
click at [741, 59] on icon "button" at bounding box center [745, 58] width 10 height 10
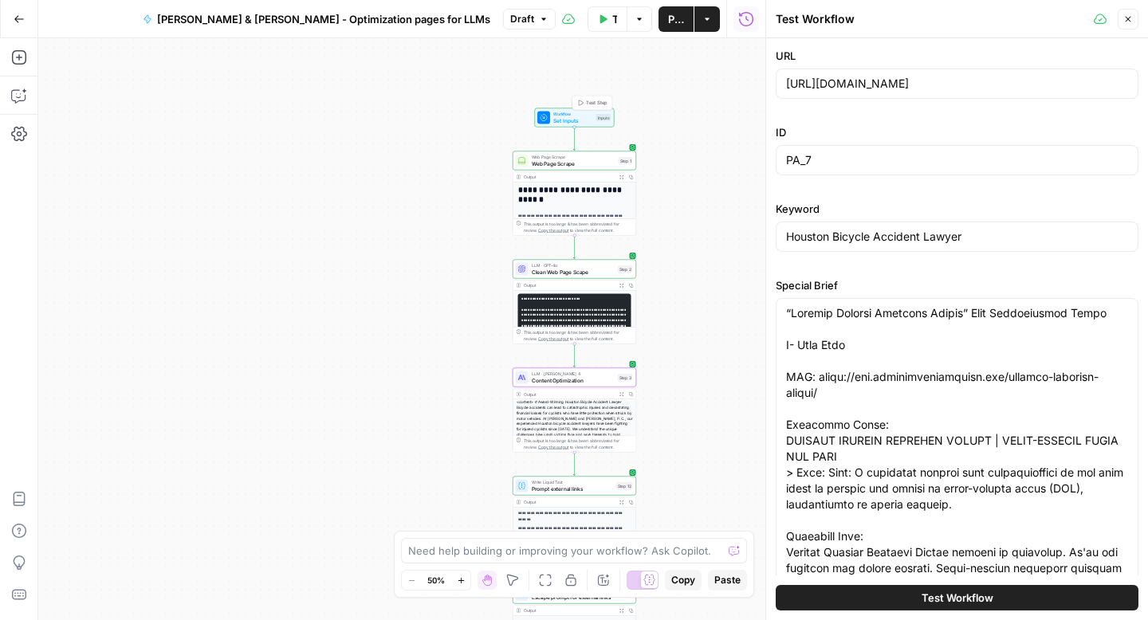
click at [583, 114] on span "Workflow" at bounding box center [573, 114] width 40 height 6
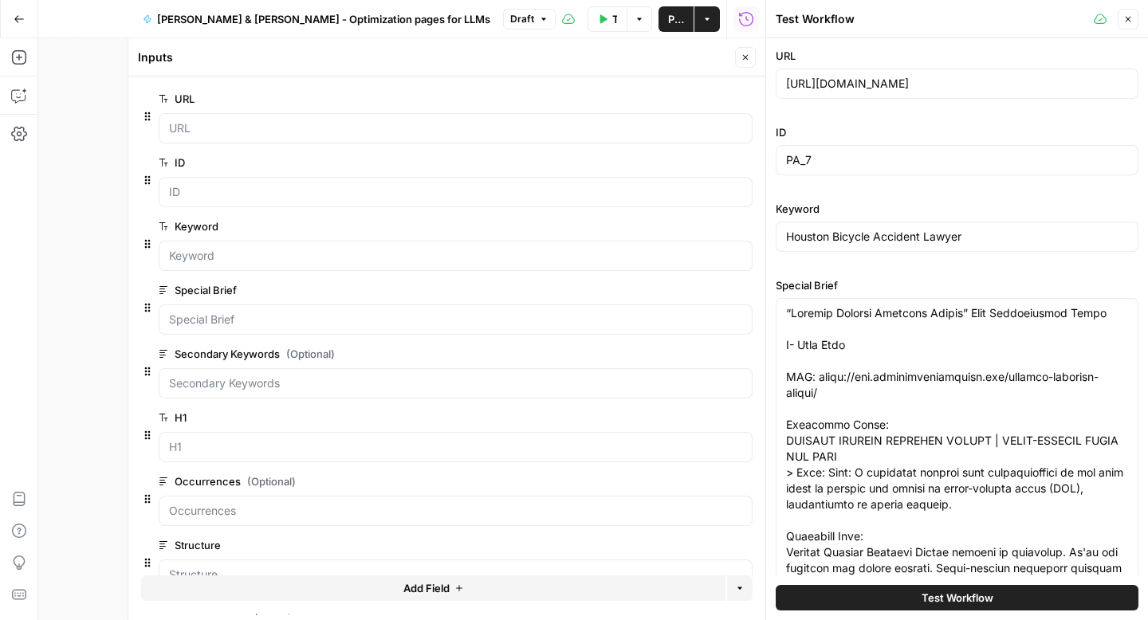
scroll to position [100, 0]
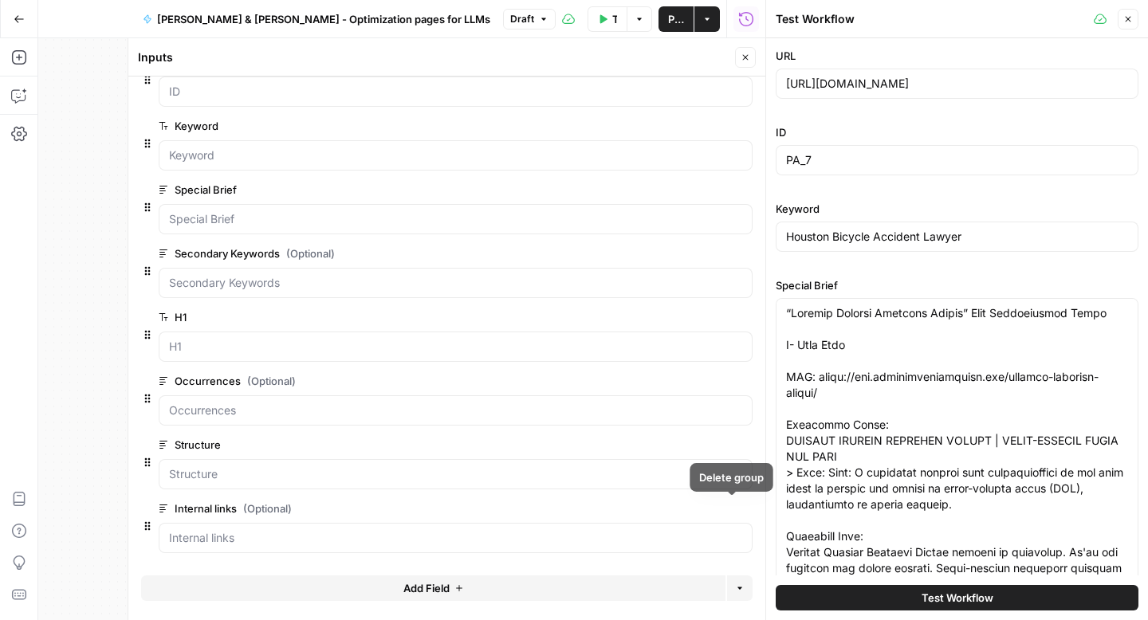
click at [739, 510] on icon "button" at bounding box center [743, 509] width 9 height 9
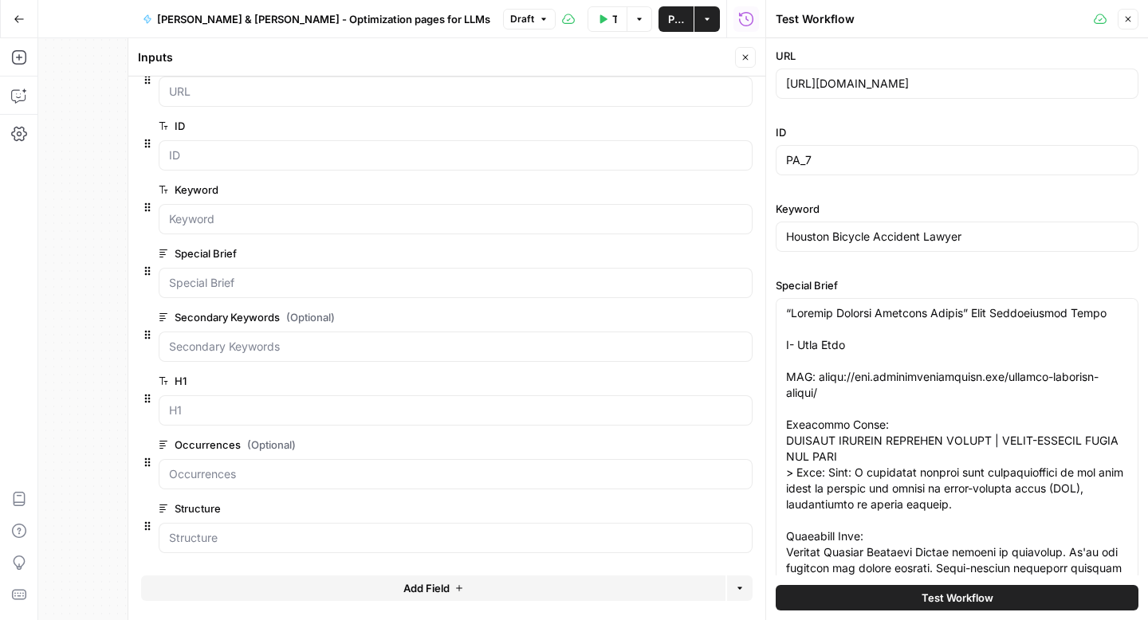
click at [605, 16] on button "Test Workflow" at bounding box center [607, 19] width 40 height 26
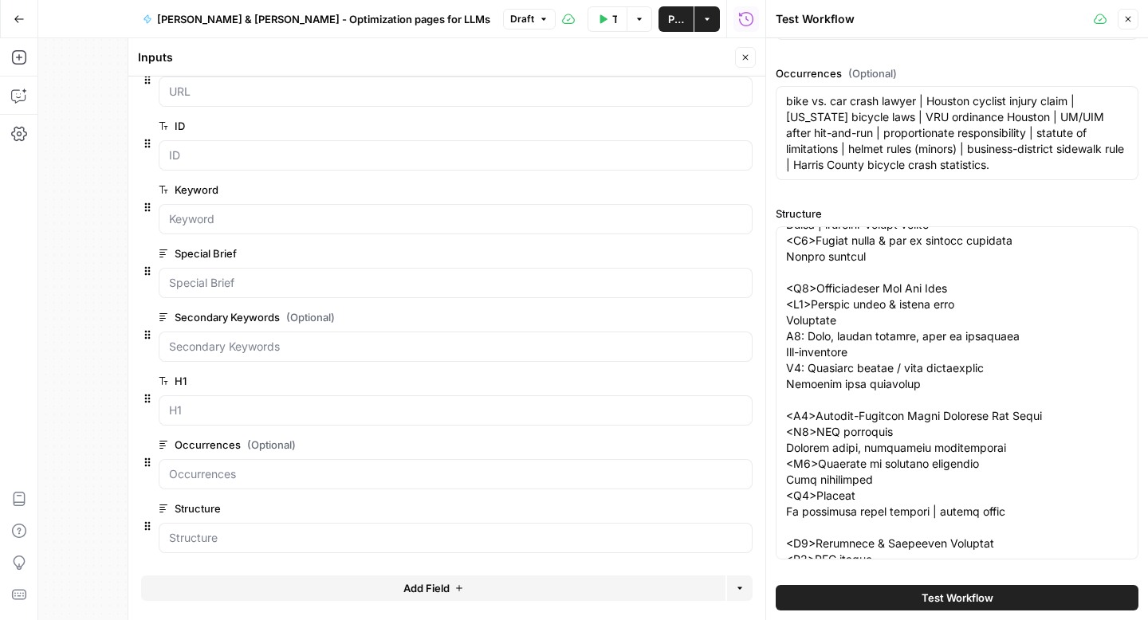
scroll to position [909, 0]
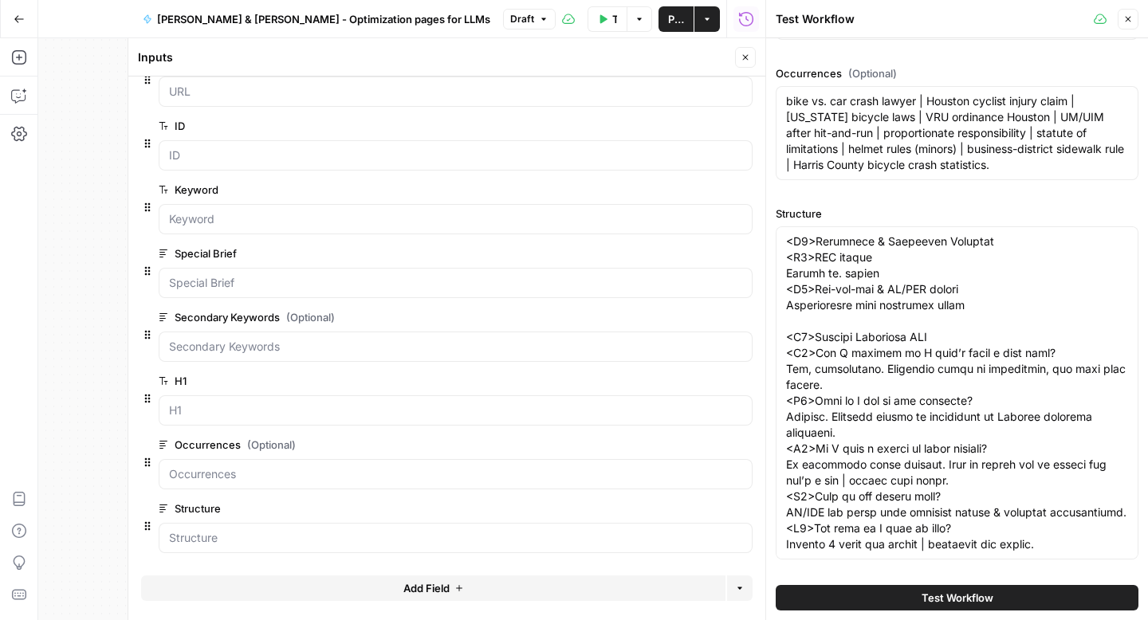
click at [1020, 590] on button "Test Workflow" at bounding box center [957, 598] width 363 height 26
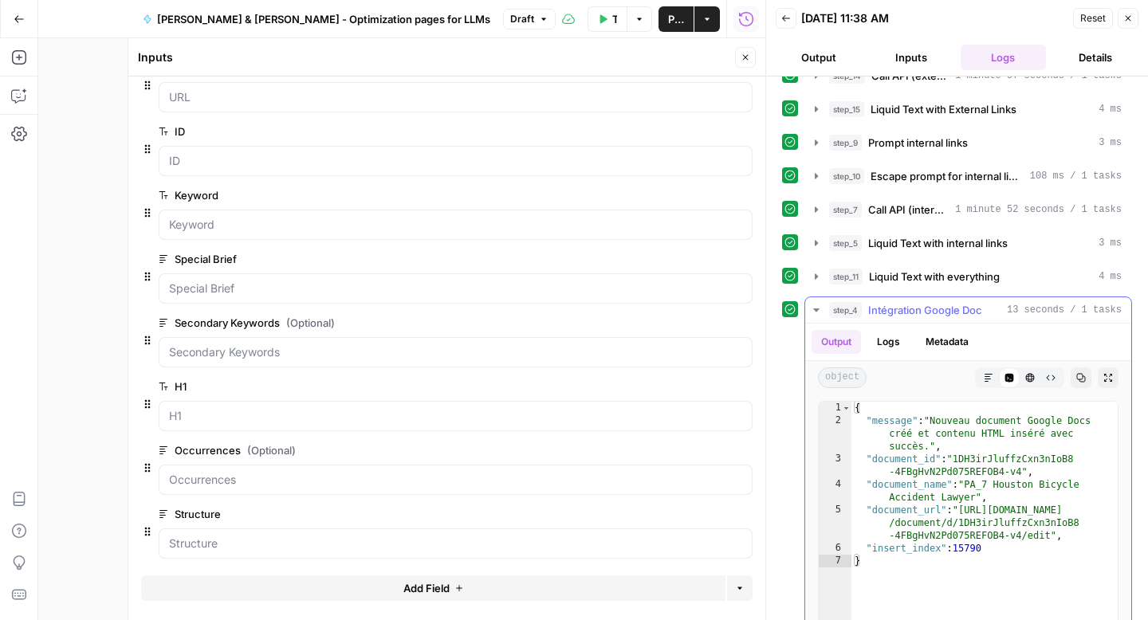
scroll to position [258, 0]
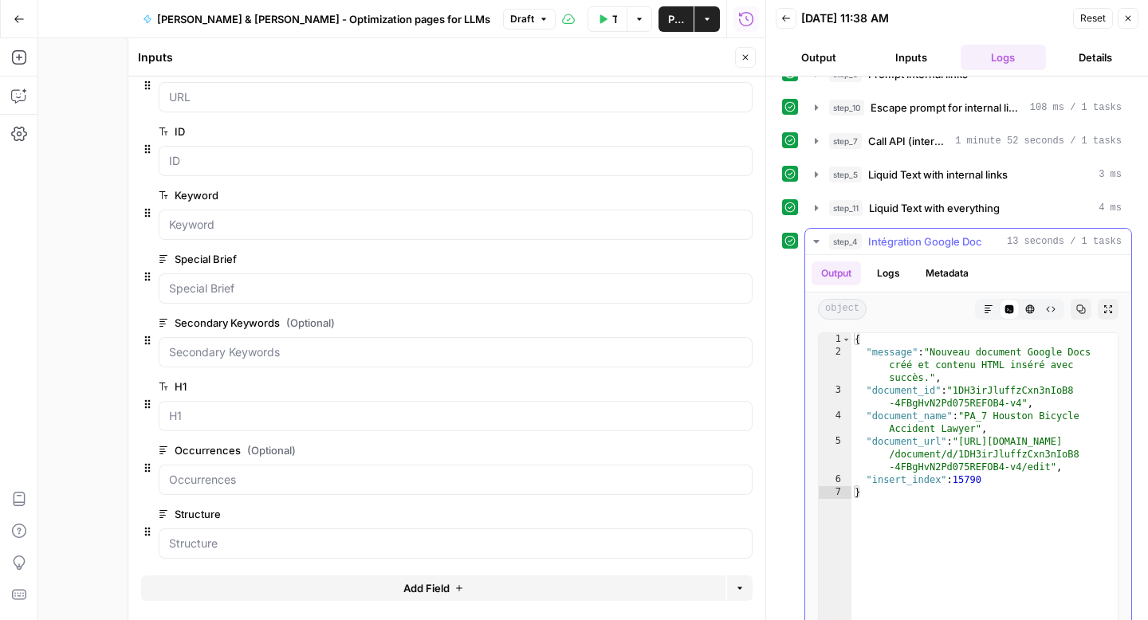
type textarea "**********"
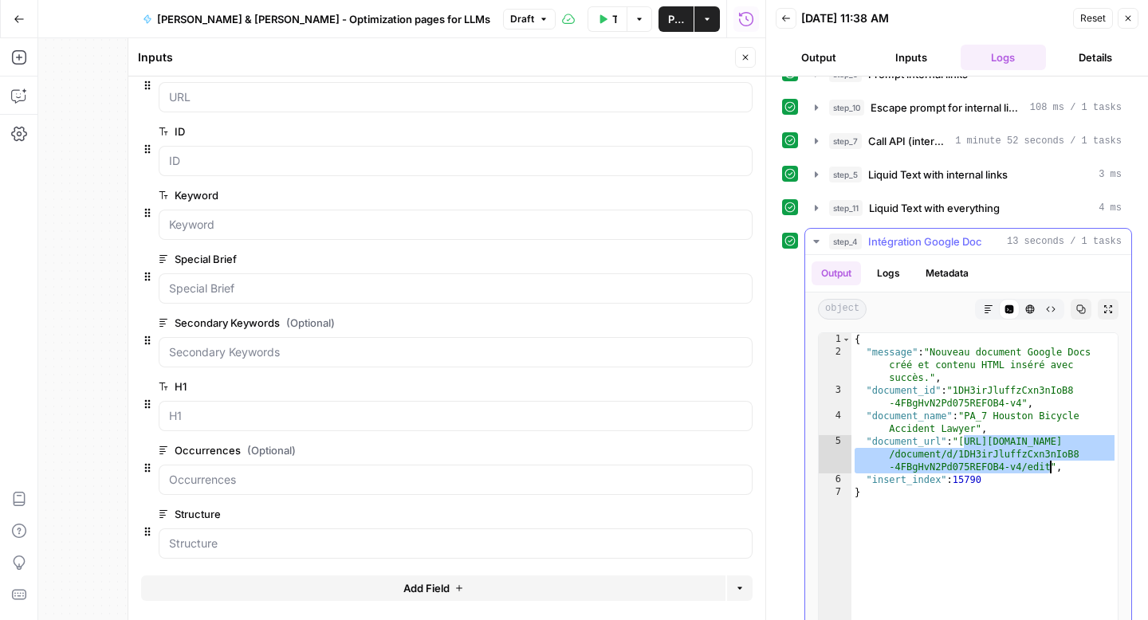
drag, startPoint x: 965, startPoint y: 442, endPoint x: 1052, endPoint y: 461, distance: 89.0
click at [1052, 461] on div "{ "message" : "Nouveau document Google Docs créé et contenu HTML inséré avec su…" at bounding box center [984, 502] width 266 height 339
click at [674, 21] on span "Publish" at bounding box center [676, 19] width 16 height 16
